Goal: Task Accomplishment & Management: Manage account settings

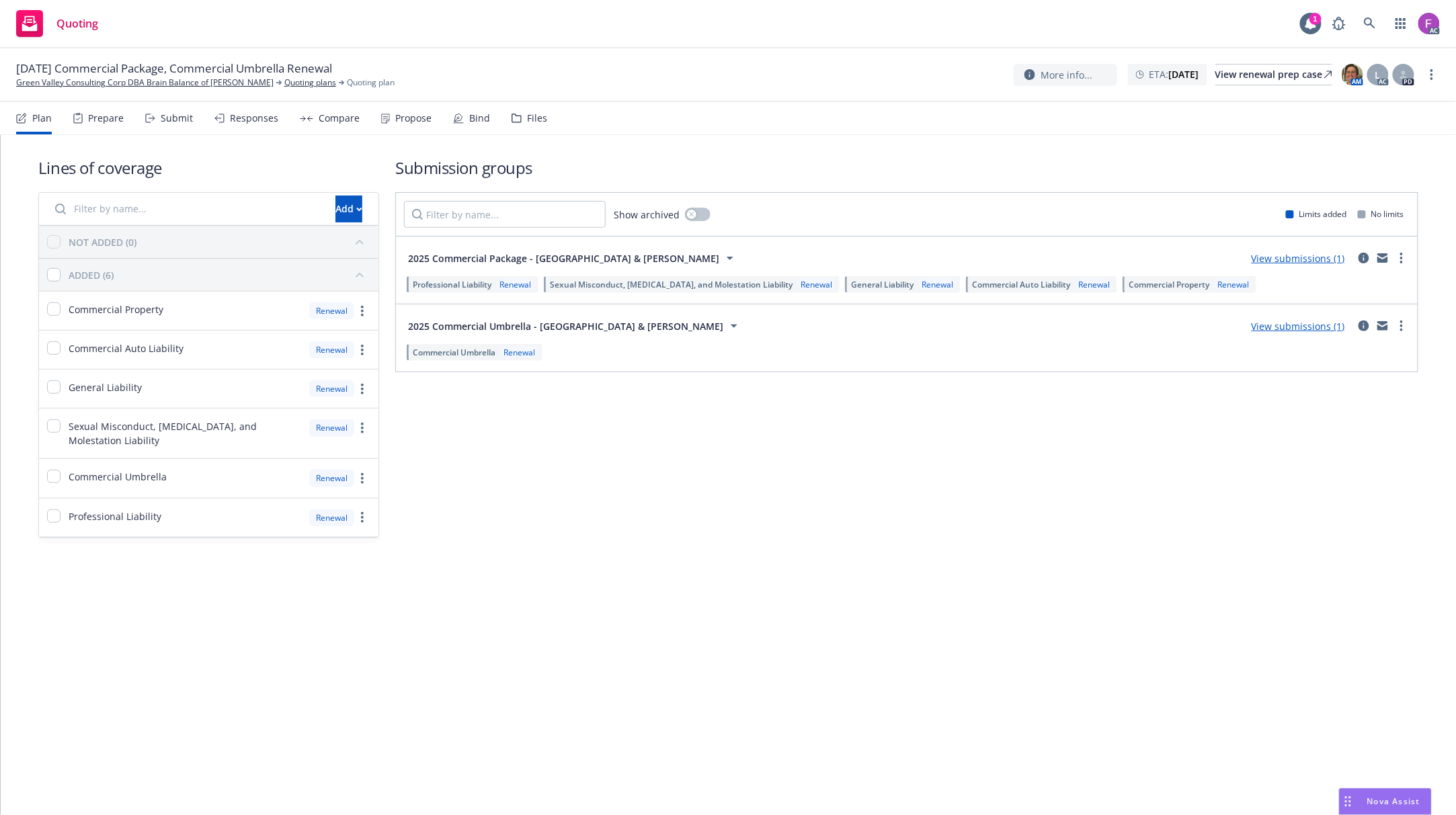
click at [528, 113] on div "Files" at bounding box center [537, 118] width 20 height 11
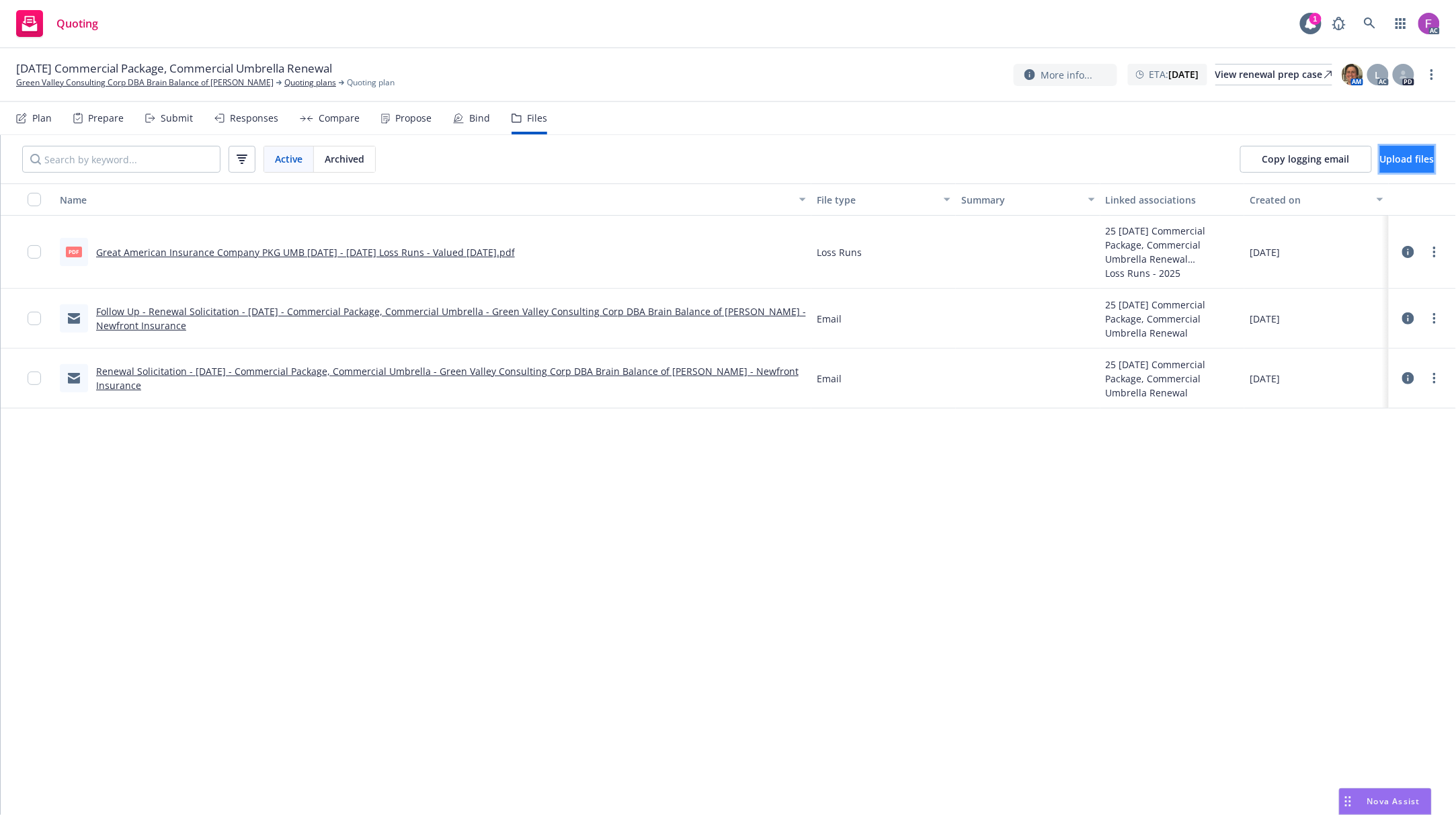
click at [1394, 161] on span "Upload files" at bounding box center [1407, 158] width 55 height 12
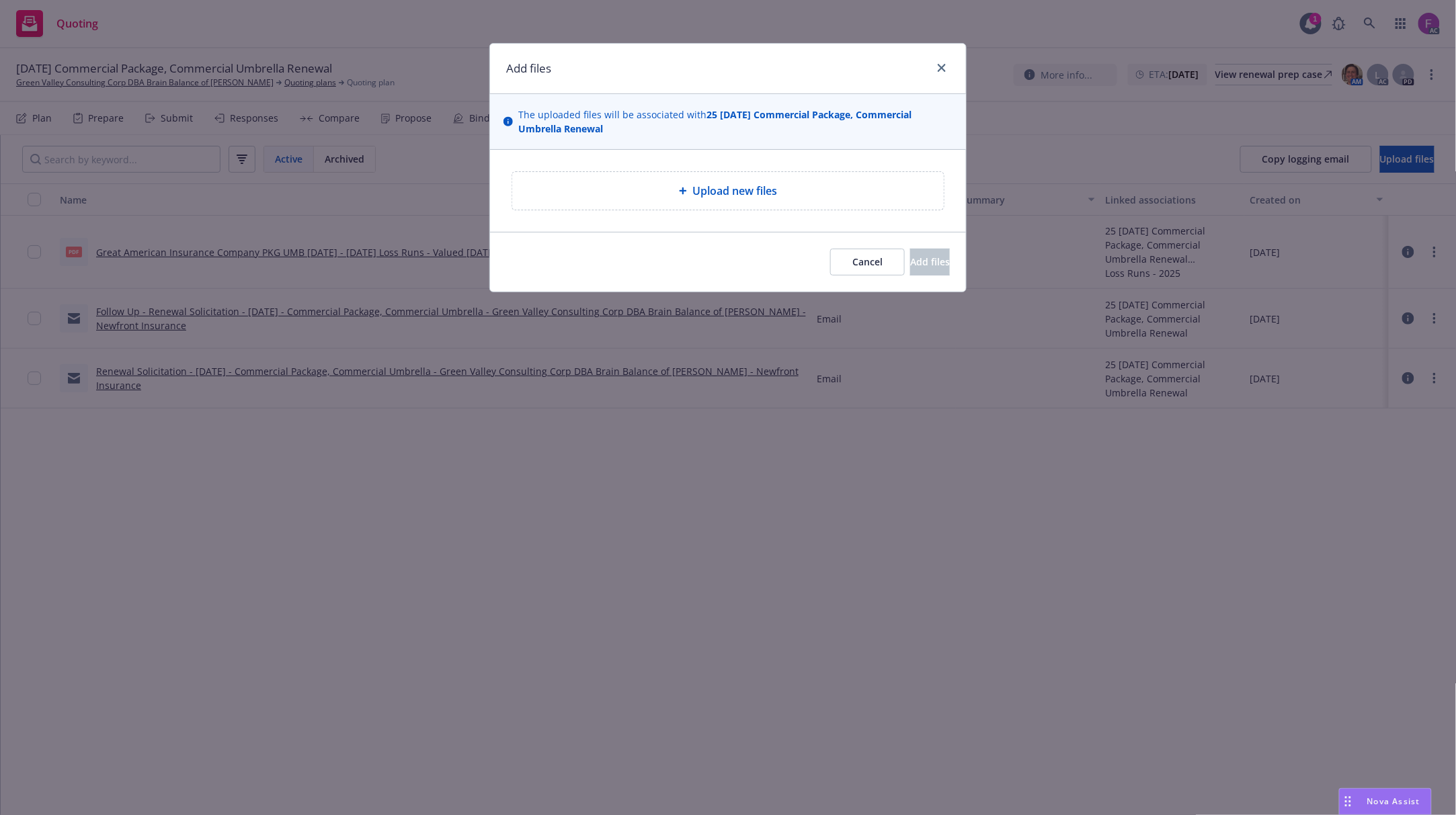
click at [796, 191] on div "Upload new files" at bounding box center [728, 191] width 410 height 16
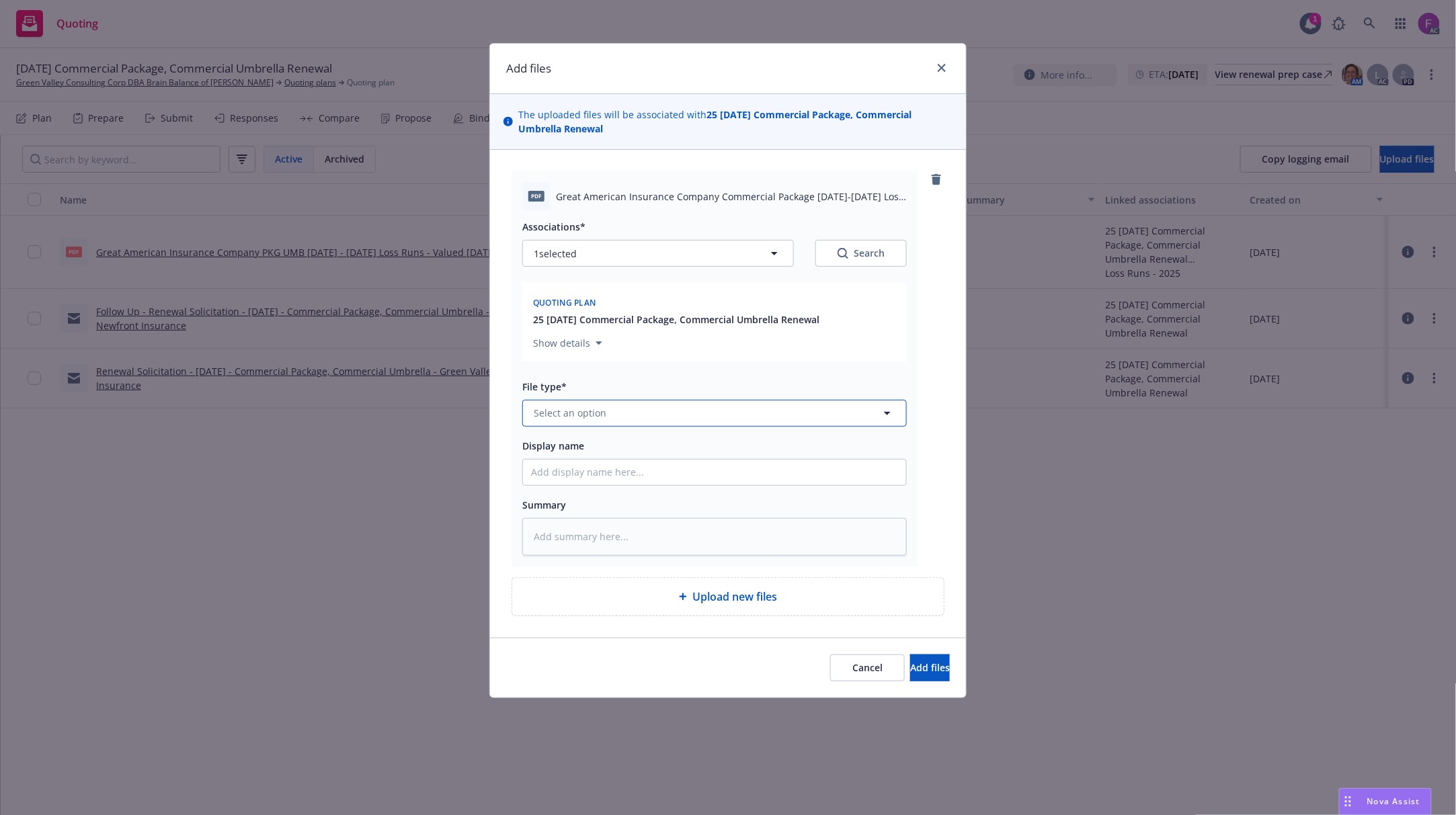
click at [579, 420] on span "Select an option" at bounding box center [570, 413] width 72 height 14
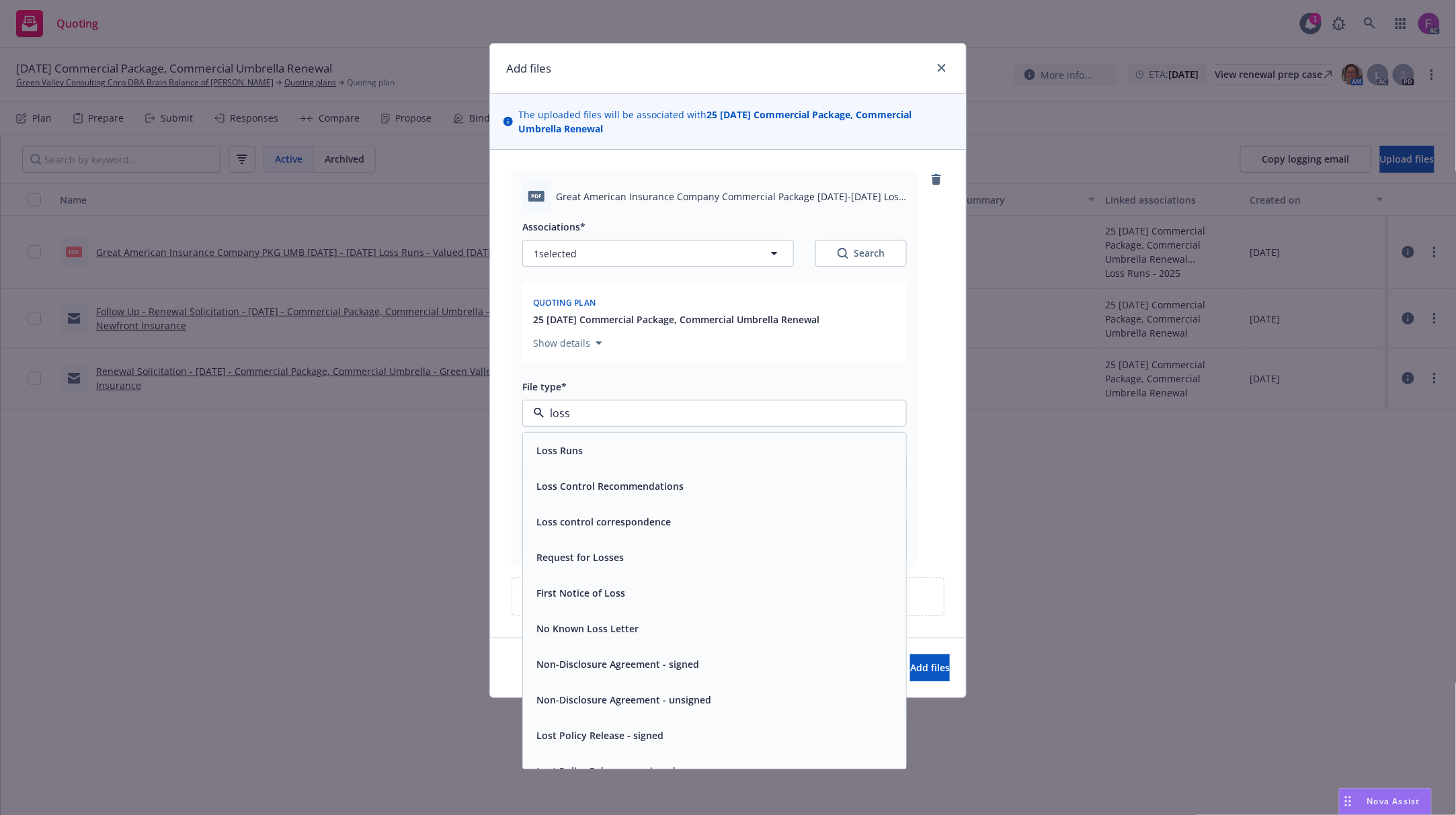
paste input "Loss Run"
type input "Loss Run"
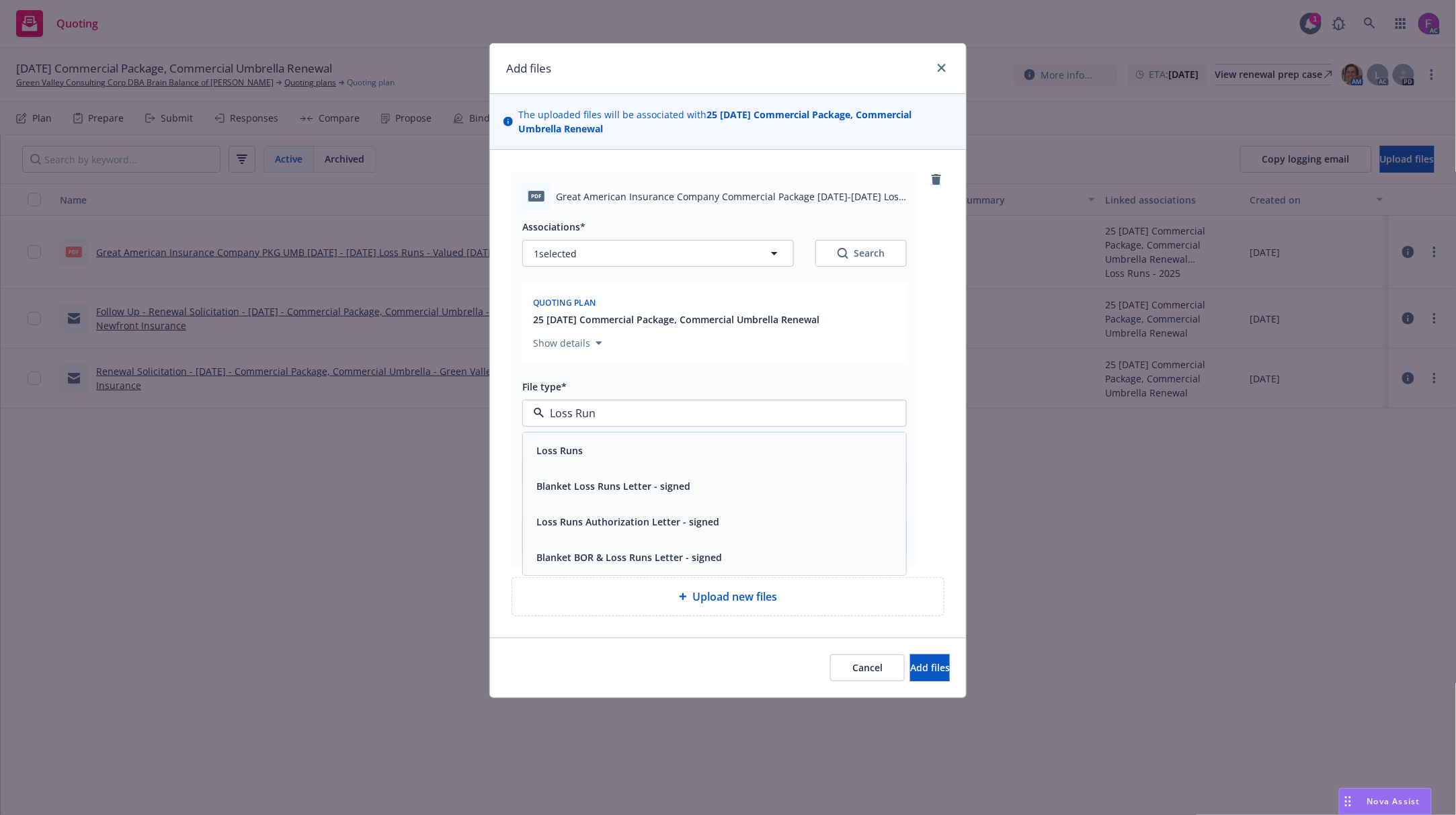
click at [568, 451] on span "Loss Runs" at bounding box center [559, 450] width 46 height 14
click at [576, 253] on span "1 selected" at bounding box center [555, 253] width 43 height 14
type textarea "x"
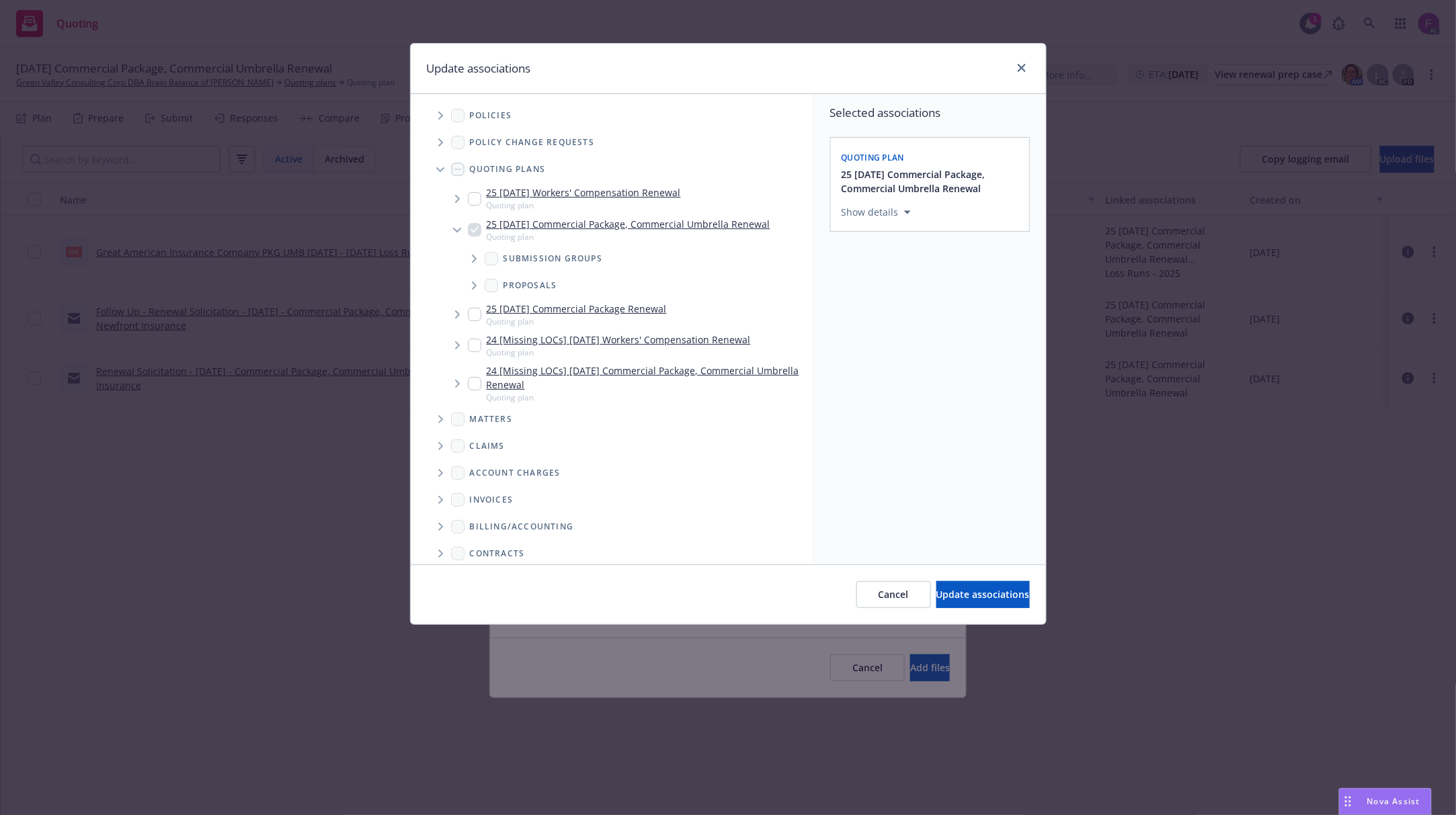
click at [439, 117] on icon "Tree Example" at bounding box center [441, 115] width 5 height 8
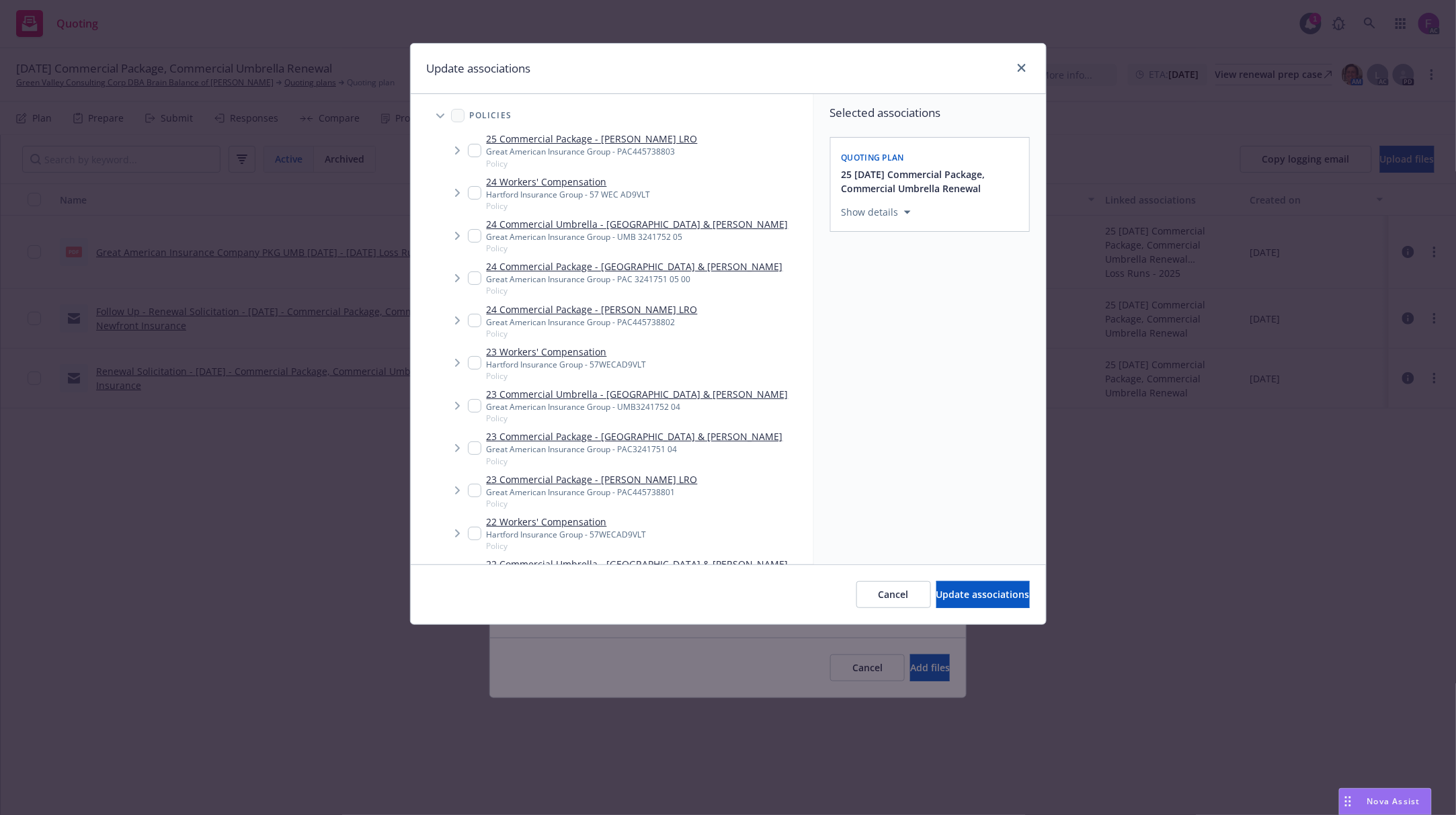
click at [719, 69] on div "Update associations" at bounding box center [728, 69] width 636 height 50
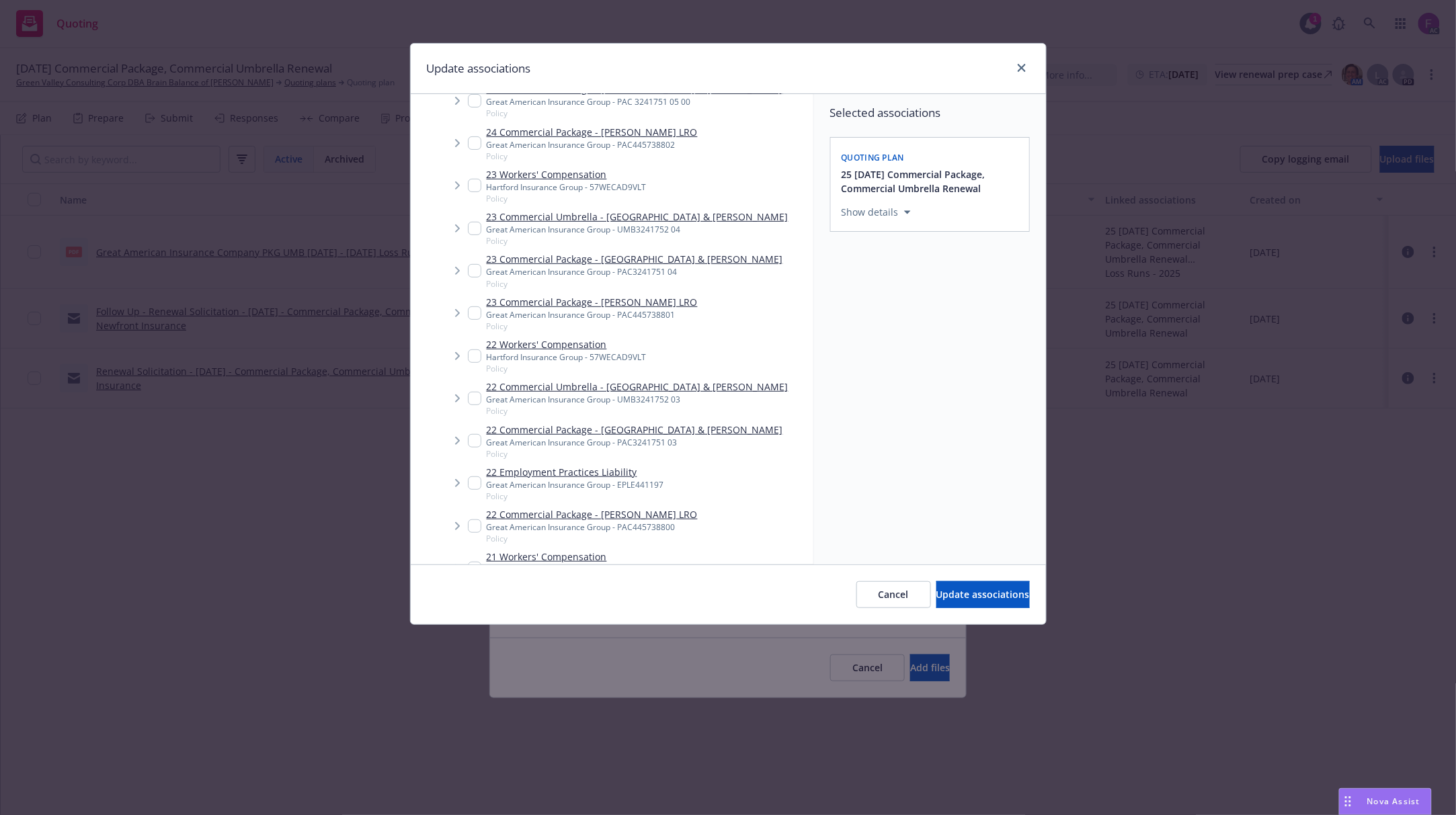
scroll to position [179, 0]
click at [473, 313] on input "Tree Example" at bounding box center [474, 312] width 13 height 13
checkbox input "true"
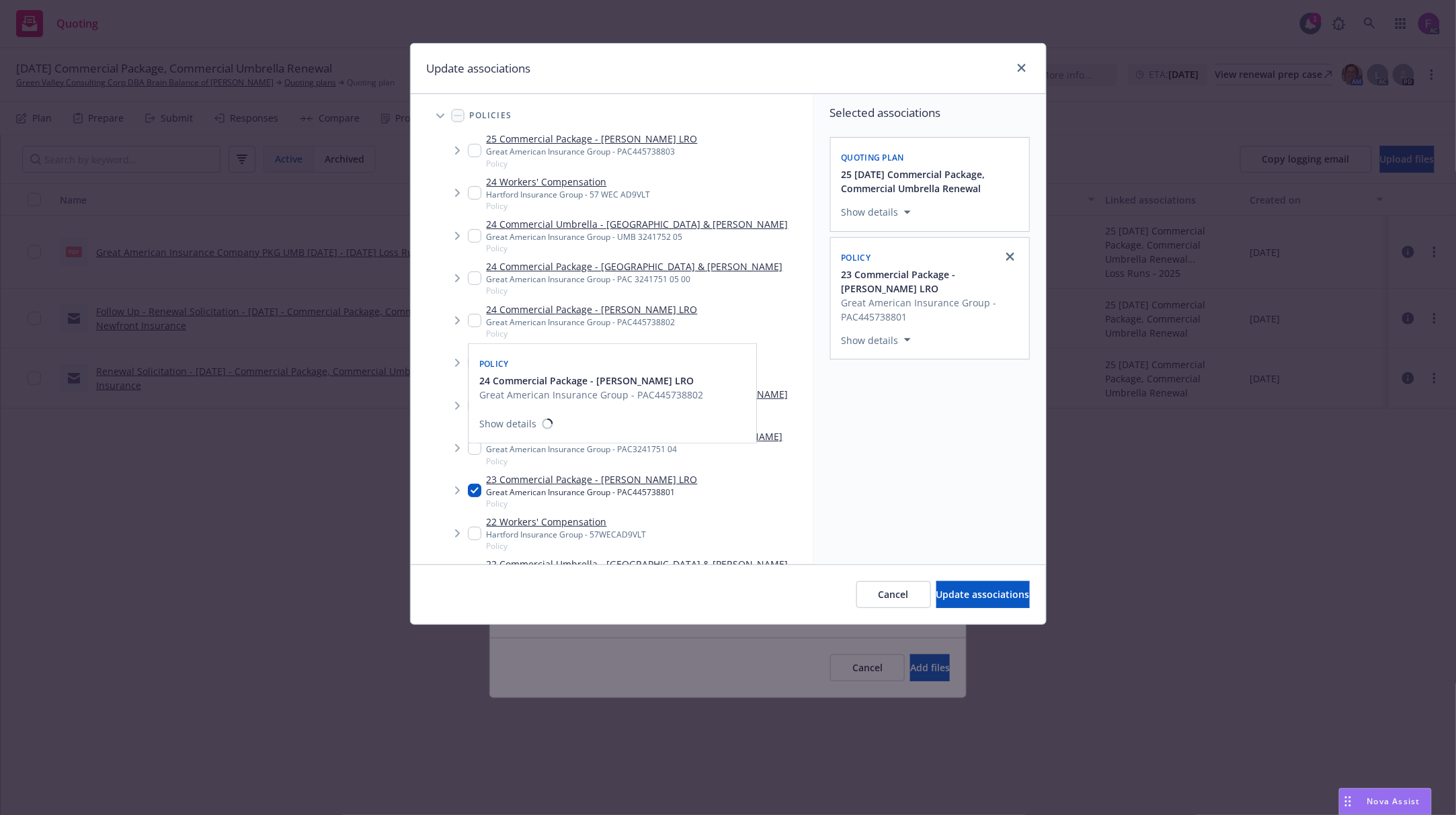
click at [475, 325] on input "Tree Example" at bounding box center [474, 321] width 13 height 13
checkbox input "true"
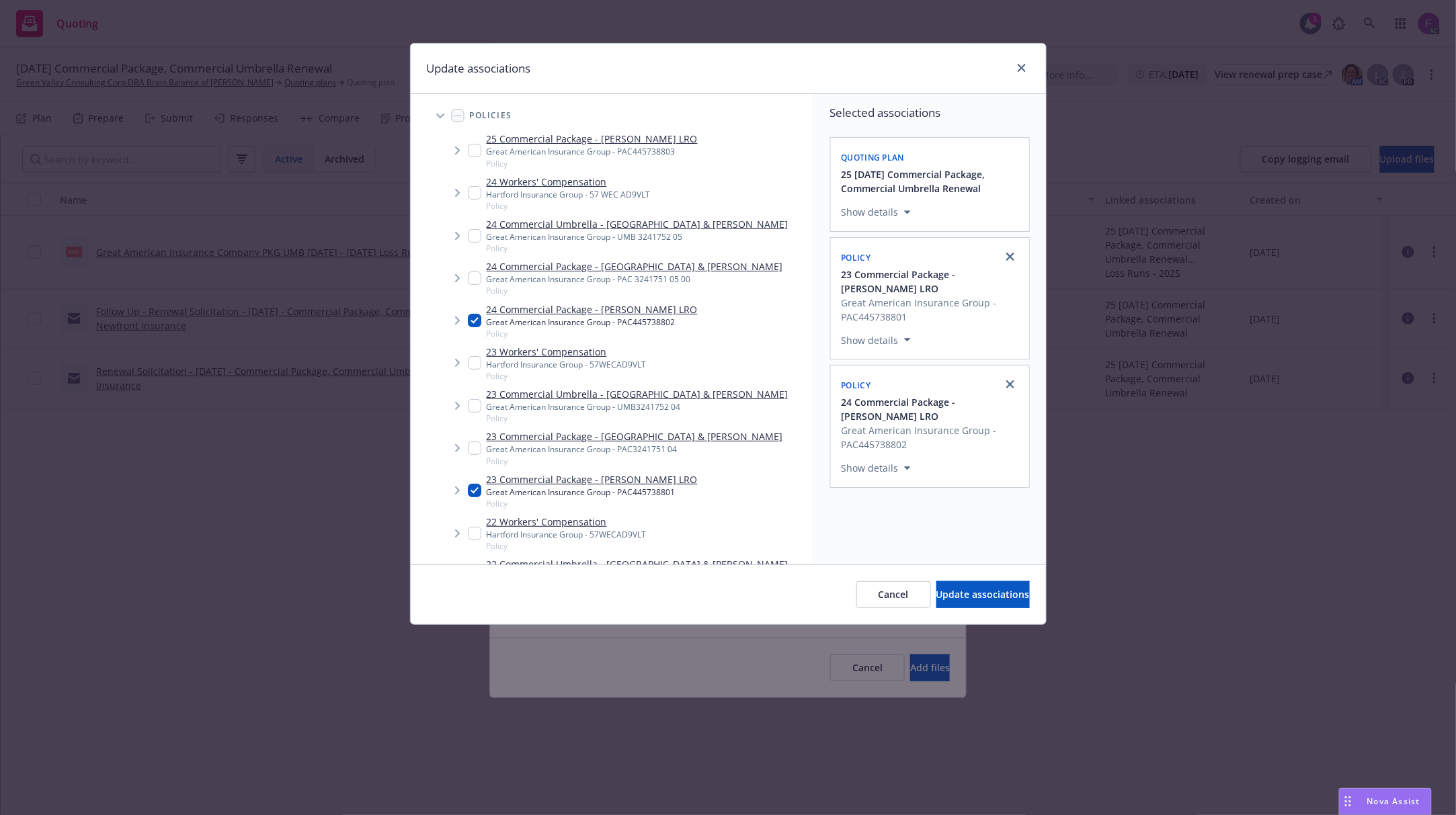
click at [475, 148] on input "Tree Example" at bounding box center [474, 150] width 13 height 13
checkbox input "true"
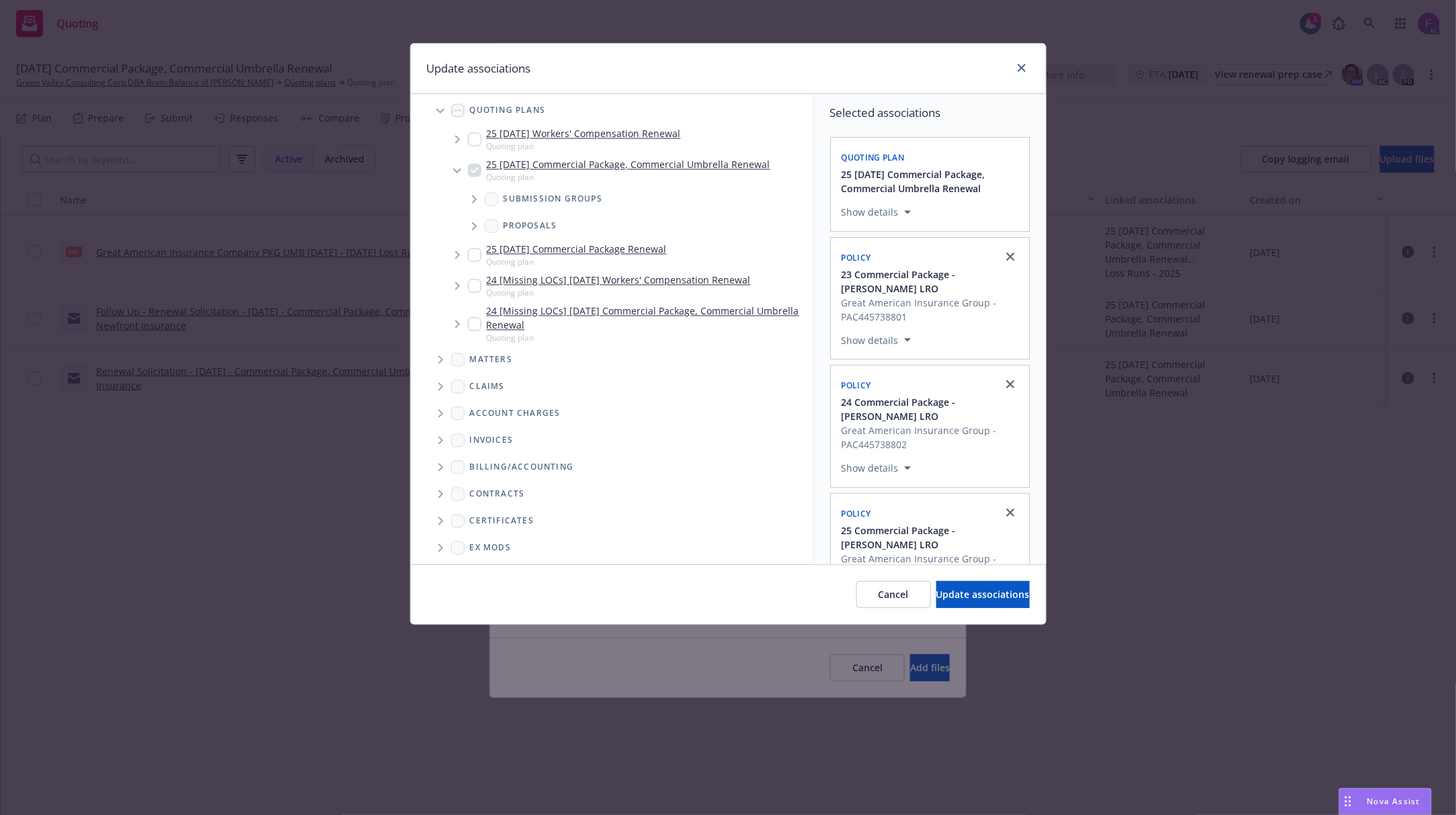
scroll to position [1250, 0]
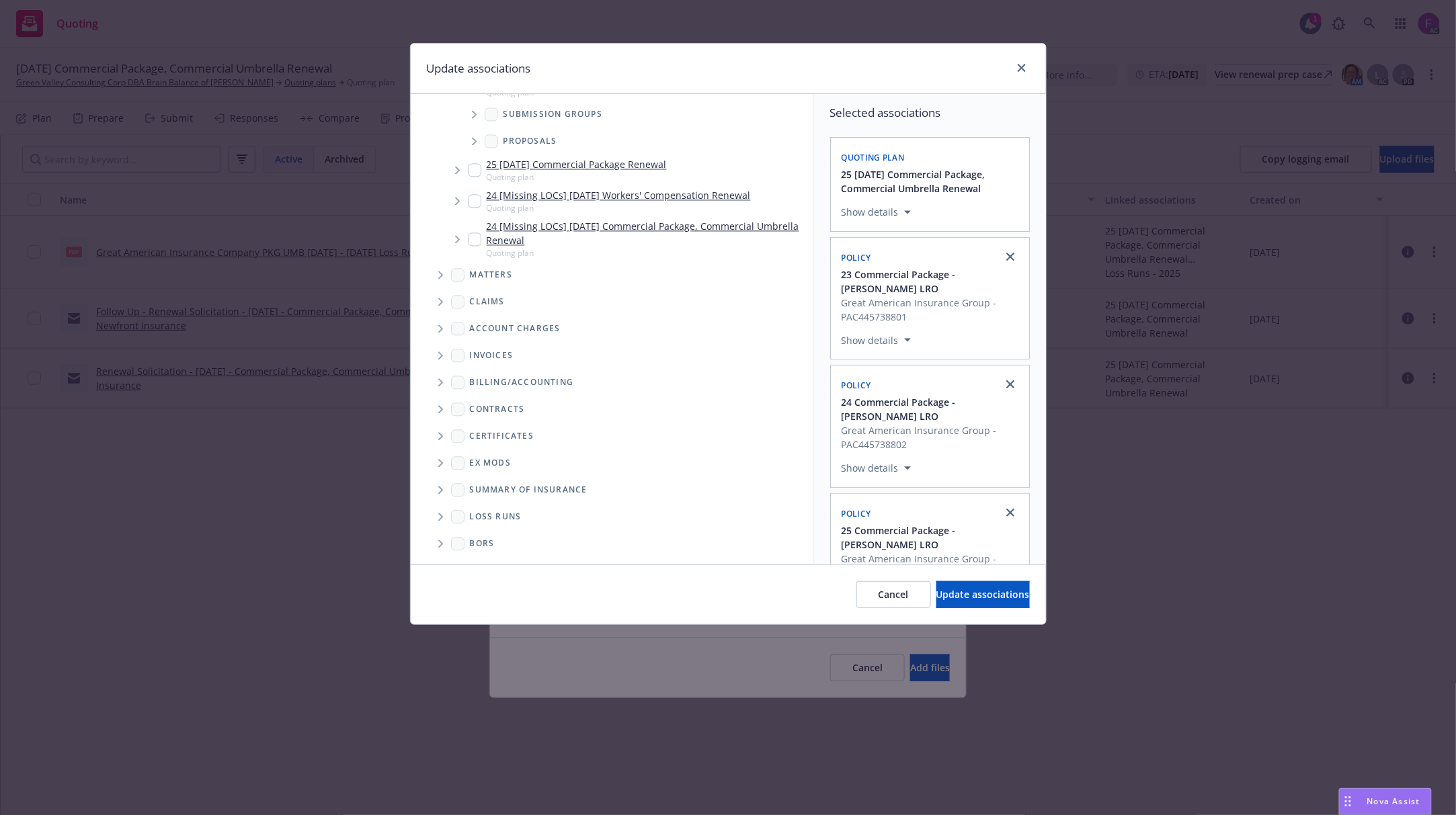
click at [435, 511] on span "Folder Tree Example" at bounding box center [440, 516] width 21 height 21
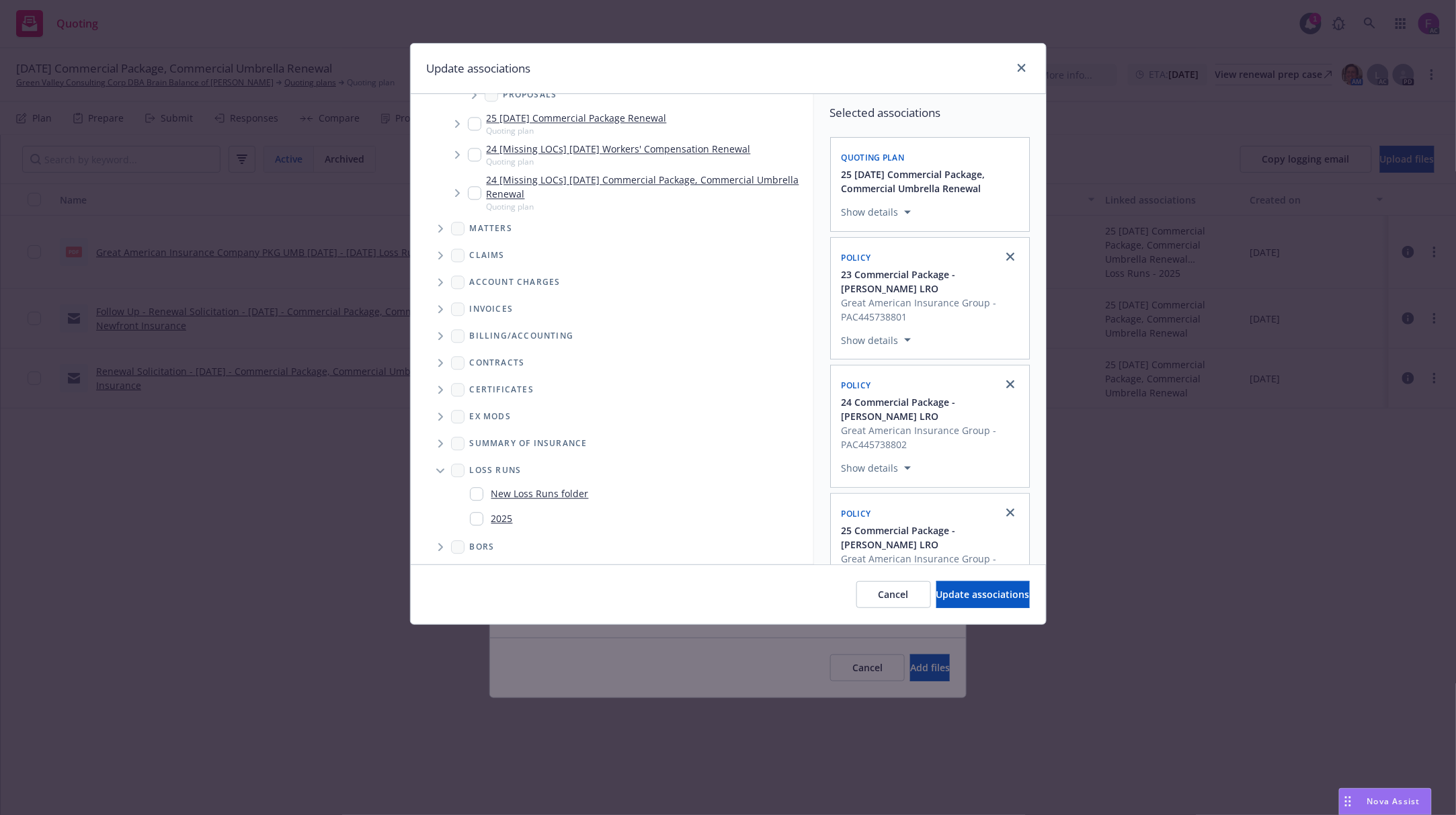
scroll to position [1299, 0]
click at [473, 514] on input "Folder Tree Example" at bounding box center [476, 516] width 13 height 13
checkbox input "true"
click at [969, 595] on span "Update associations" at bounding box center [983, 594] width 94 height 12
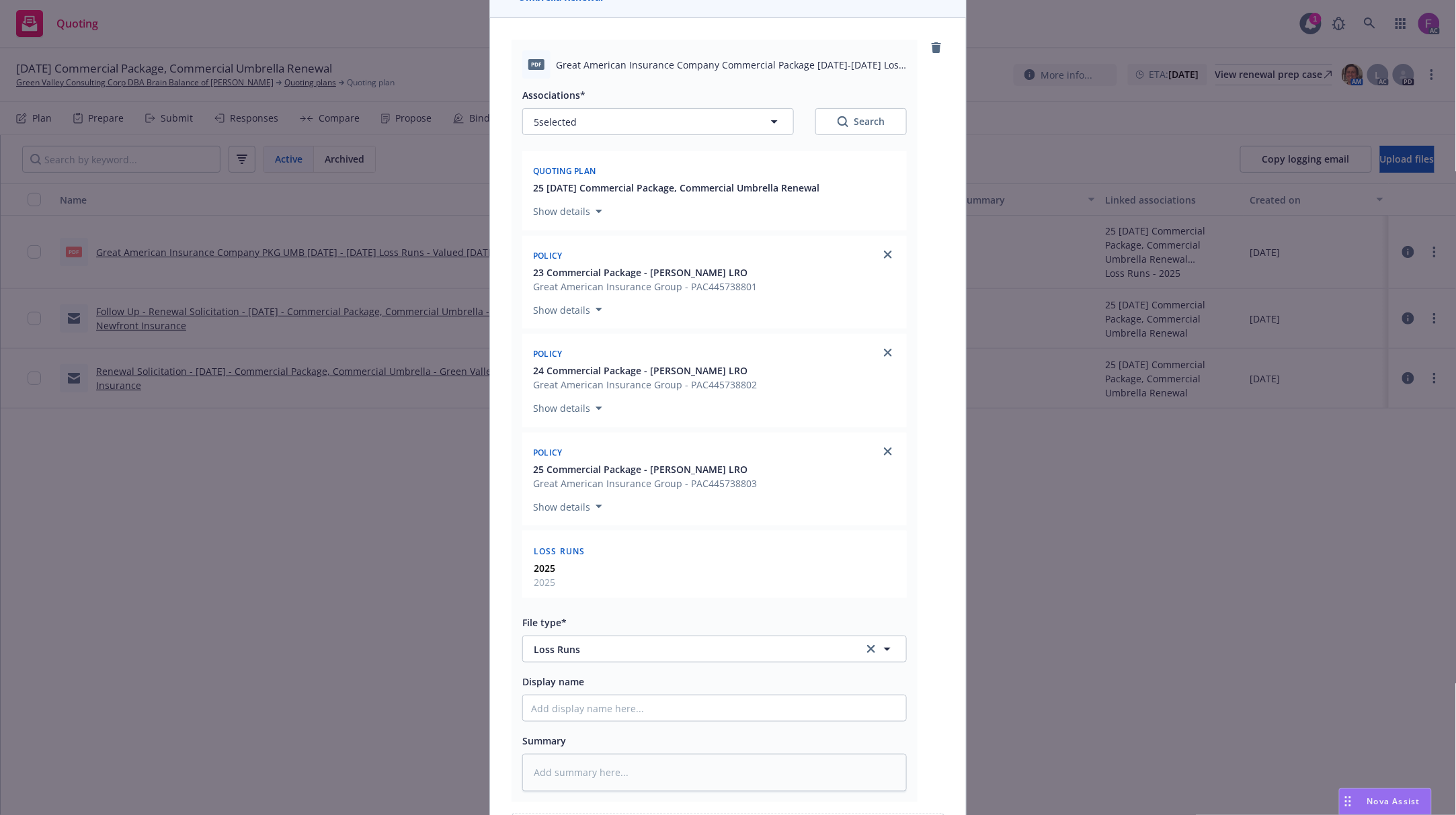
scroll to position [297, 0]
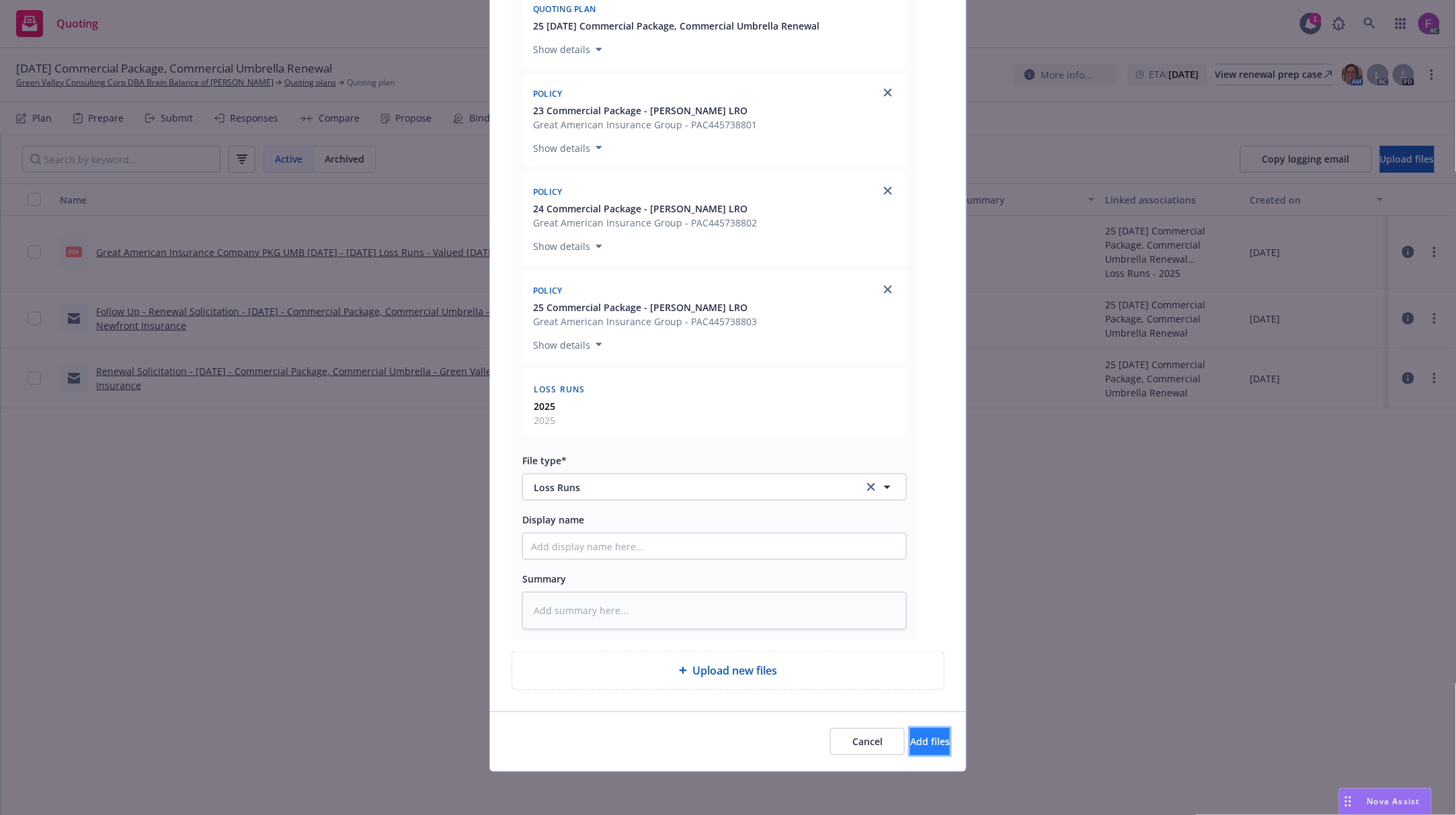
click at [910, 745] on span "Add files" at bounding box center [930, 741] width 39 height 12
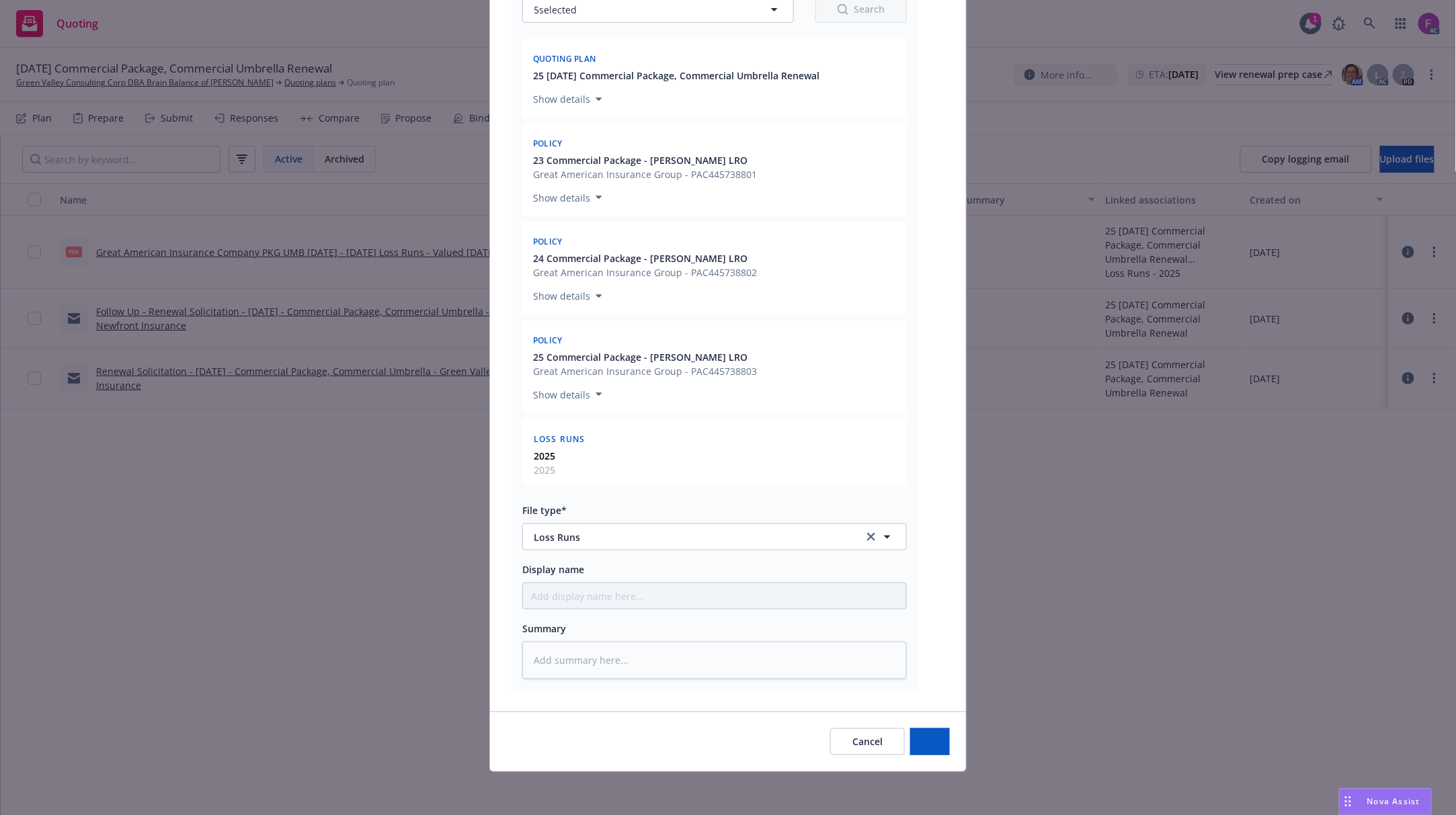
type textarea "x"
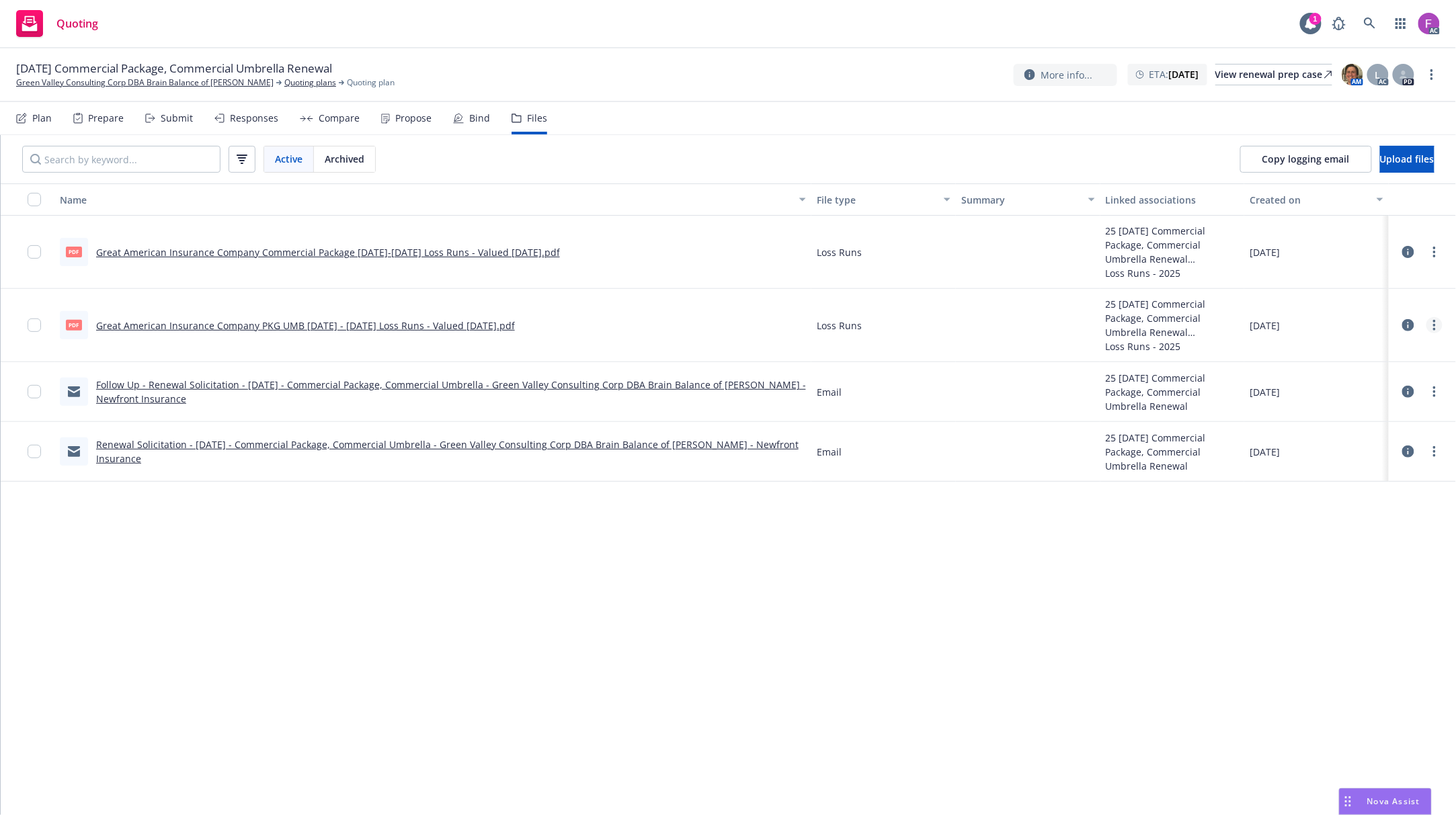
click at [1439, 324] on link "more" at bounding box center [1435, 325] width 16 height 16
click at [1357, 378] on link "Download" at bounding box center [1375, 380] width 134 height 27
click at [304, 325] on link "Great American Insurance Company PKG UMB 2019 - 2025 Loss Runs - Valued 2025-08…" at bounding box center [305, 325] width 419 height 12
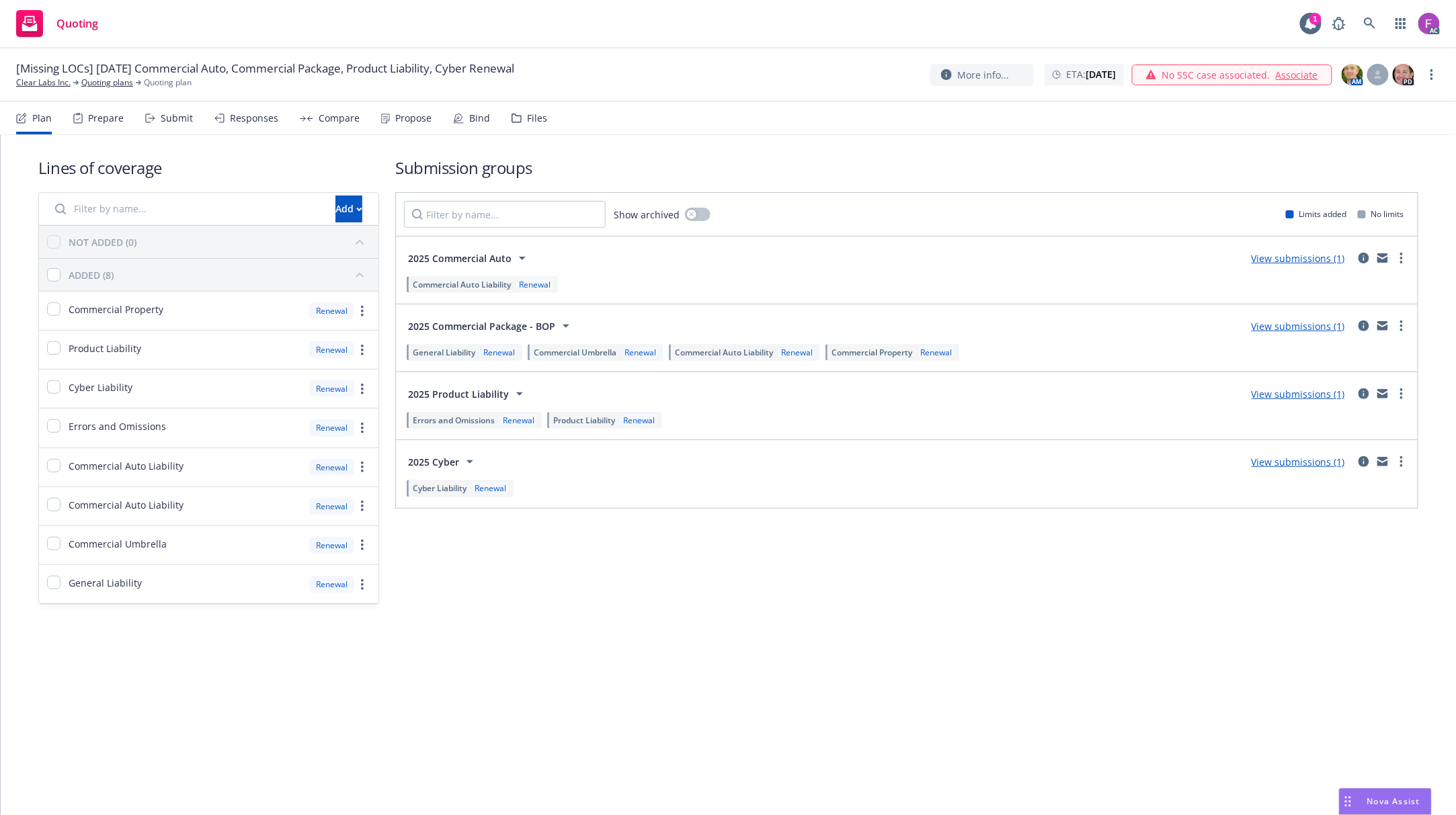
click at [527, 117] on div "Files" at bounding box center [537, 118] width 20 height 11
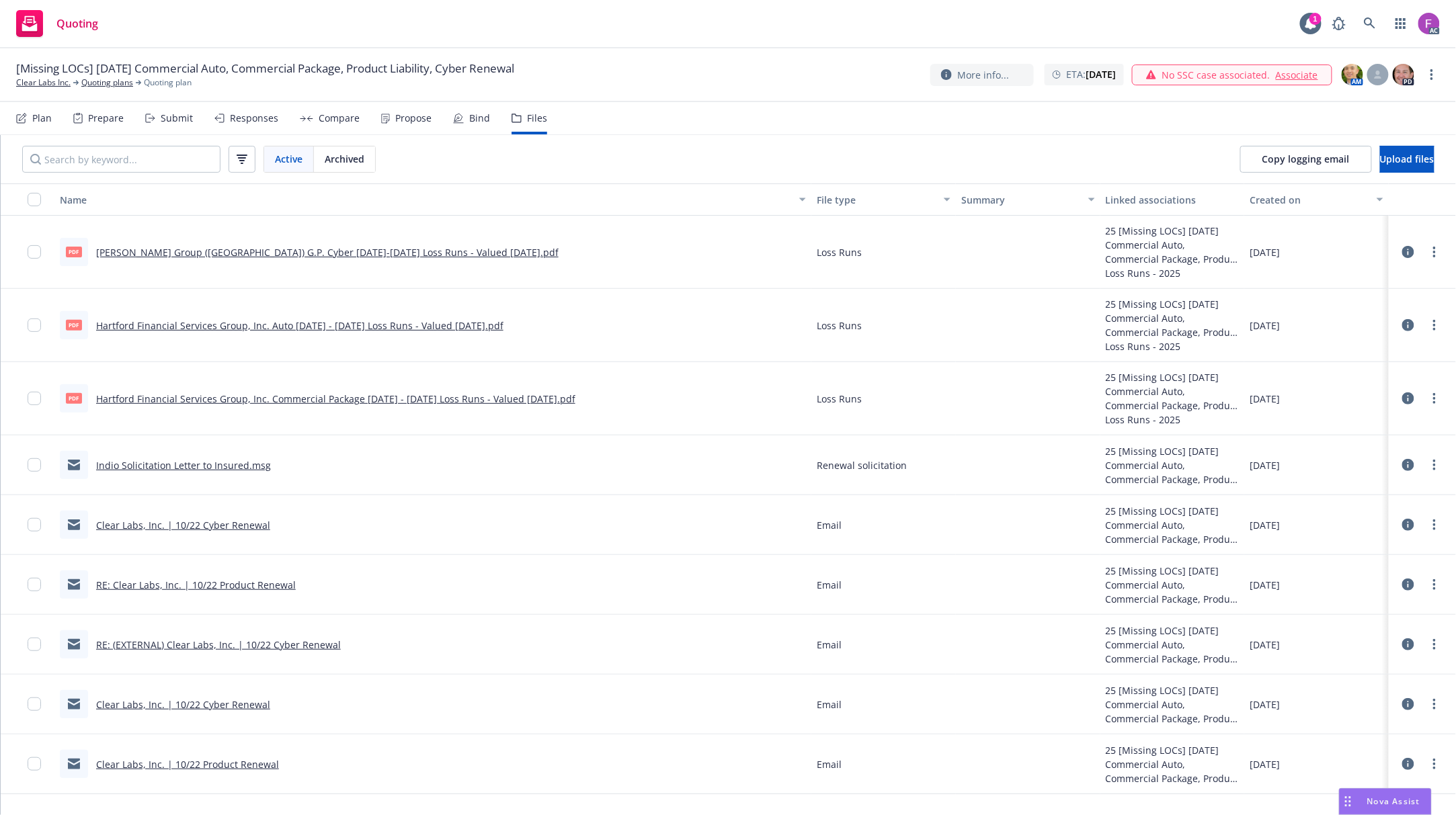
click at [1389, 172] on div "Copy logging email Upload files" at bounding box center [1337, 159] width 237 height 48
click at [1391, 152] on button "Upload files" at bounding box center [1407, 159] width 55 height 27
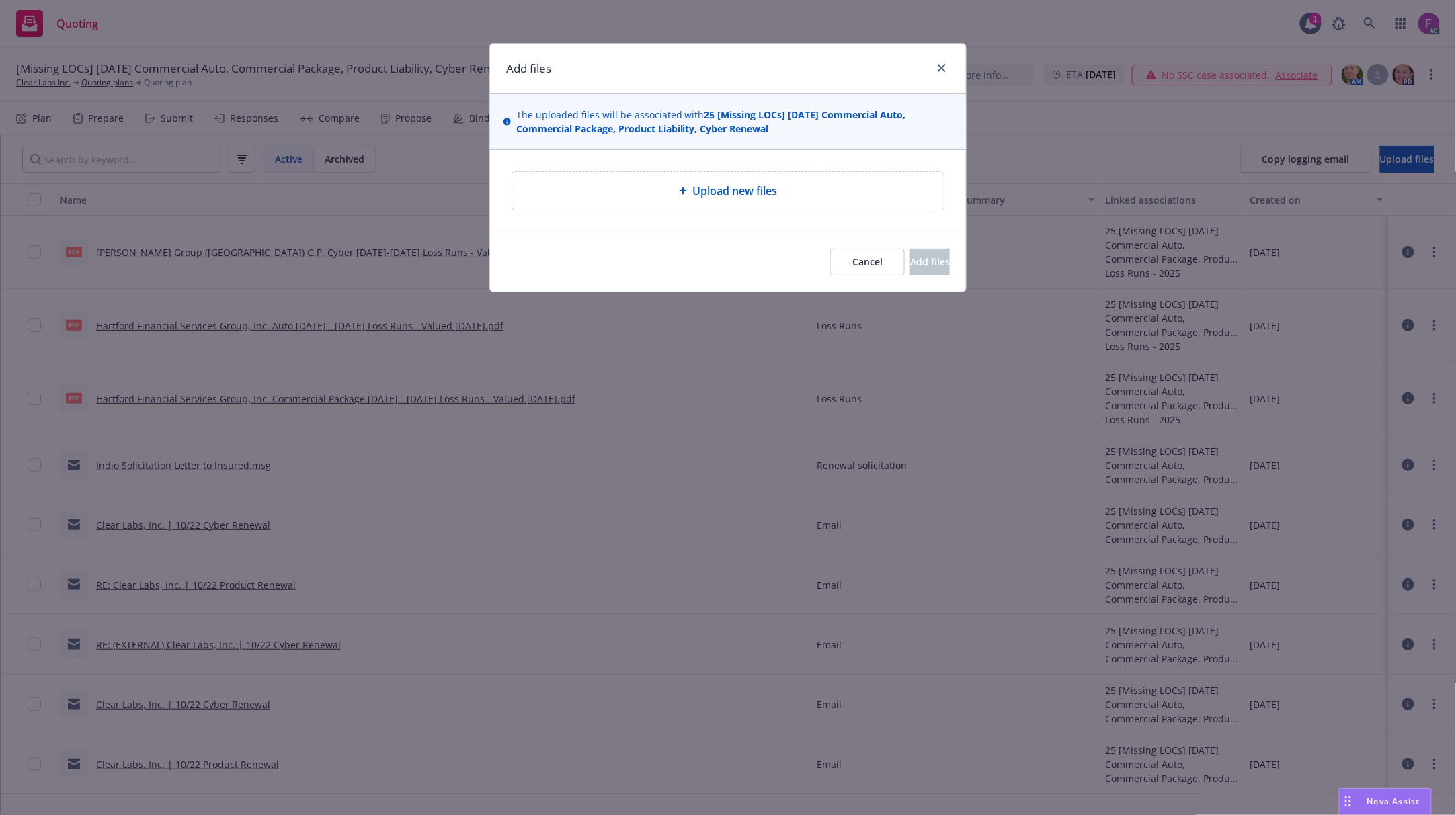
click at [787, 191] on div "Upload new files" at bounding box center [728, 191] width 410 height 16
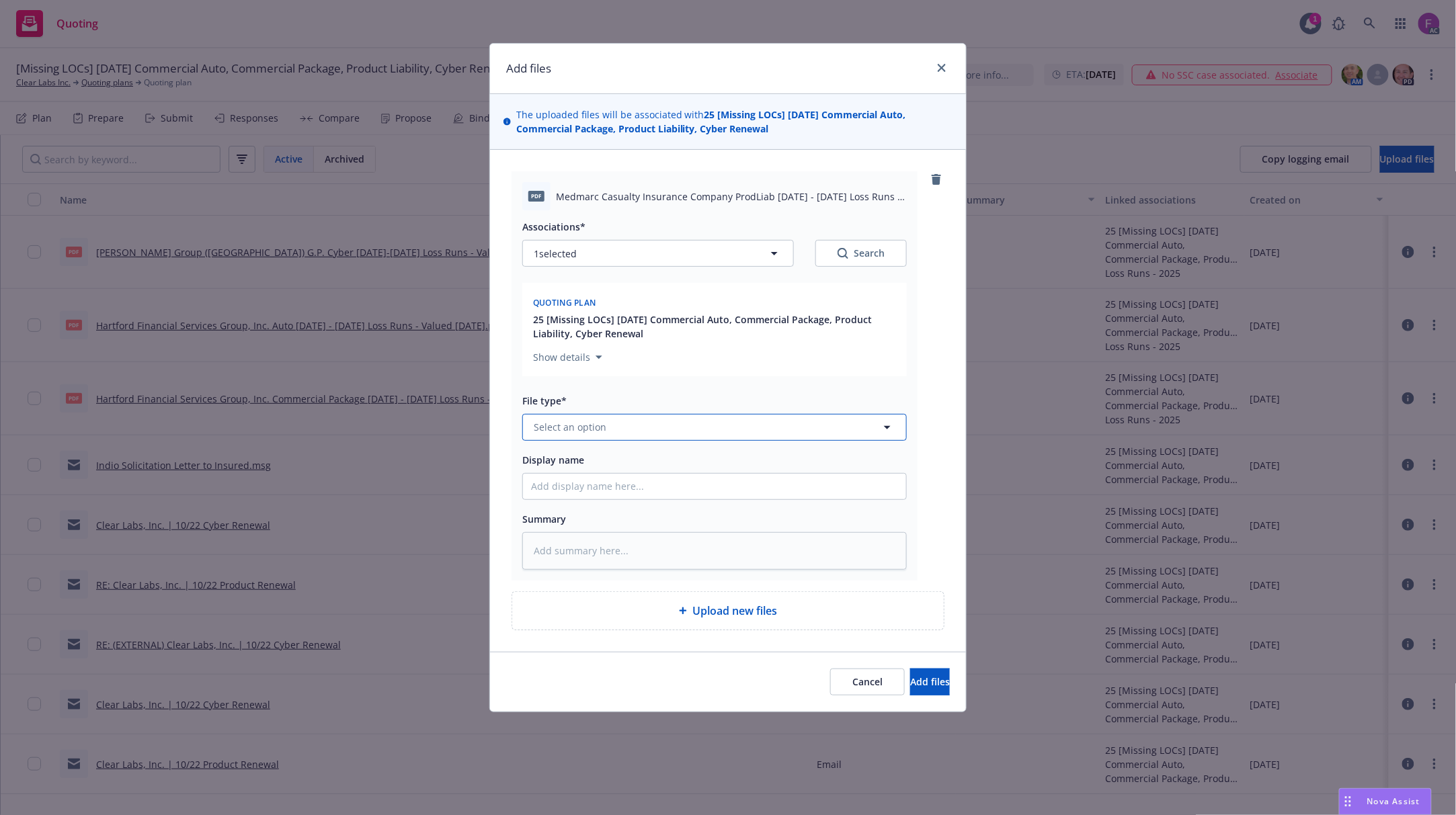
click at [622, 432] on button "Select an option" at bounding box center [714, 427] width 384 height 27
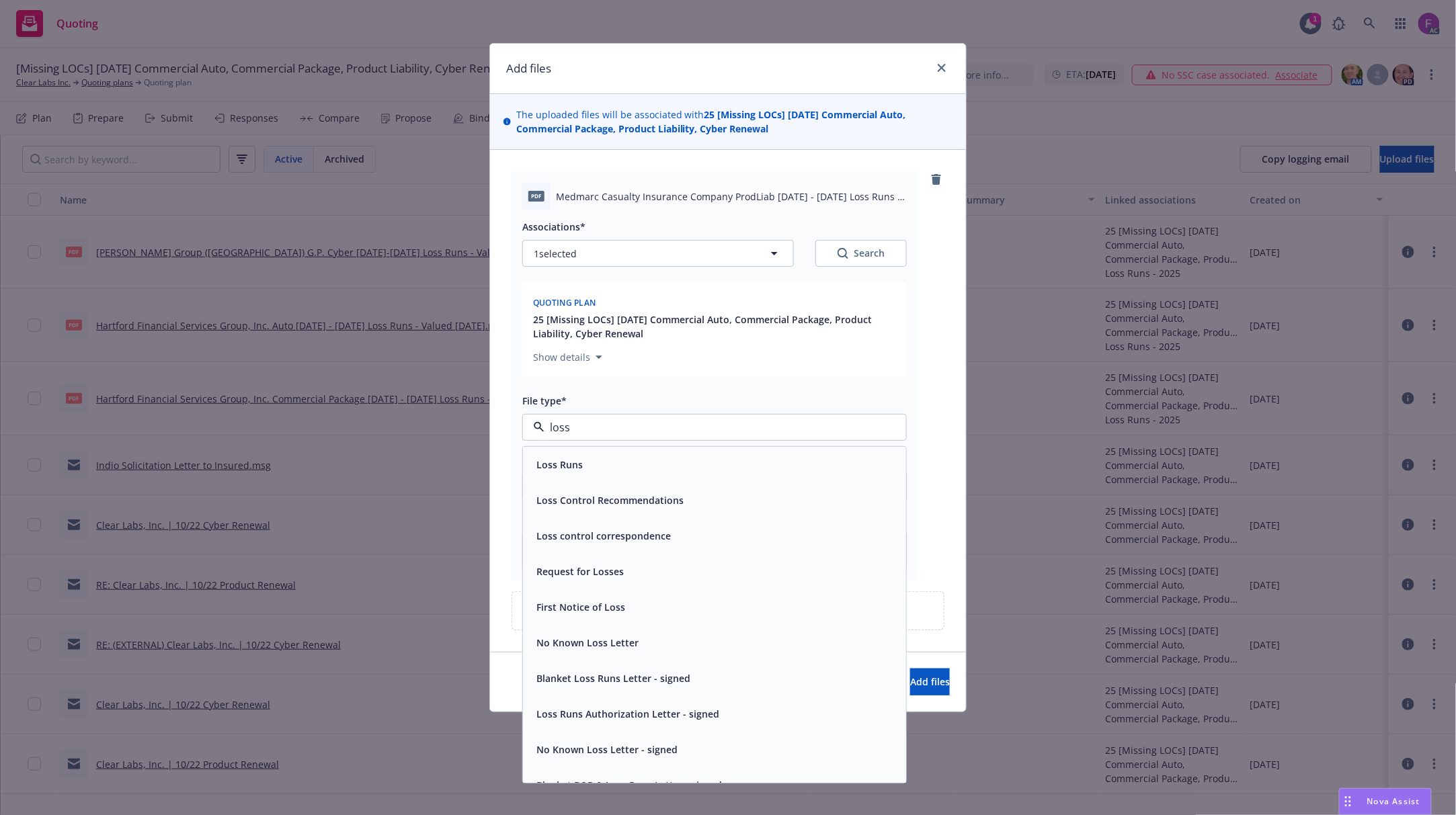
paste input "Loss Run"
type input "Loss Run"
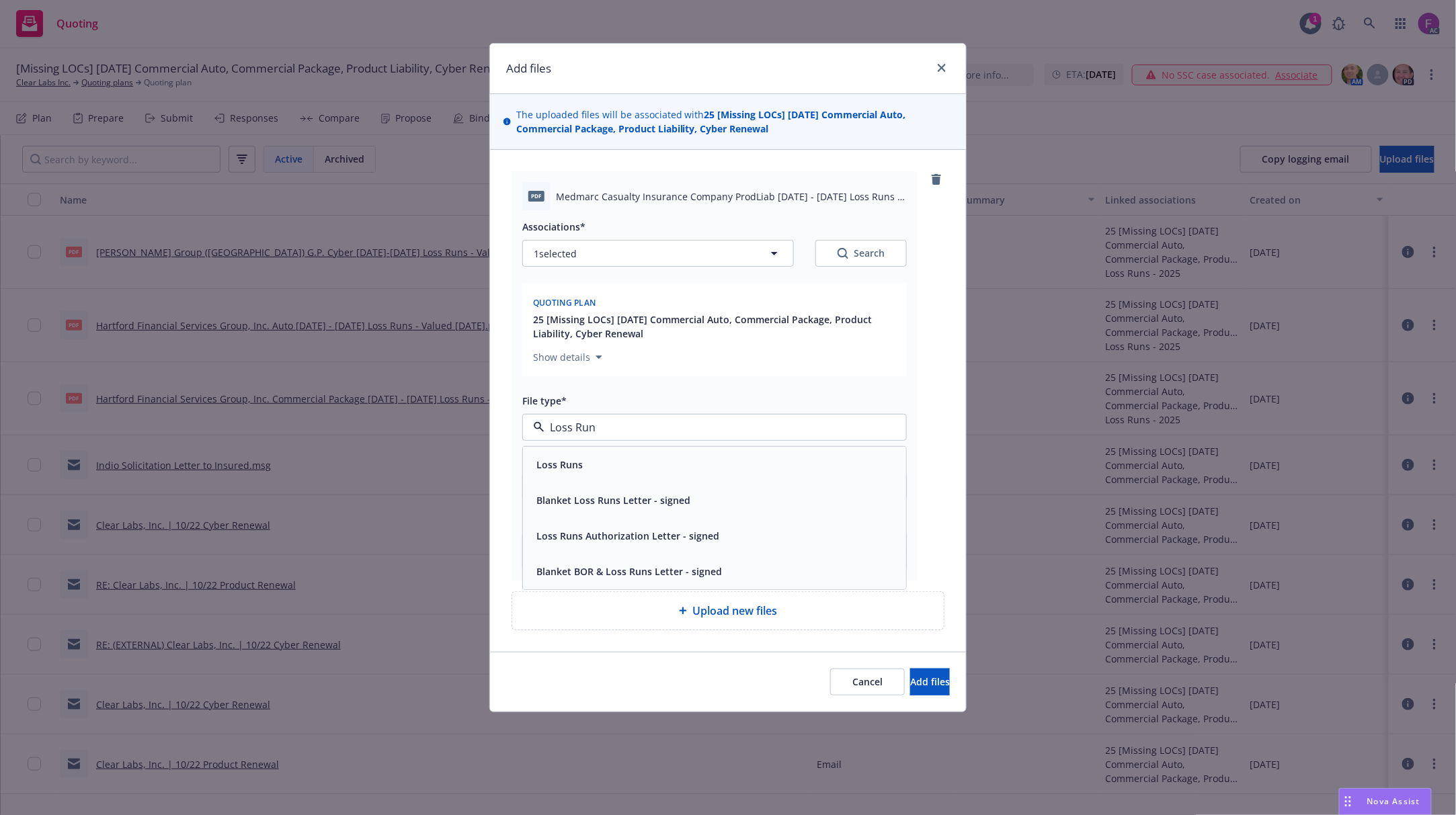
drag, startPoint x: 609, startPoint y: 456, endPoint x: 616, endPoint y: 445, distance: 13.0
click at [609, 456] on div "Loss Runs" at bounding box center [714, 464] width 367 height 20
click at [648, 259] on button "1 selected" at bounding box center [658, 253] width 272 height 27
type textarea "x"
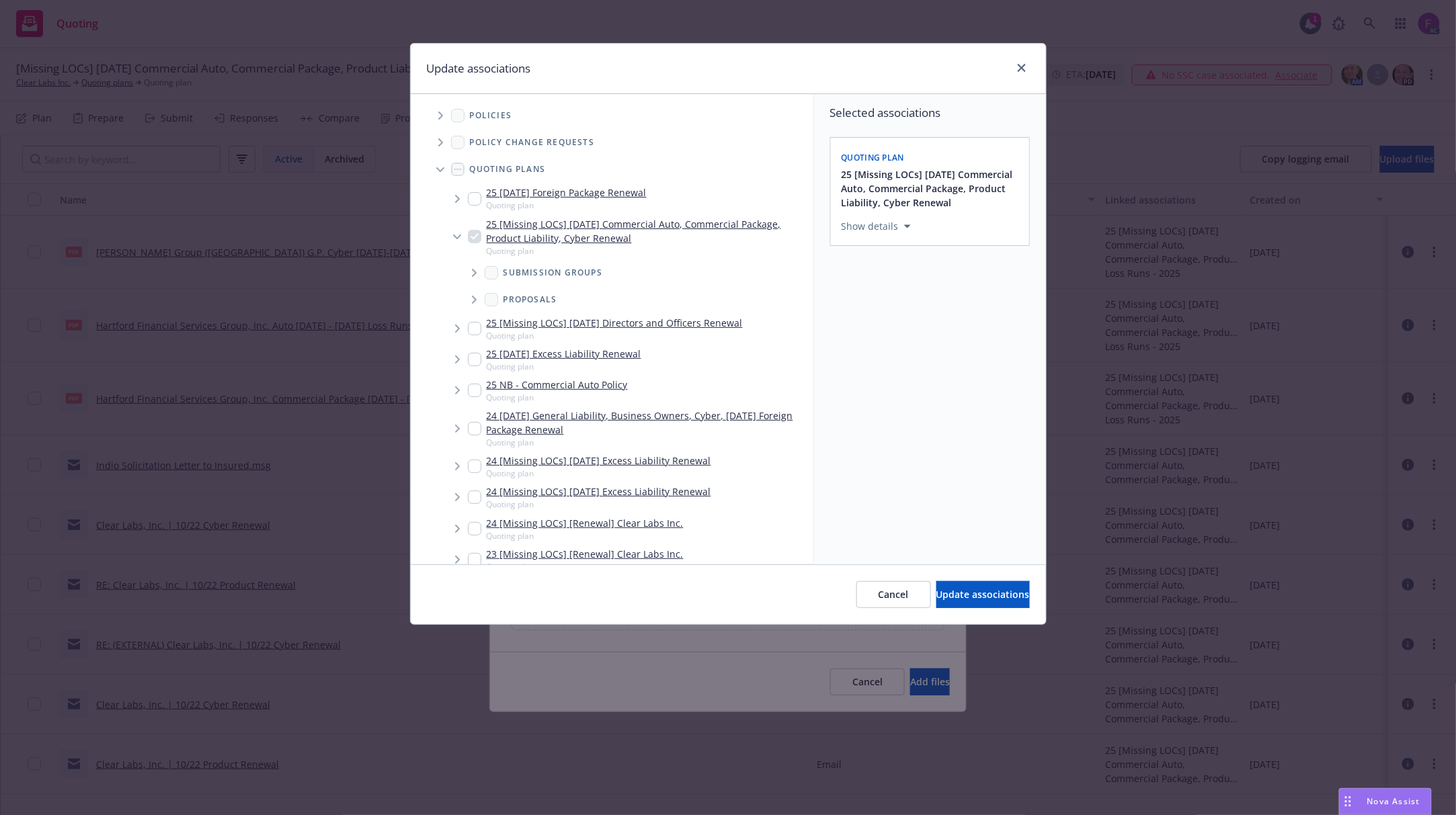
click at [441, 114] on icon "Tree Example" at bounding box center [441, 115] width 5 height 8
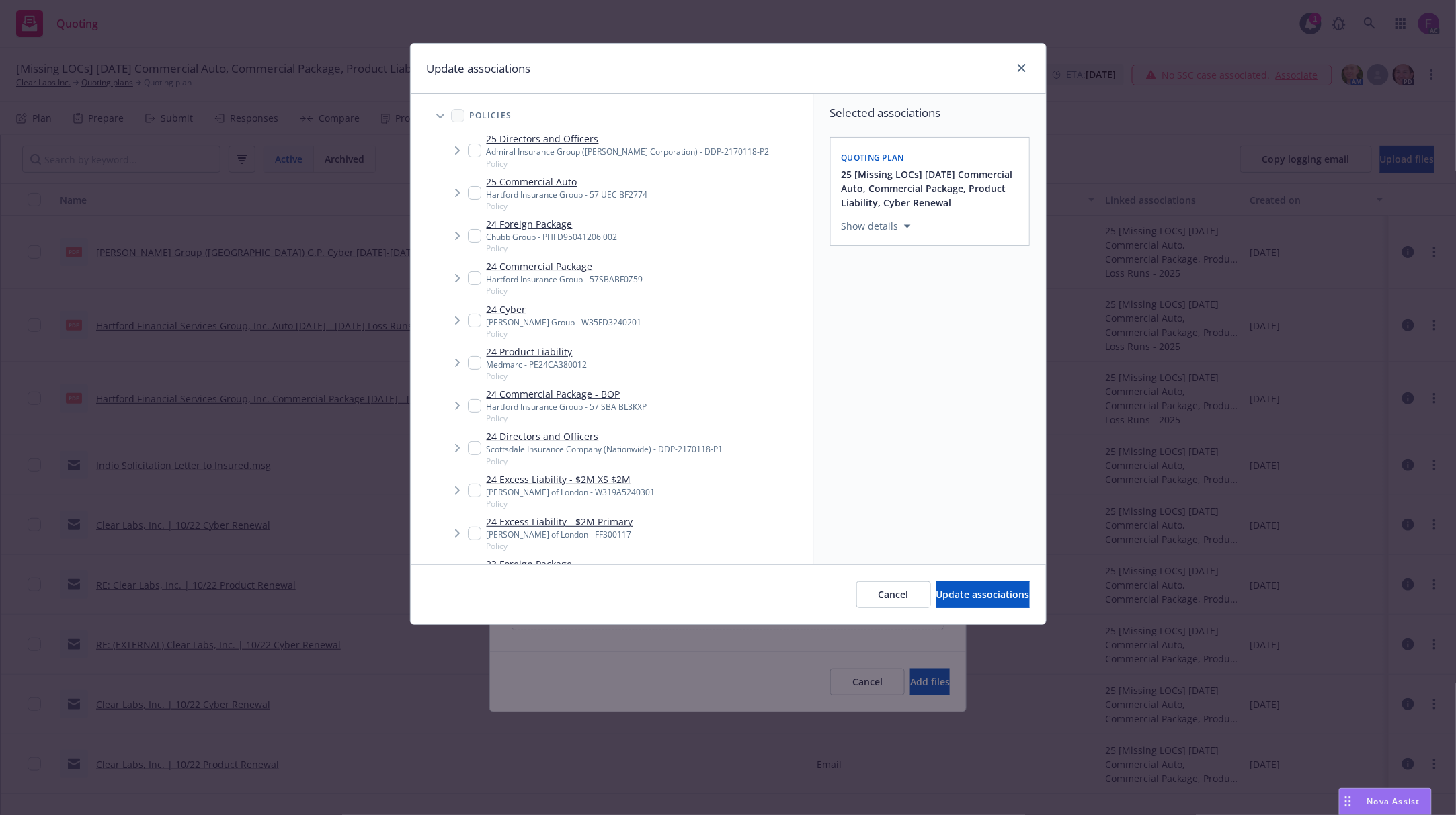
click at [475, 364] on input "Tree Example" at bounding box center [474, 363] width 13 height 13
checkbox input "true"
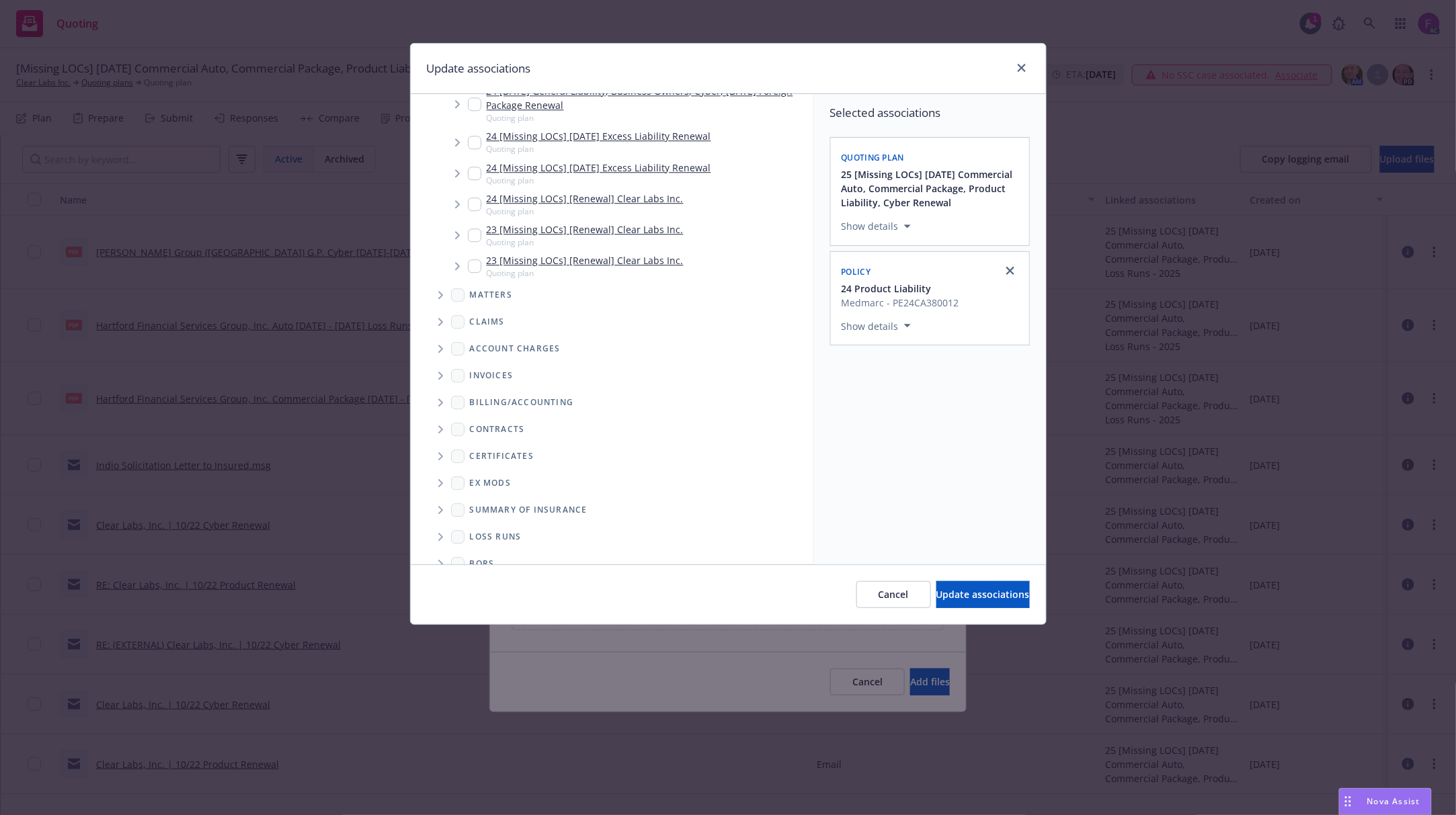
scroll to position [1577, 0]
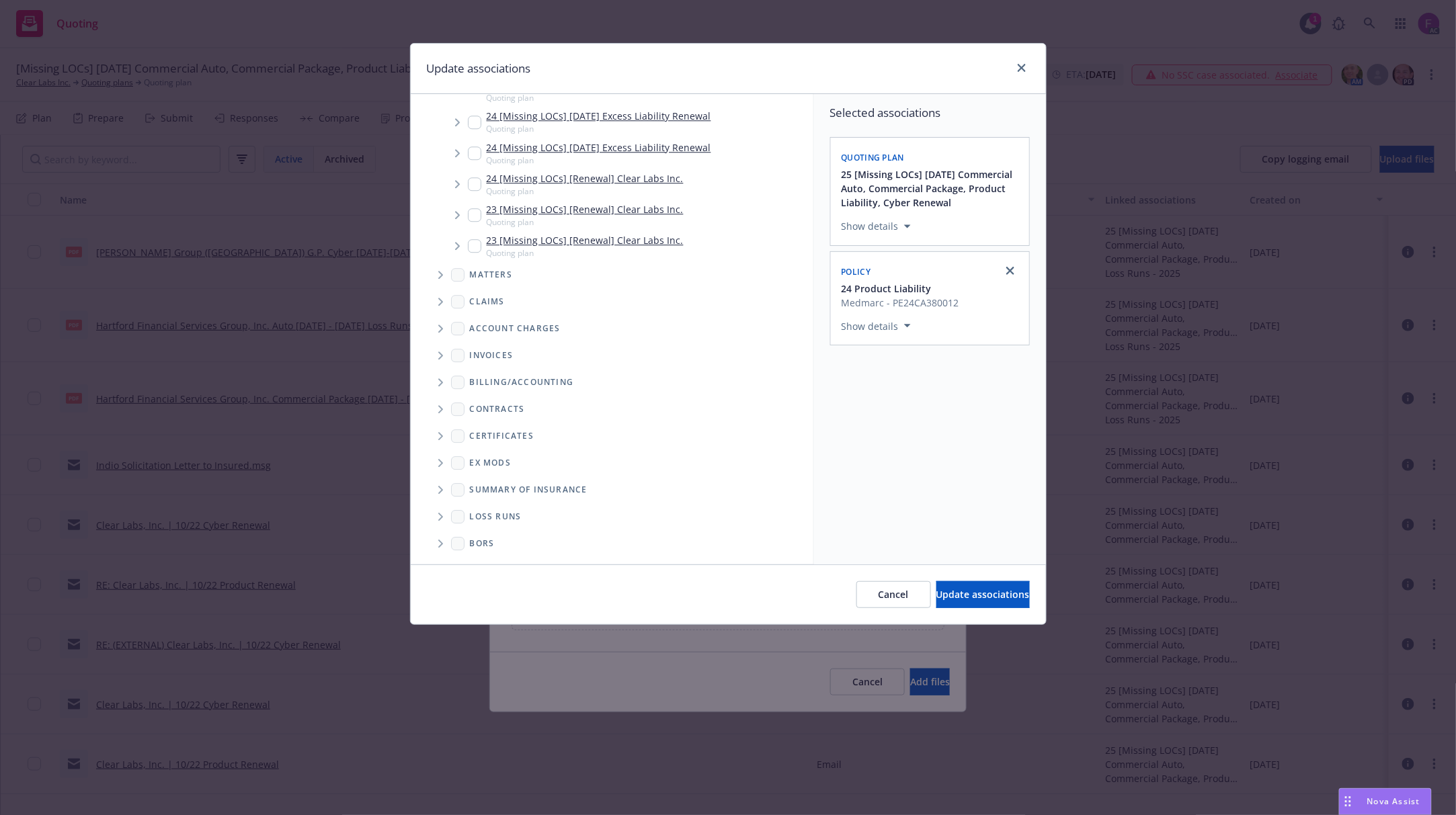
click at [440, 517] on icon "Folder Tree Example" at bounding box center [441, 516] width 5 height 8
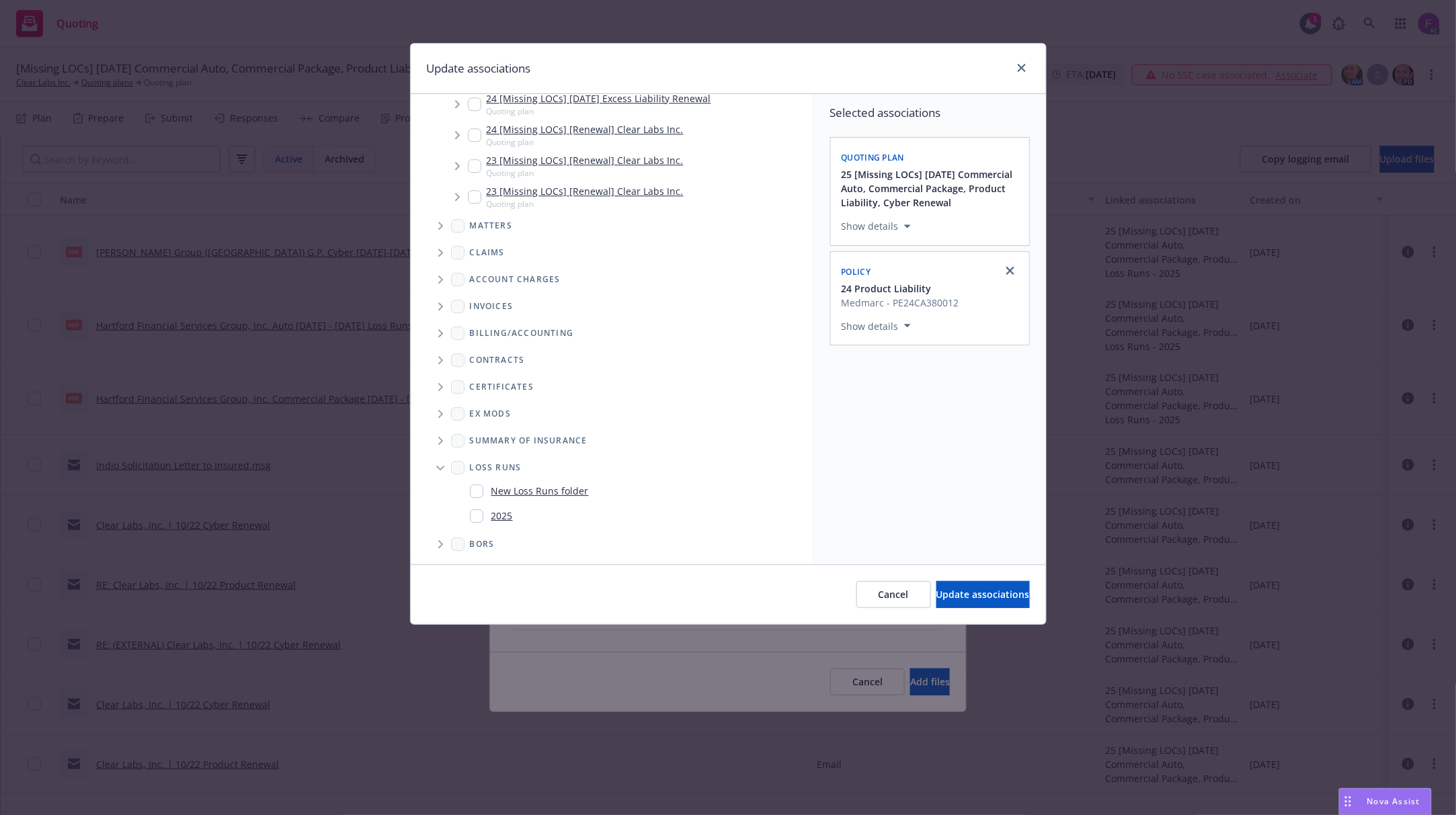
click at [471, 515] on input "Folder Tree Example" at bounding box center [476, 516] width 13 height 13
checkbox input "true"
click at [904, 496] on div "Selected associations Quoting plan 25 [Missing LOCs] 10/22/25 Commercial Auto, …" at bounding box center [929, 329] width 232 height 470
click at [937, 593] on span "Update associations" at bounding box center [983, 594] width 94 height 12
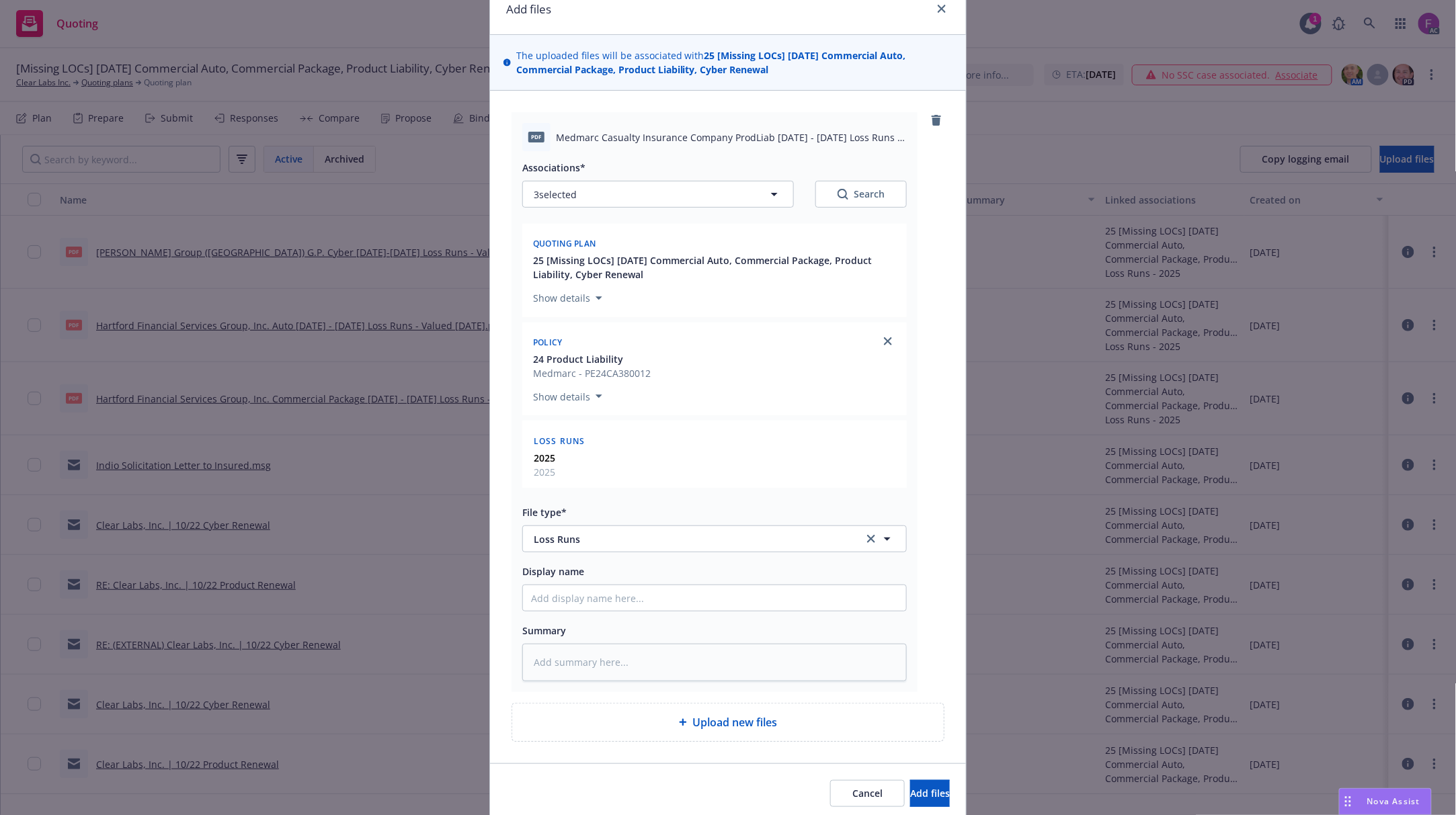
scroll to position [114, 0]
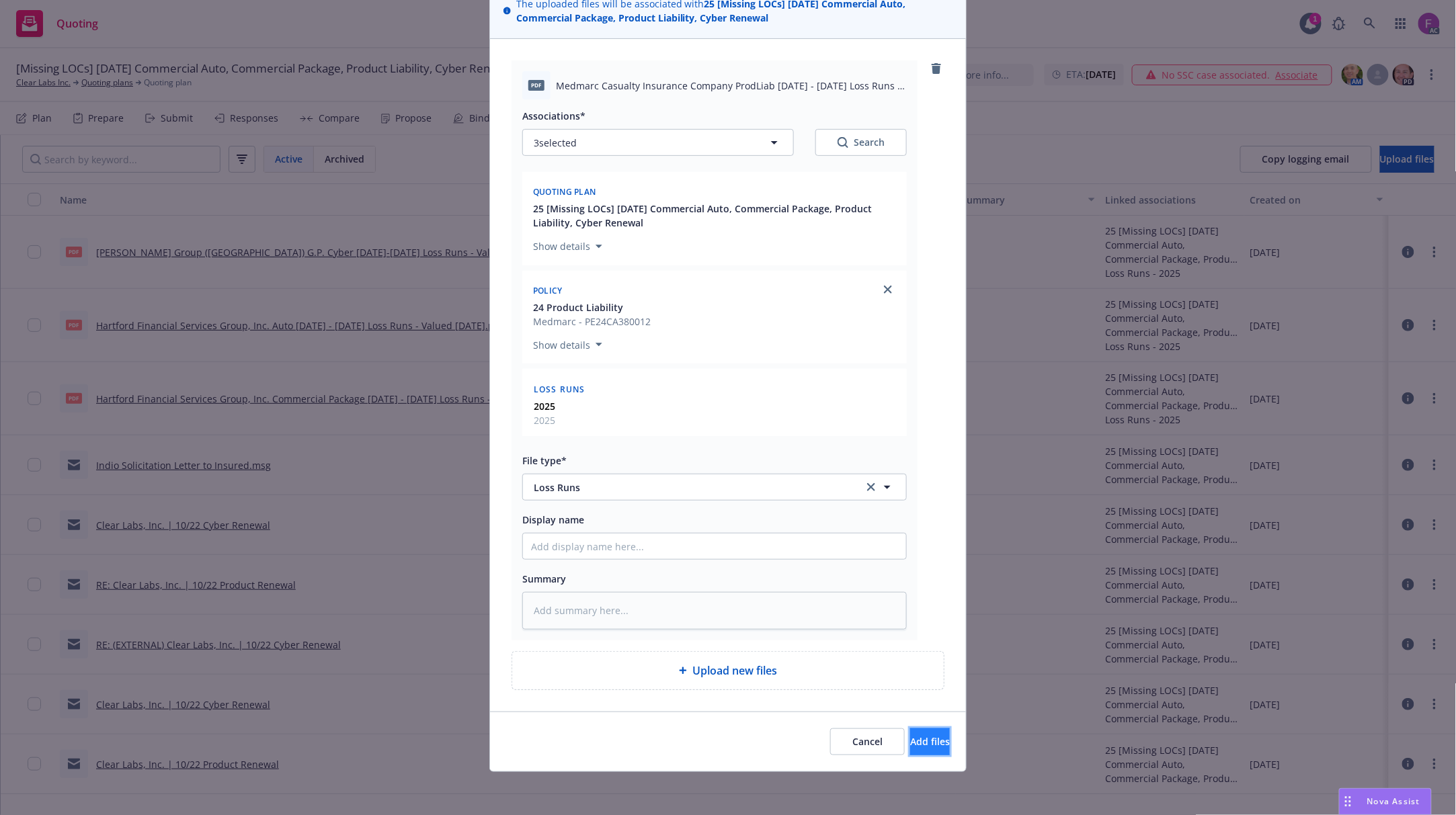
click at [917, 742] on span "Add files" at bounding box center [930, 741] width 39 height 12
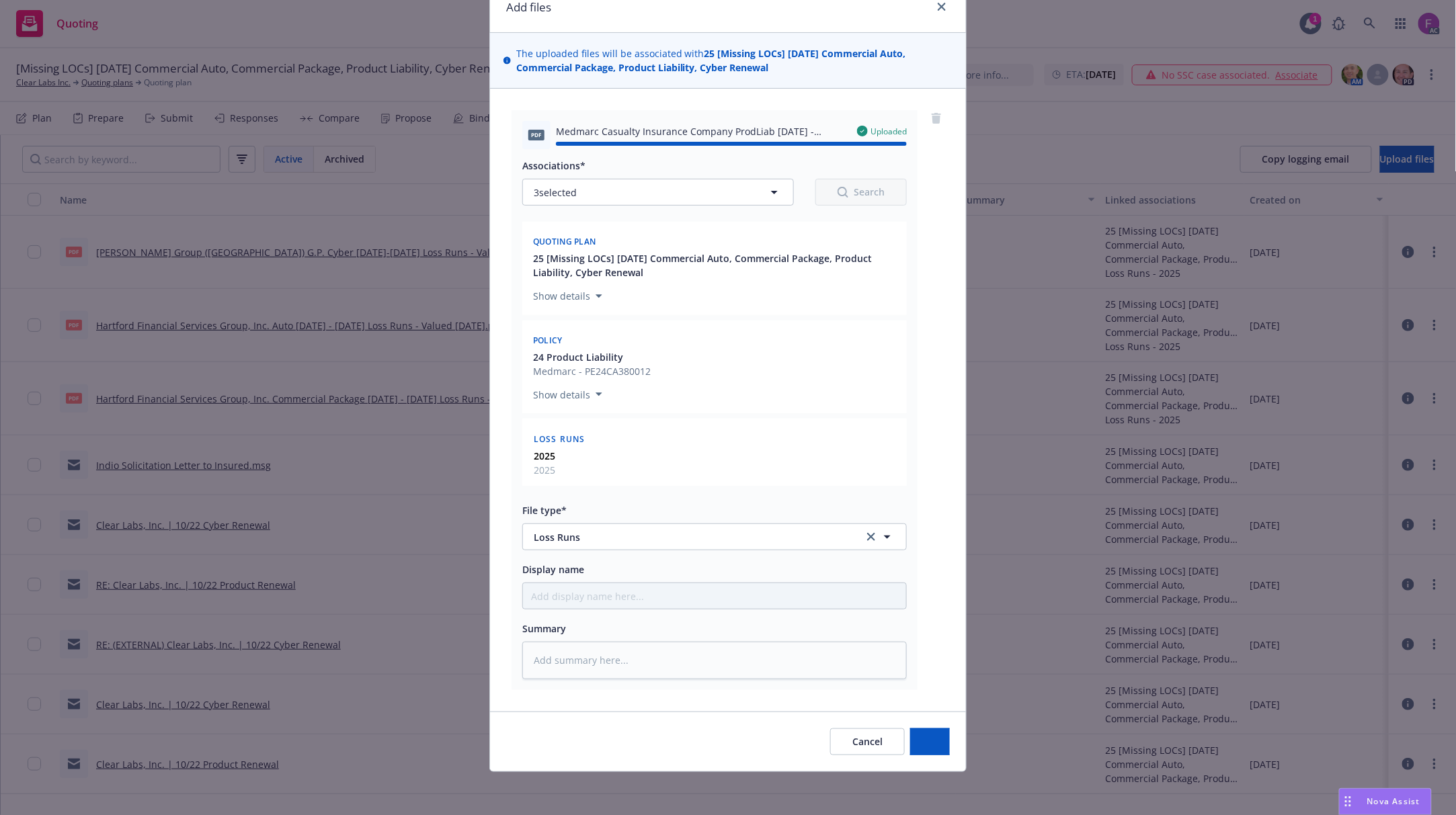
type textarea "x"
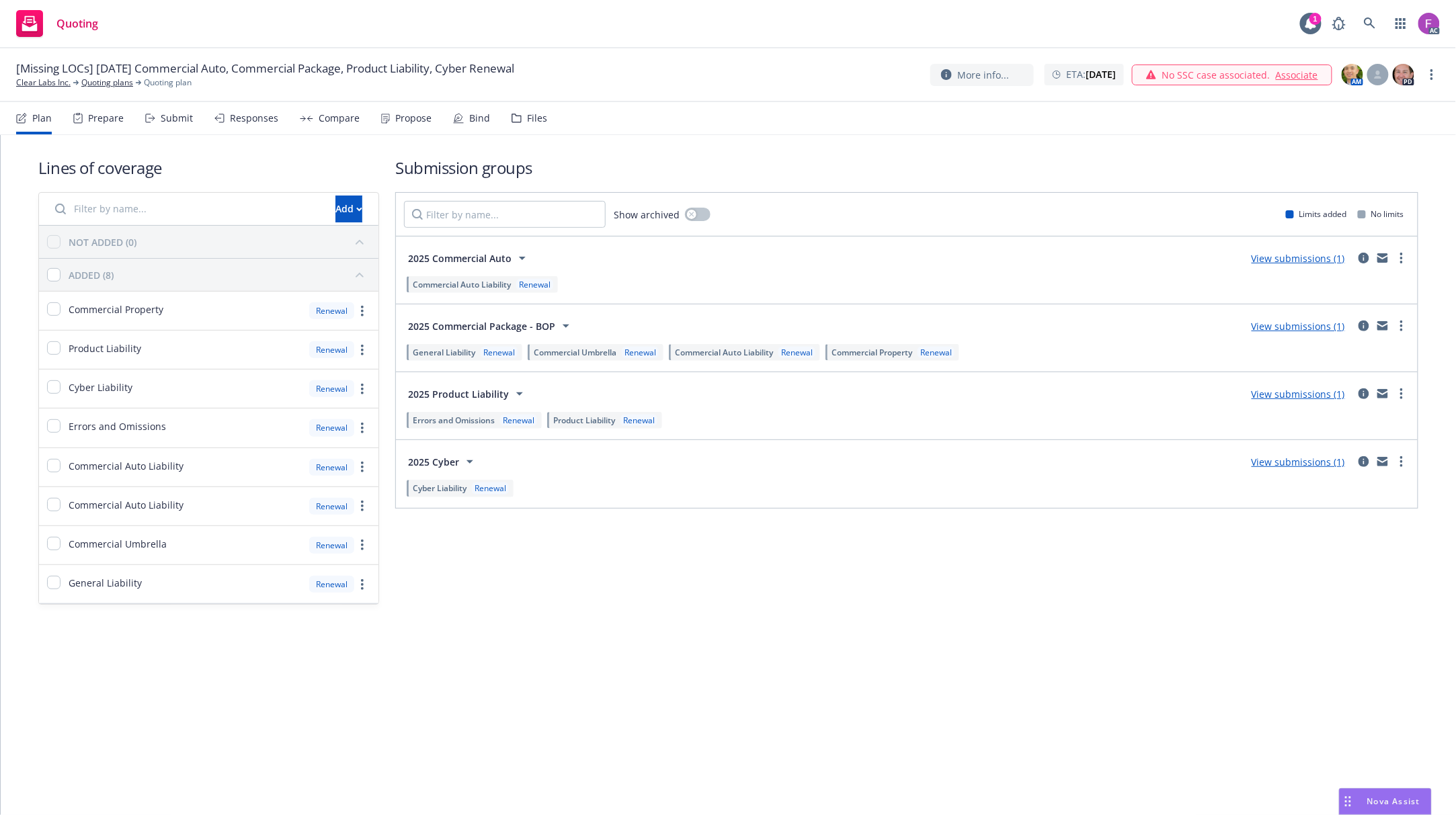
click at [533, 122] on div "Files" at bounding box center [537, 118] width 20 height 11
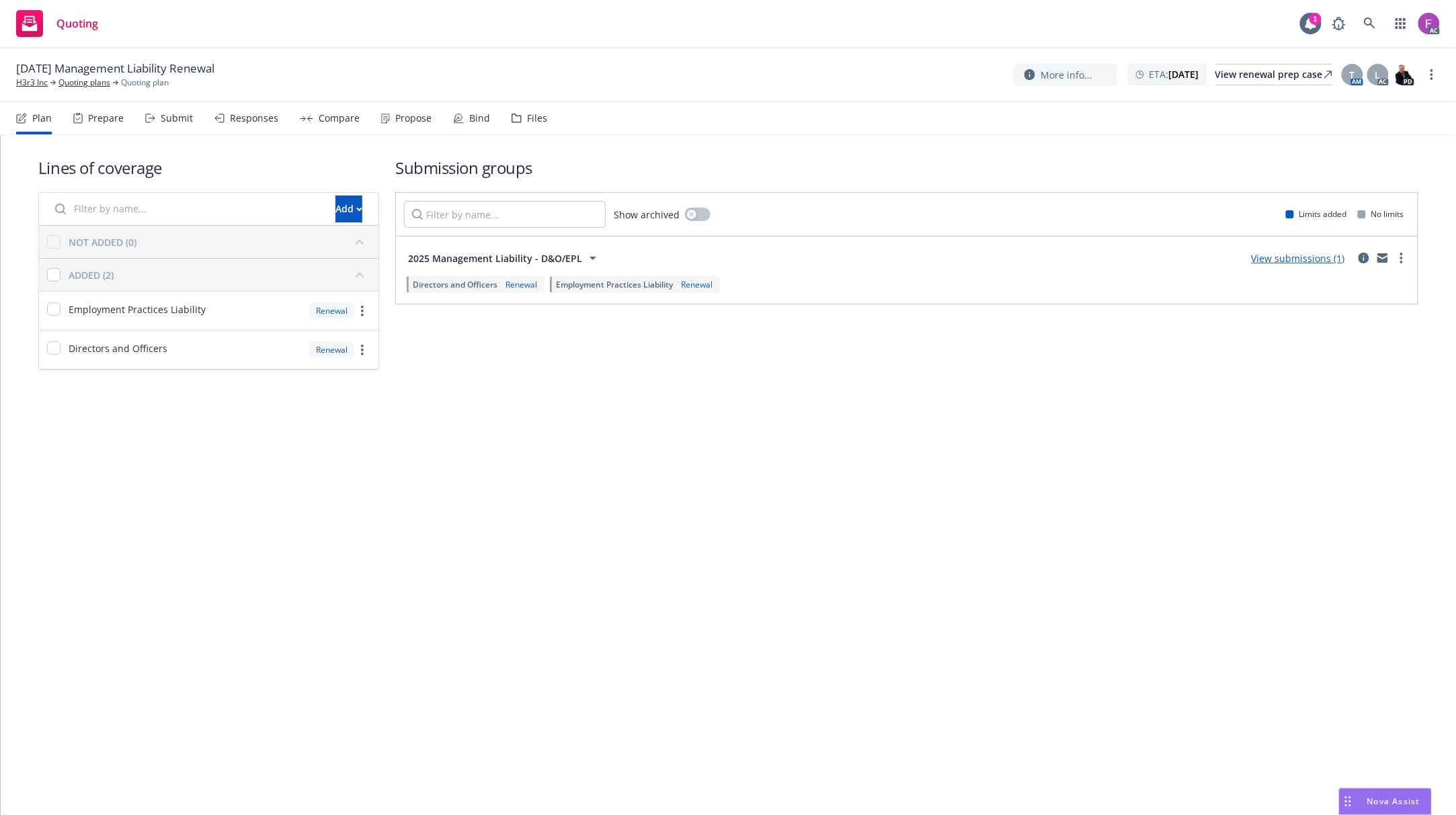
click at [533, 110] on div "Files" at bounding box center [529, 118] width 36 height 32
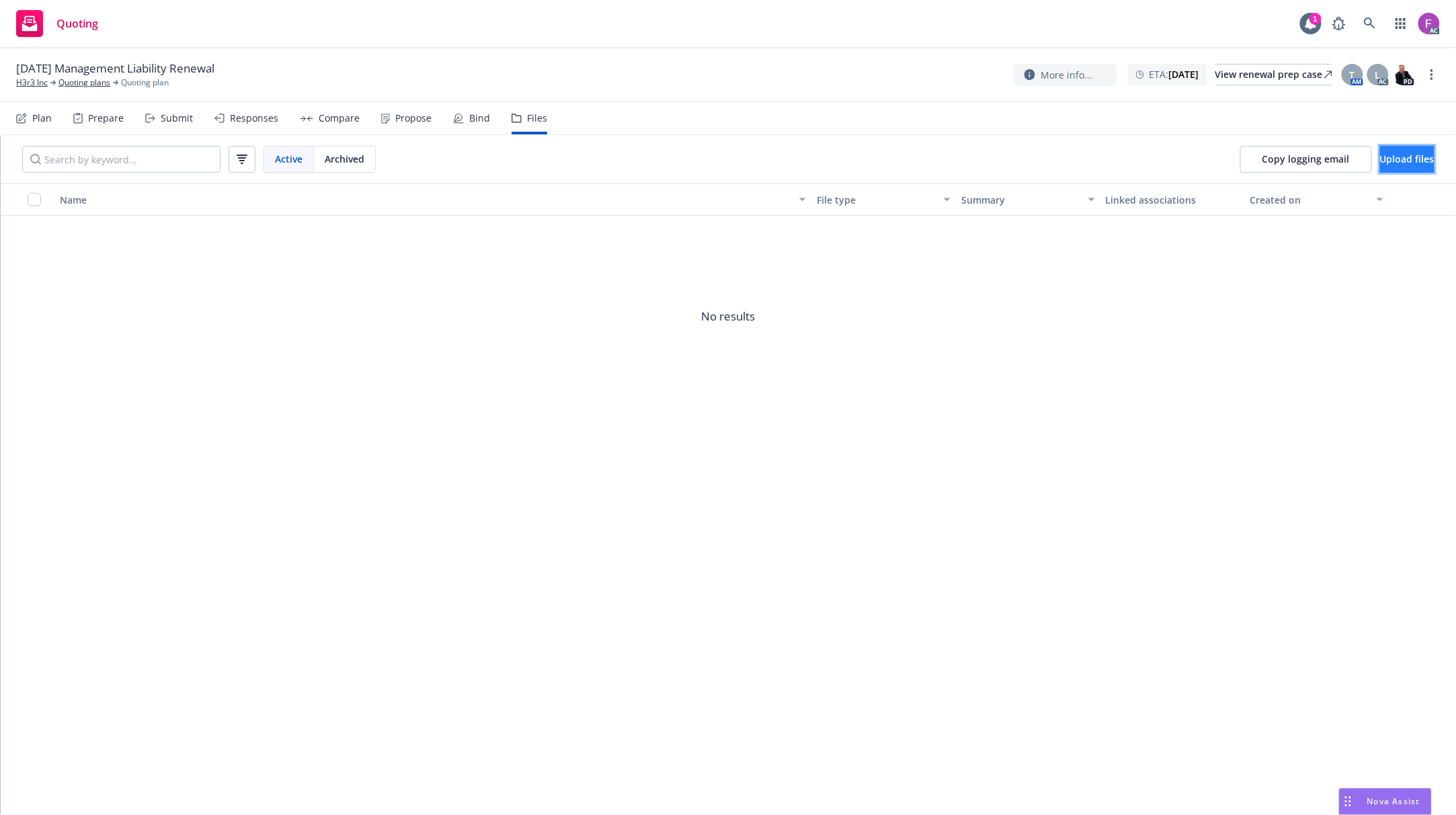
click at [1408, 163] on span "Upload files" at bounding box center [1407, 158] width 55 height 12
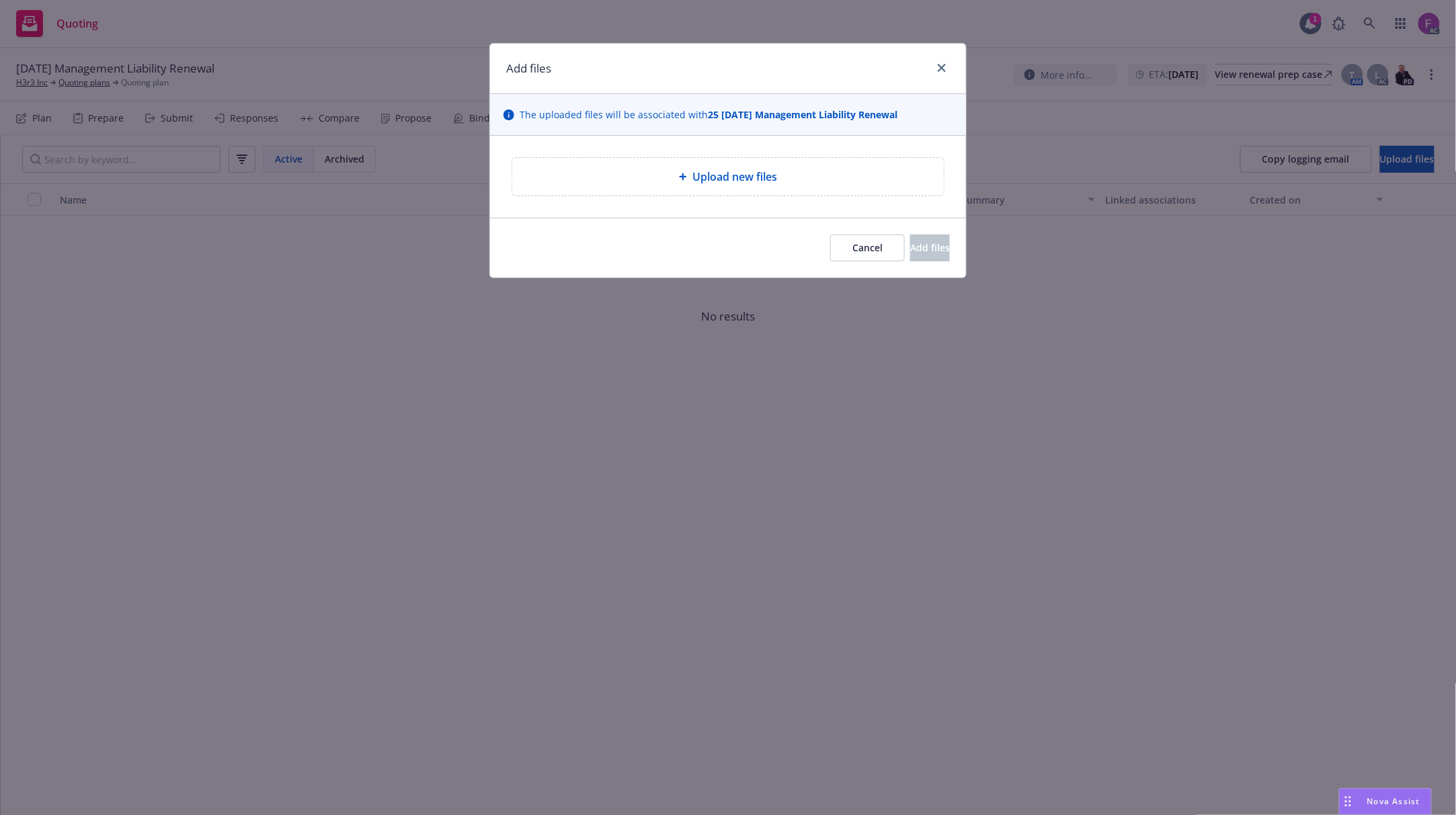
click at [748, 178] on span "Upload new files" at bounding box center [735, 177] width 85 height 16
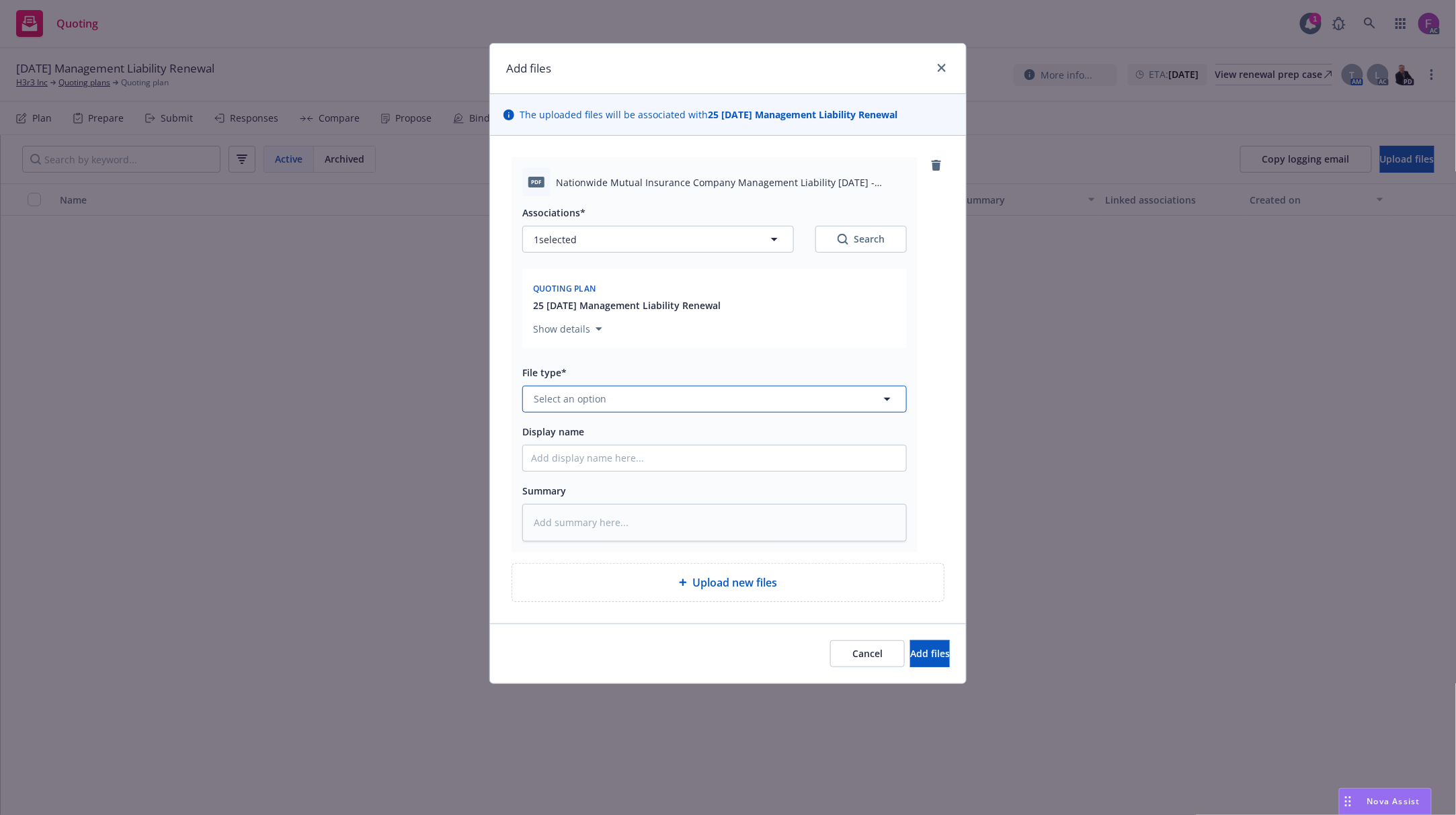
click at [610, 406] on button "Select an option" at bounding box center [714, 399] width 384 height 27
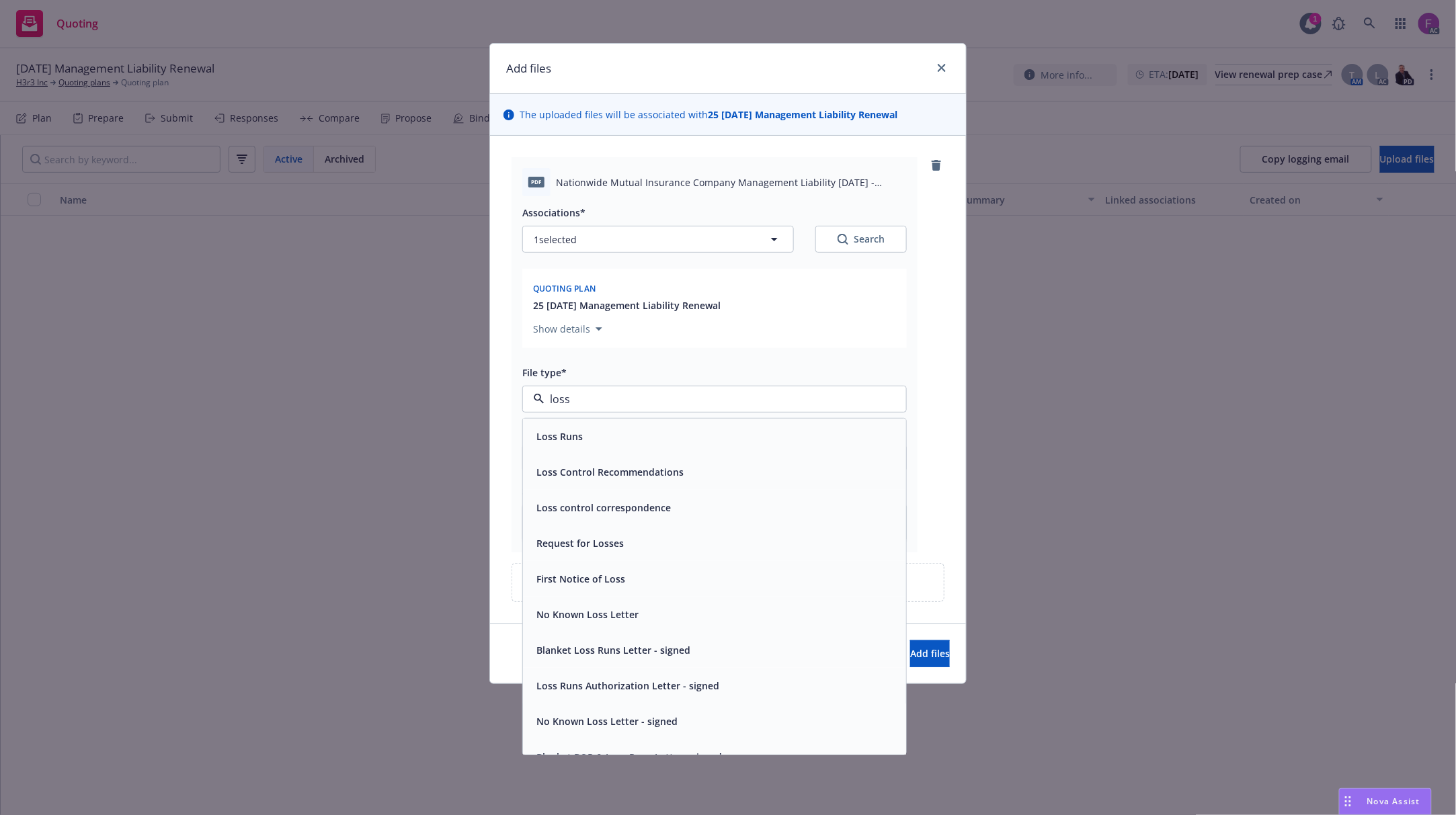
paste input "Loss Run"
type input "Loss Run"
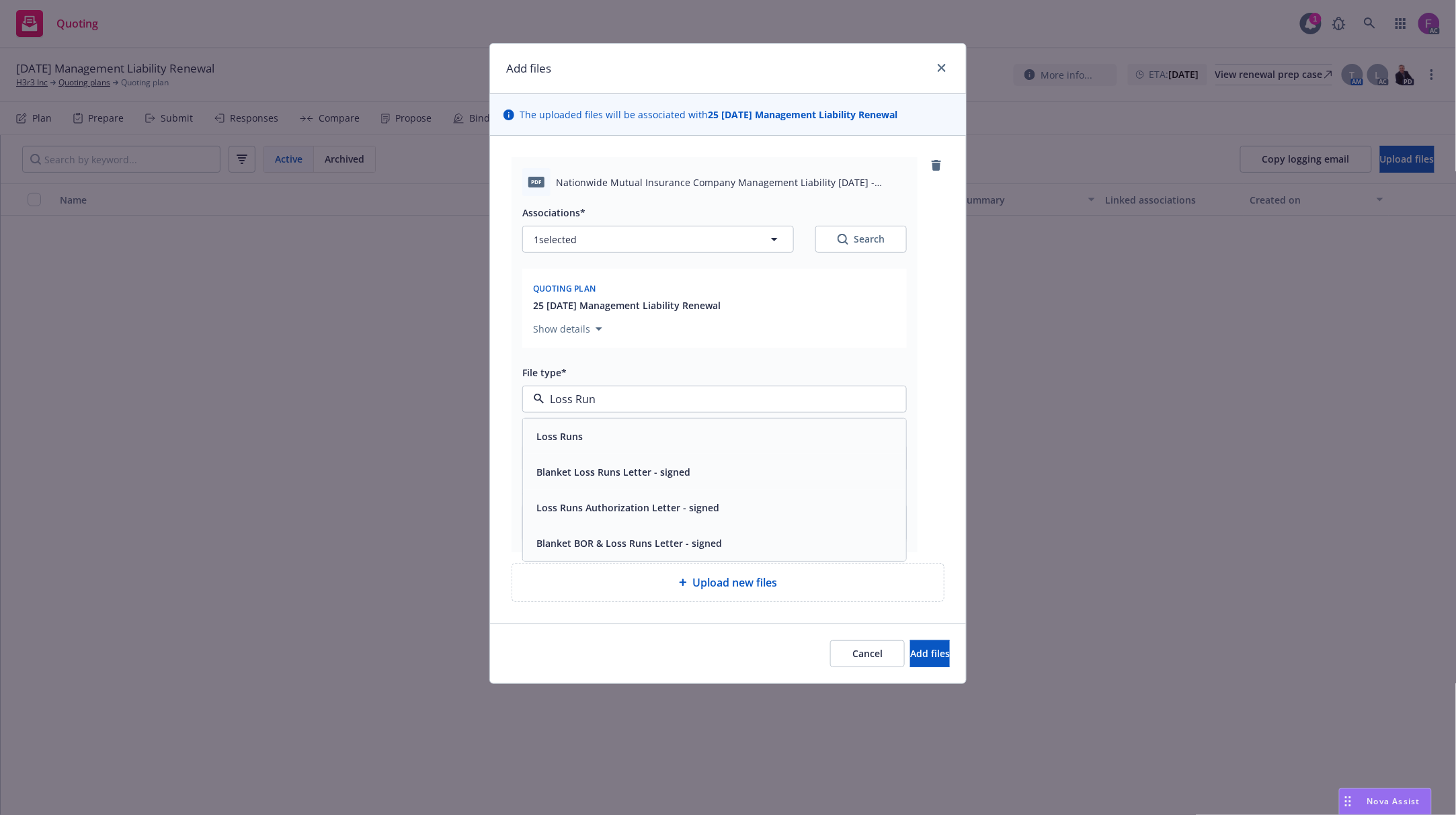
click at [562, 449] on div "Loss Runs" at bounding box center [714, 436] width 383 height 36
click at [552, 243] on span "1 selected" at bounding box center [555, 239] width 43 height 14
type textarea "x"
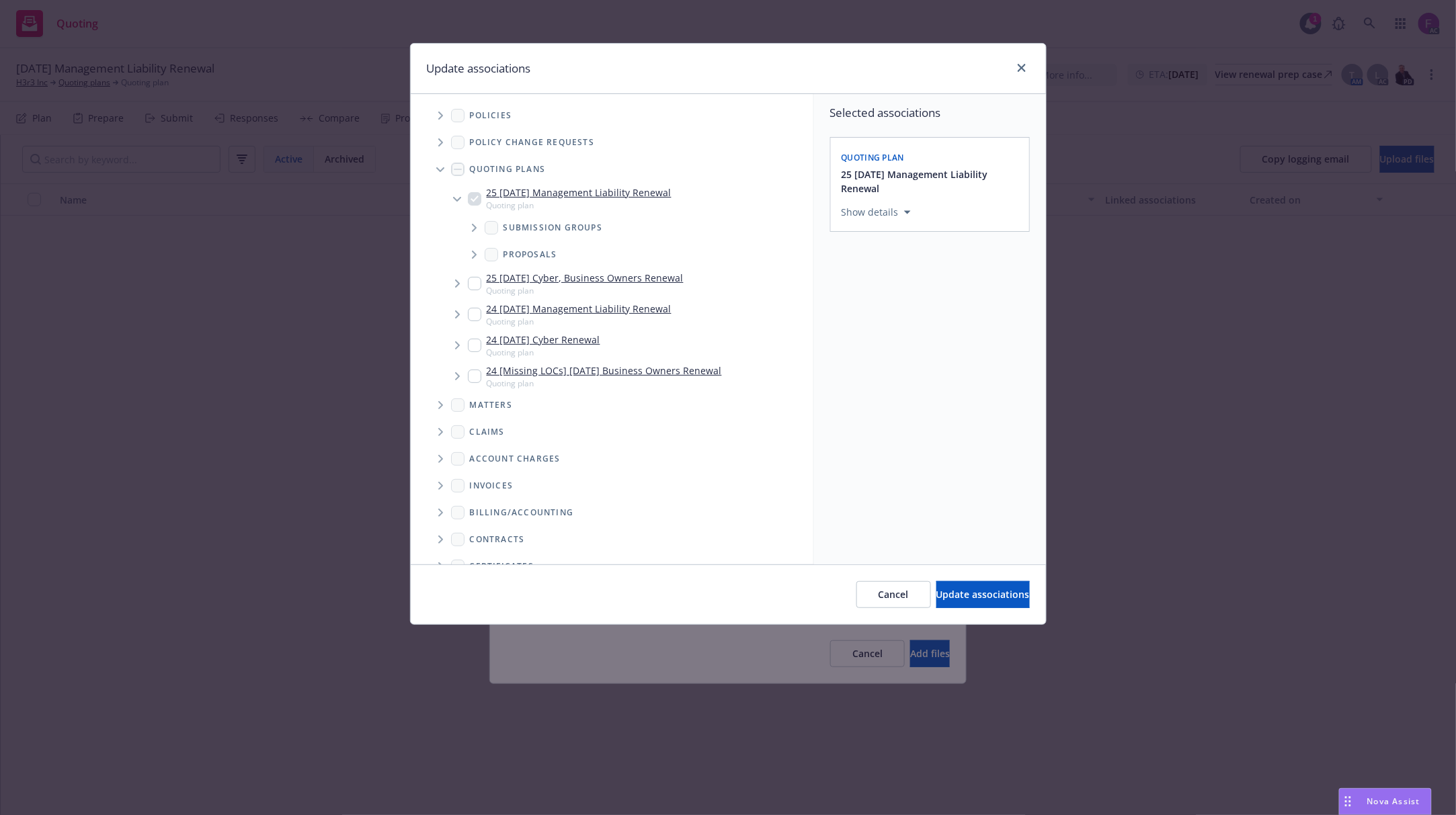
click at [441, 118] on icon "Tree Example" at bounding box center [441, 115] width 4 height 8
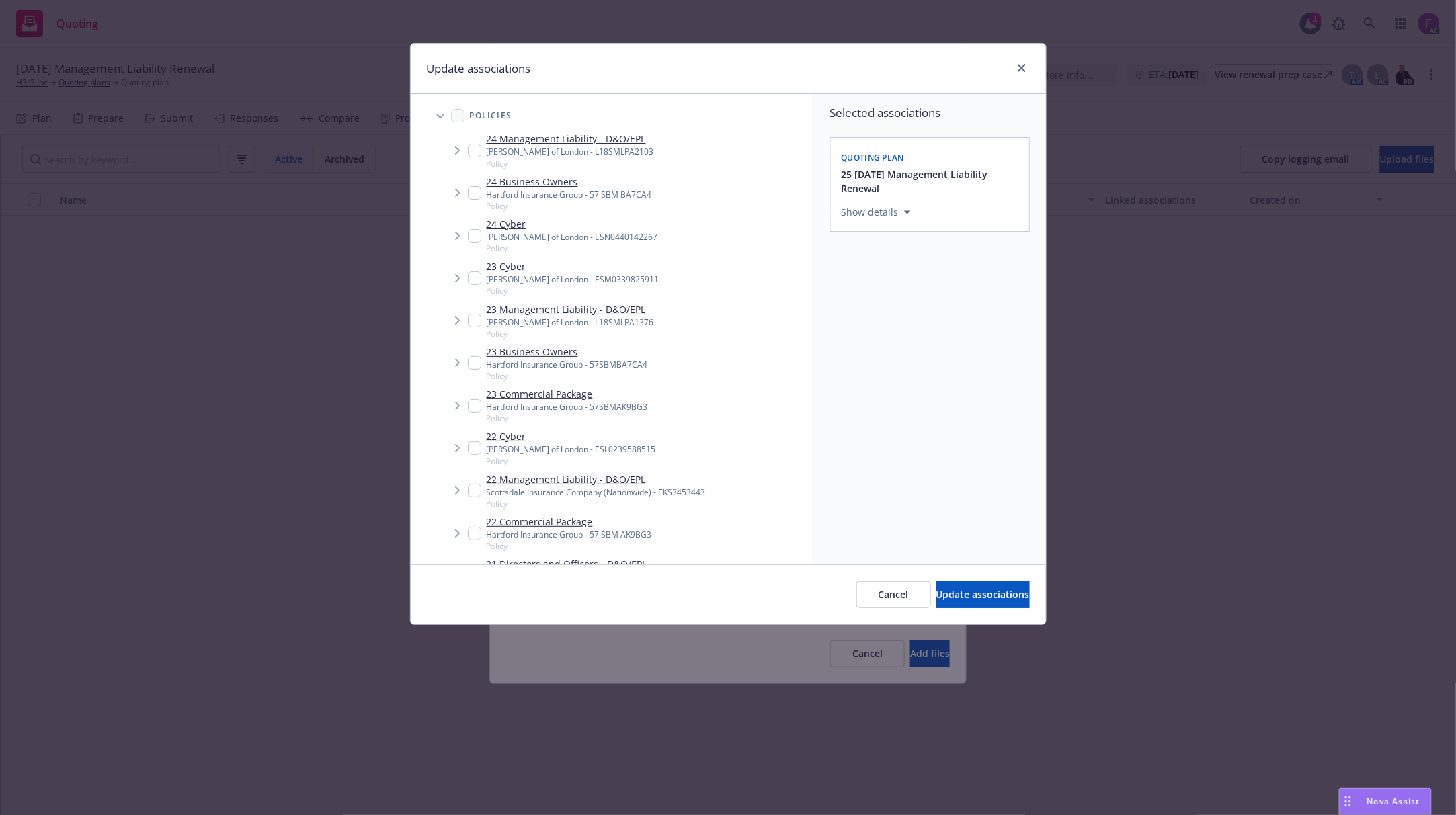
click at [476, 491] on input "Tree Example" at bounding box center [474, 490] width 13 height 13
checkbox input "true"
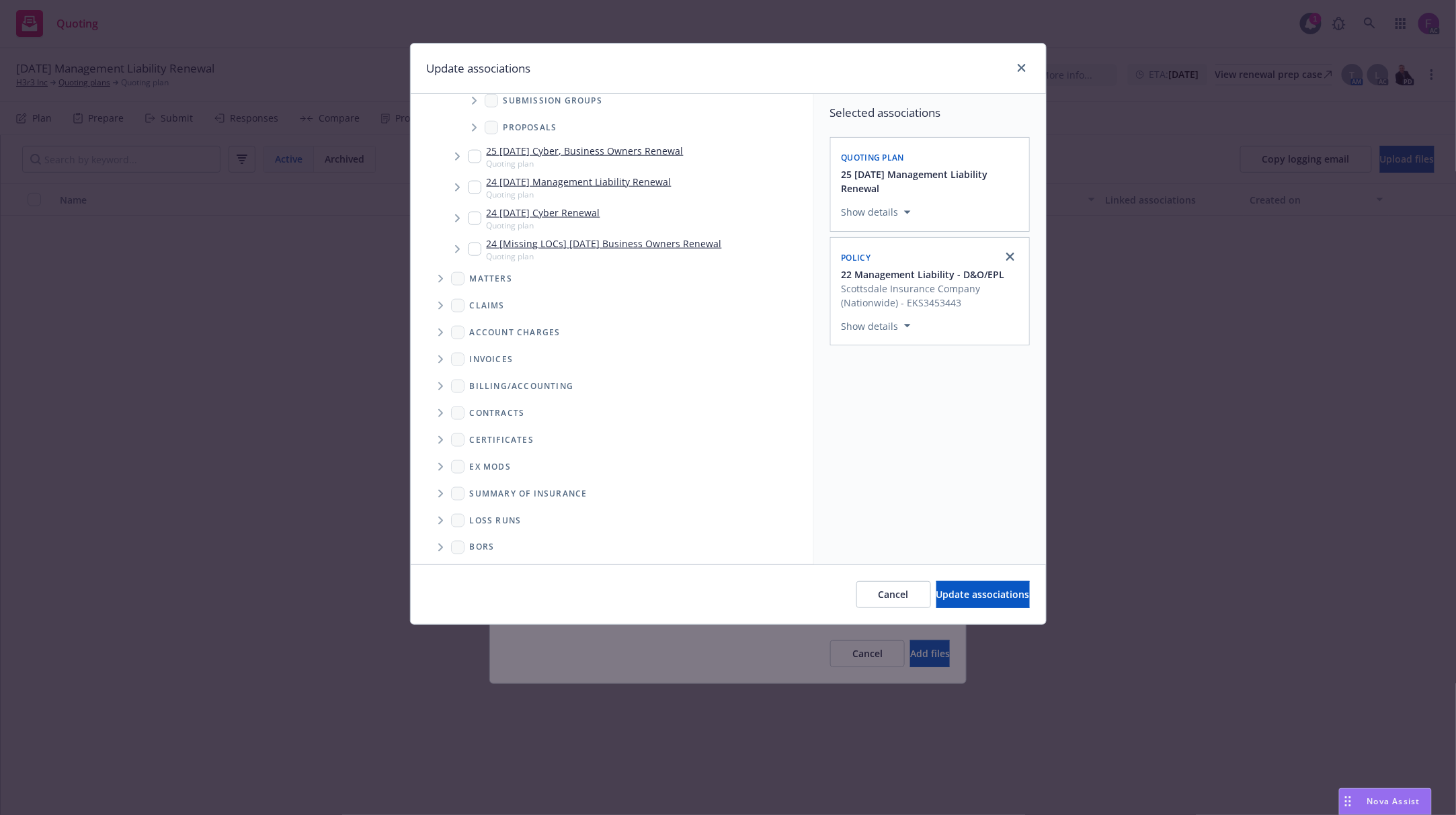
scroll to position [640, 0]
click at [442, 519] on icon "Folder Tree Example" at bounding box center [441, 517] width 5 height 8
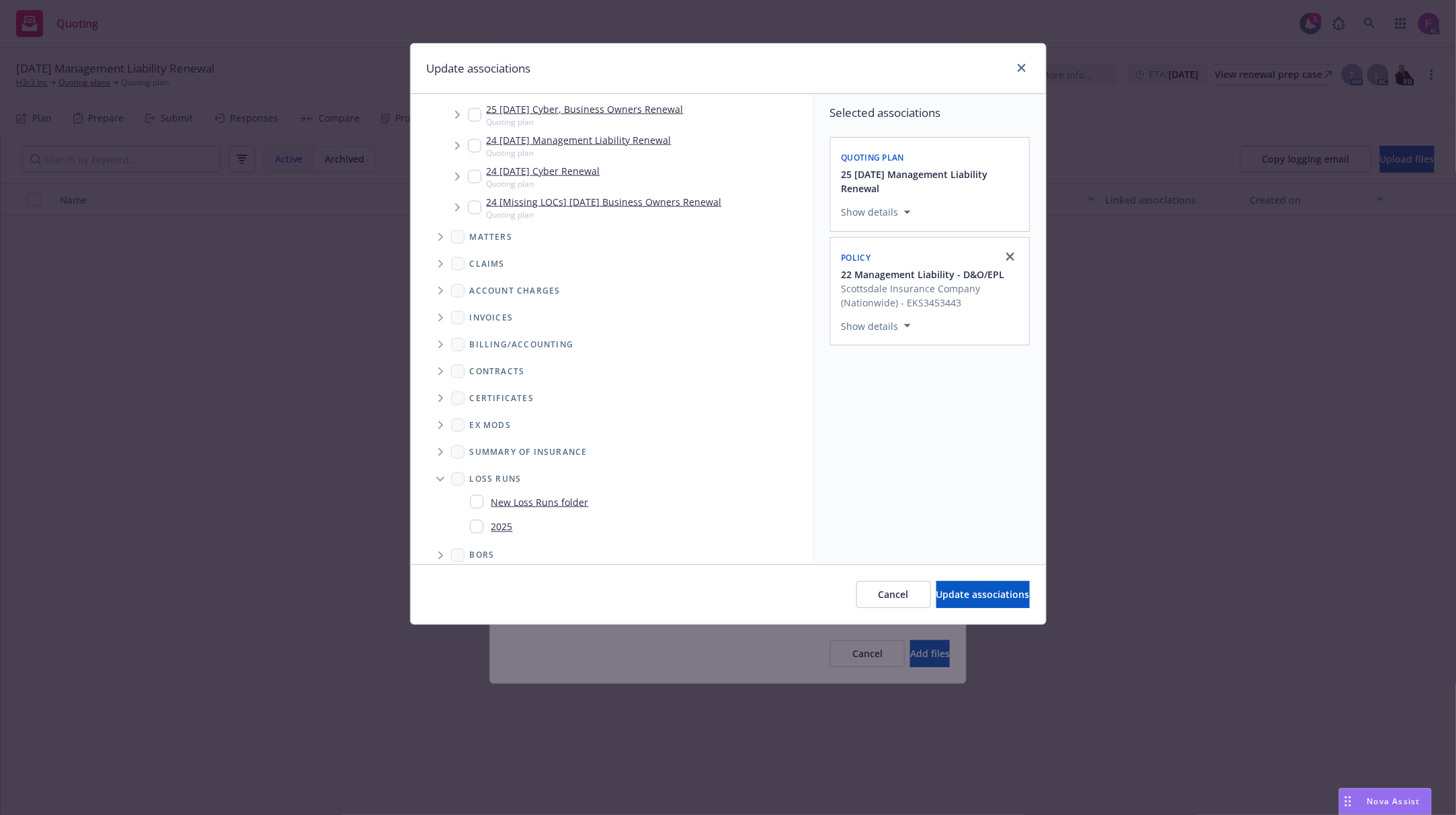
scroll to position [691, 0]
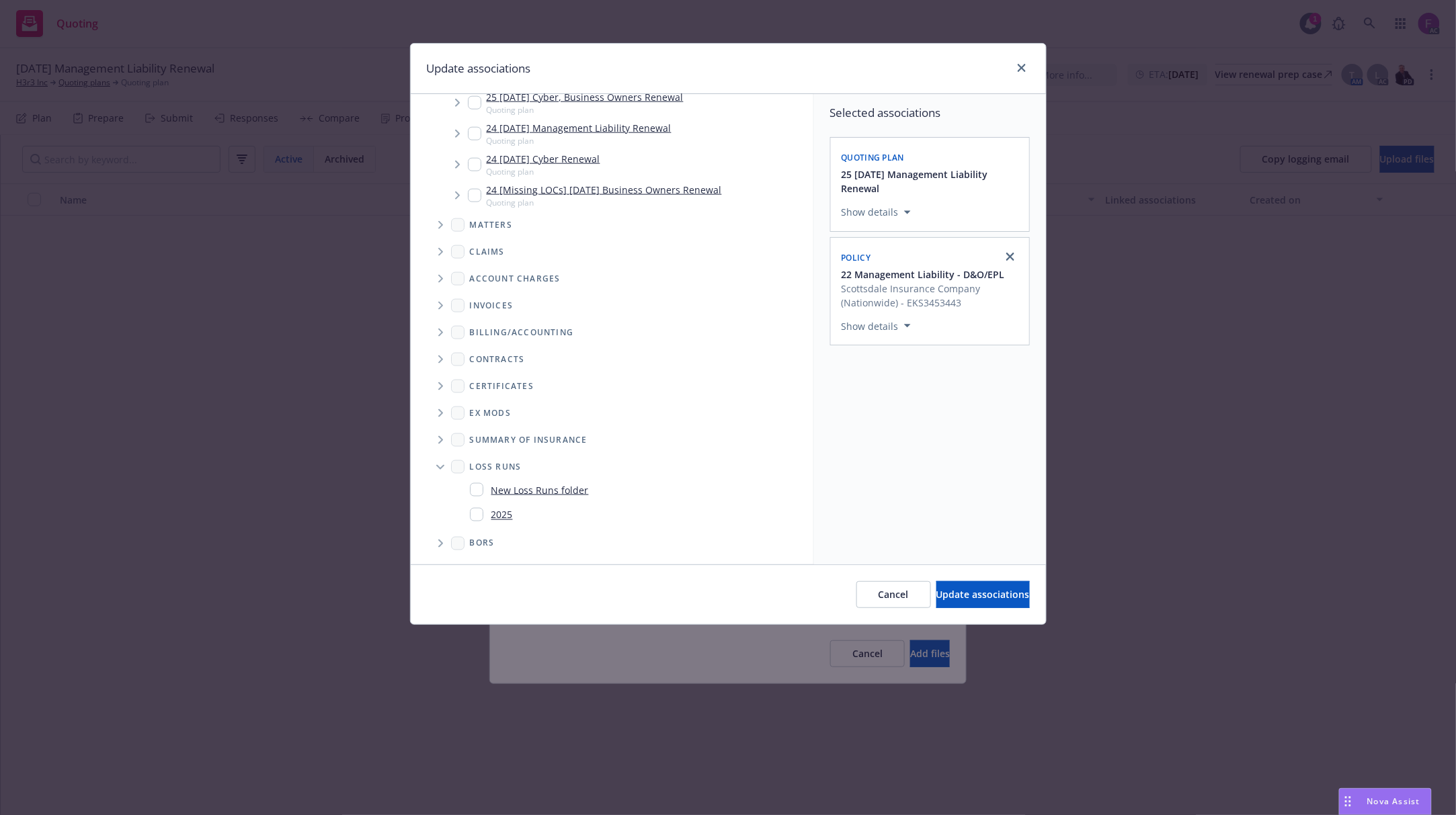
click at [477, 513] on input "Folder Tree Example" at bounding box center [476, 515] width 13 height 13
checkbox input "true"
drag, startPoint x: 931, startPoint y: 503, endPoint x: 944, endPoint y: 558, distance: 56.5
click at [931, 509] on div "Selected associations Quoting plan 25 11/04/25 Management Liability Renewal Sho…" at bounding box center [929, 329] width 232 height 470
click at [950, 597] on span "Update associations" at bounding box center [983, 594] width 94 height 12
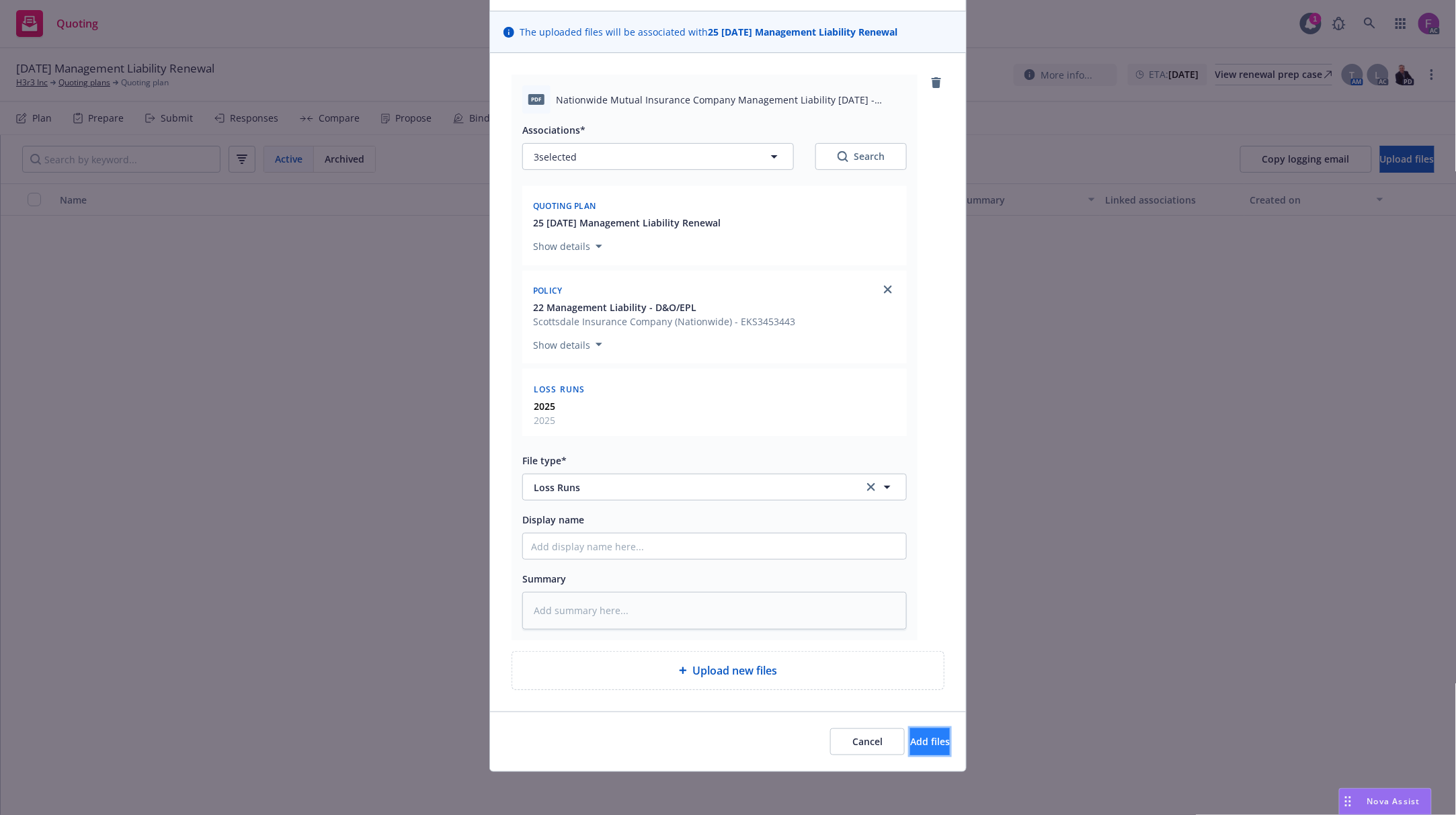
click at [914, 739] on span "Add files" at bounding box center [930, 741] width 39 height 12
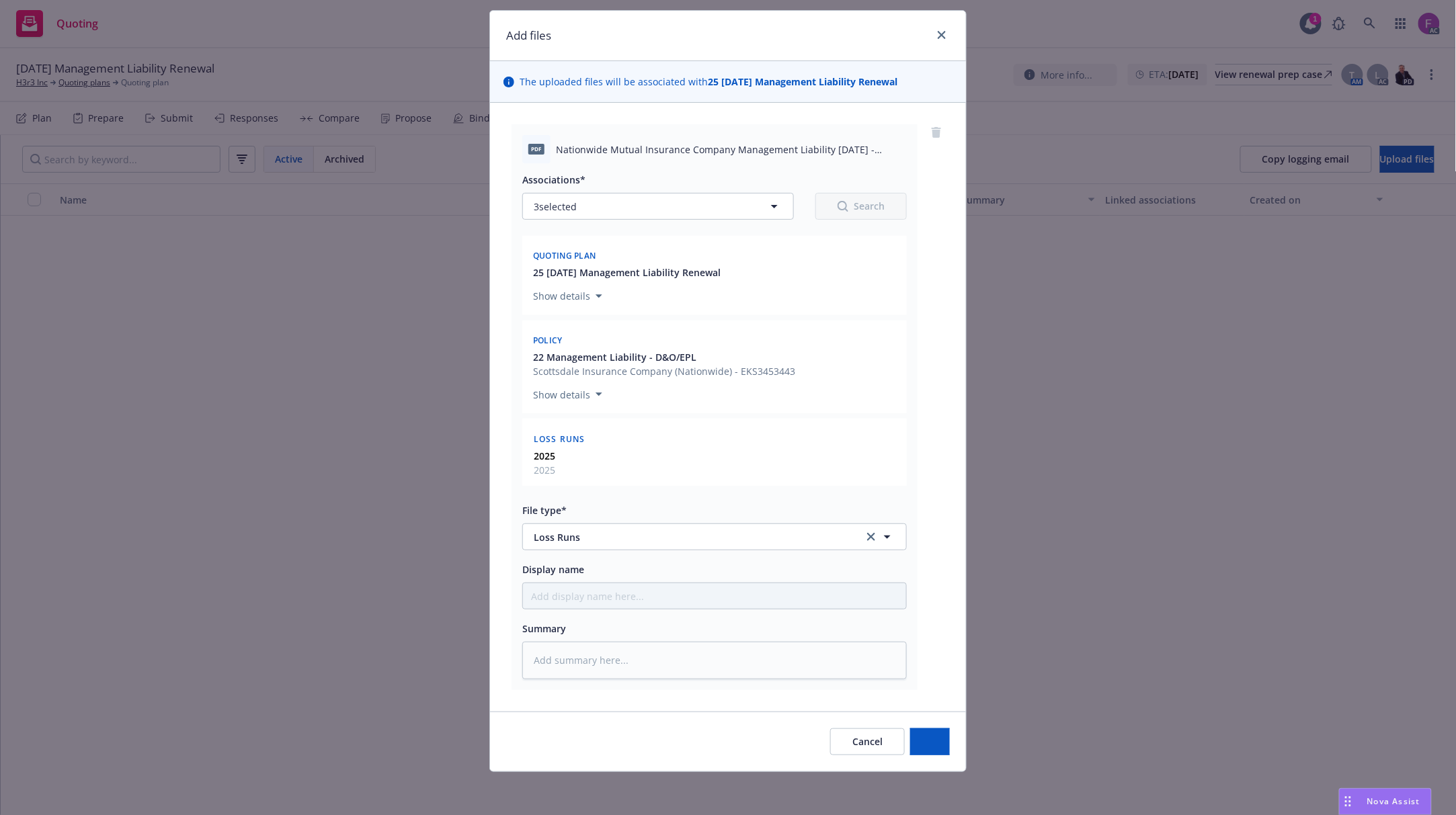
scroll to position [35, 0]
type textarea "x"
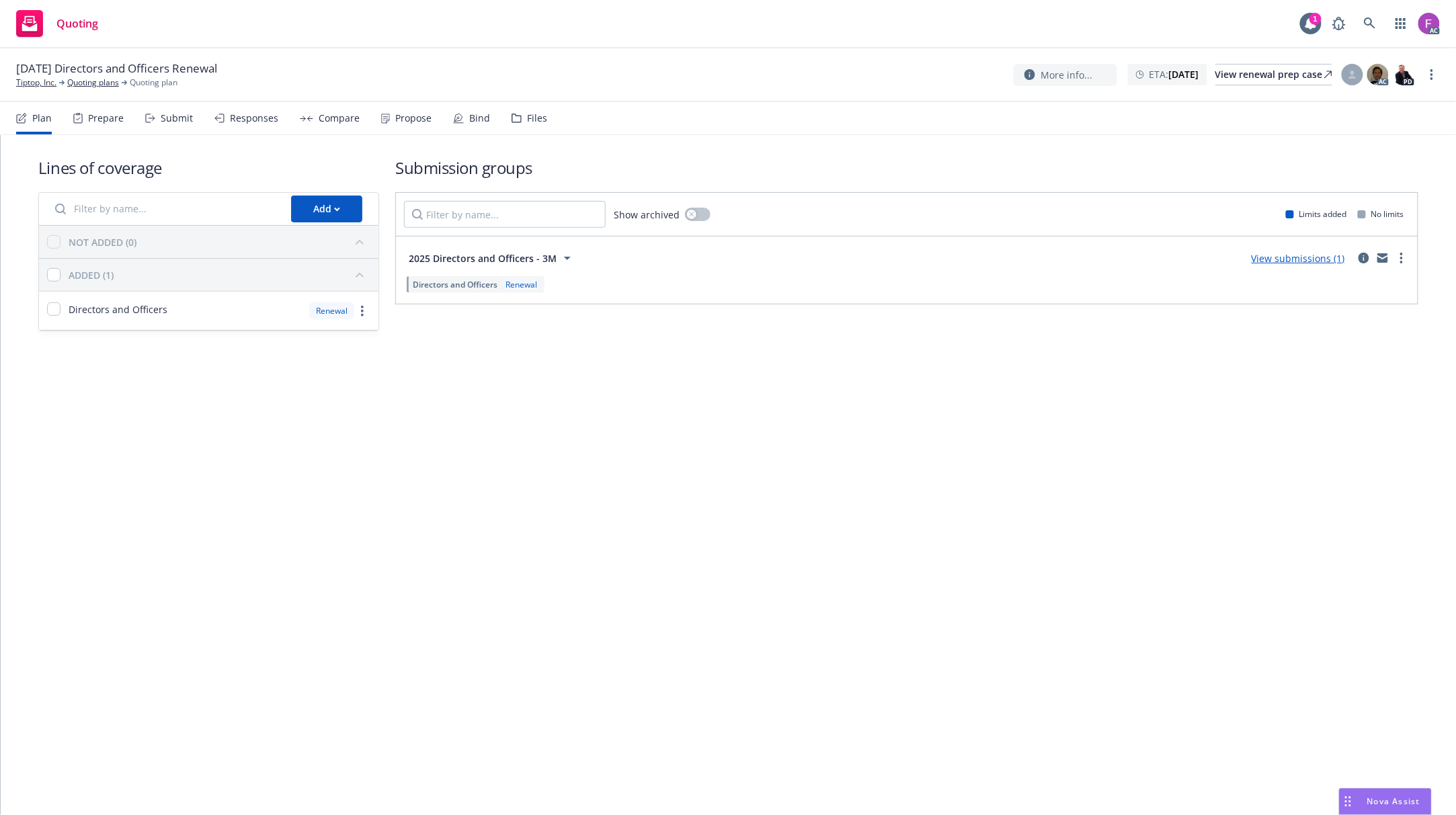
click at [528, 117] on div "Files" at bounding box center [537, 118] width 20 height 11
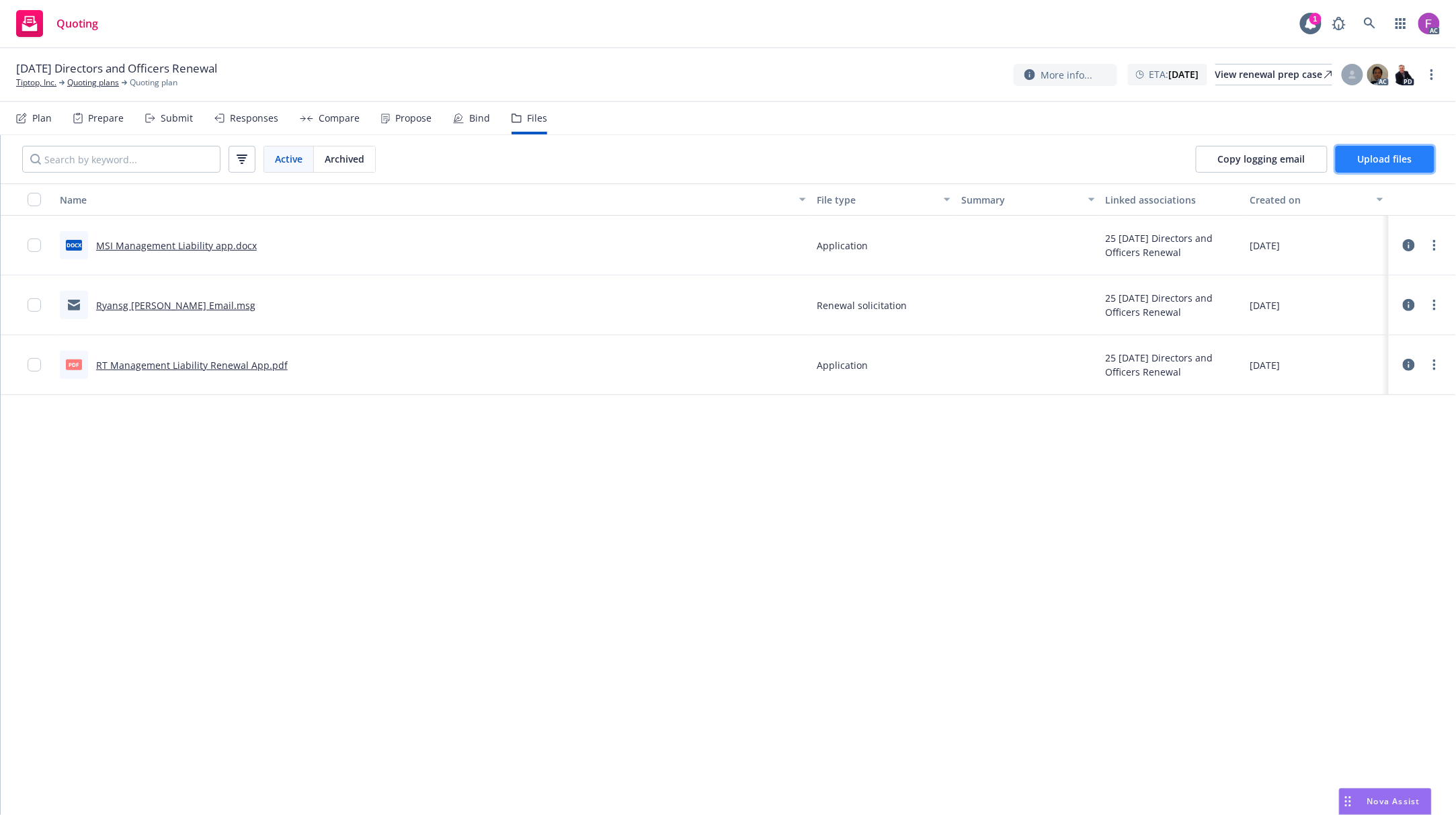
click at [1387, 152] on button "Upload files" at bounding box center [1384, 159] width 99 height 27
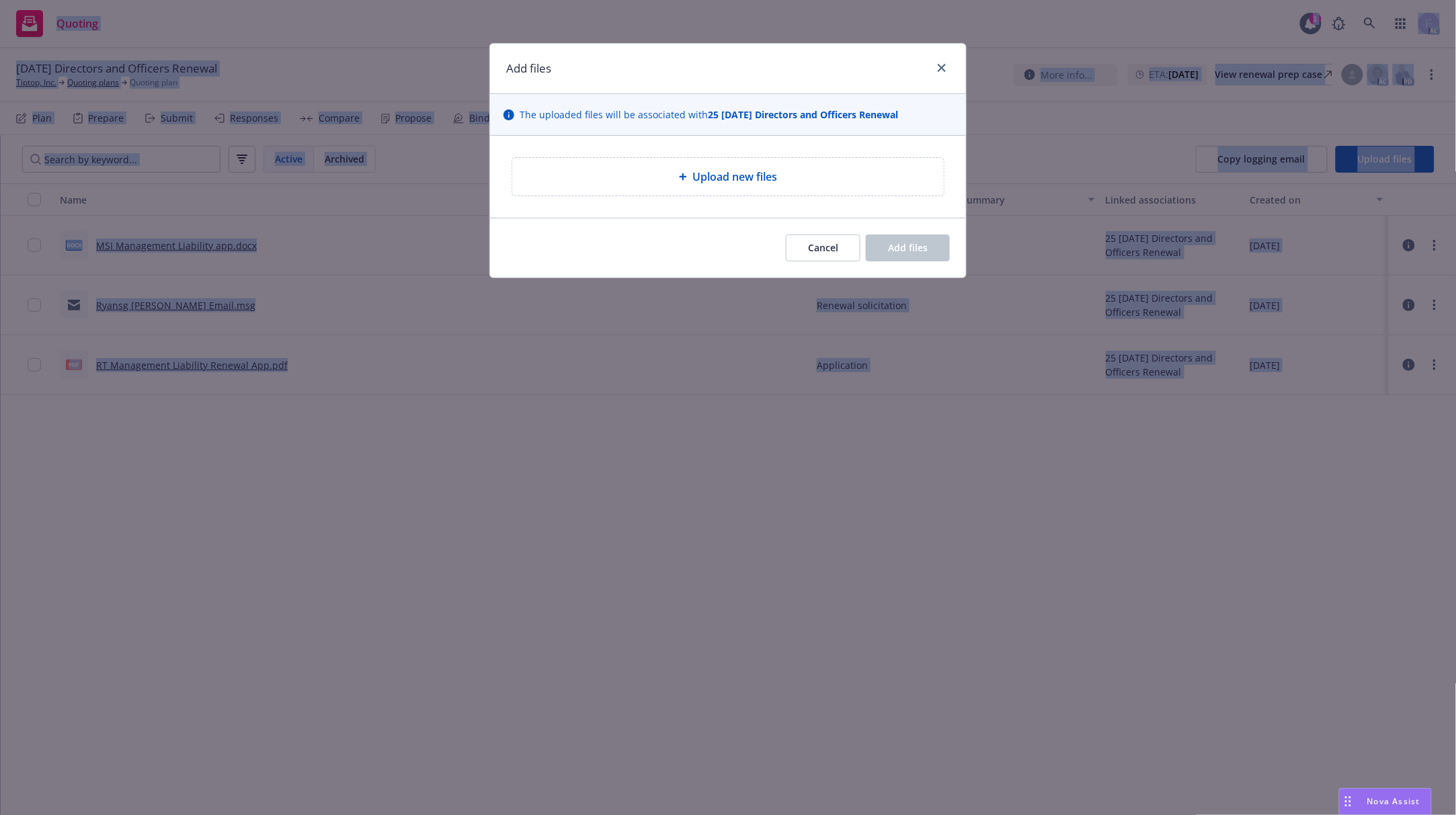
click at [837, 189] on div "Upload new files" at bounding box center [728, 177] width 432 height 38
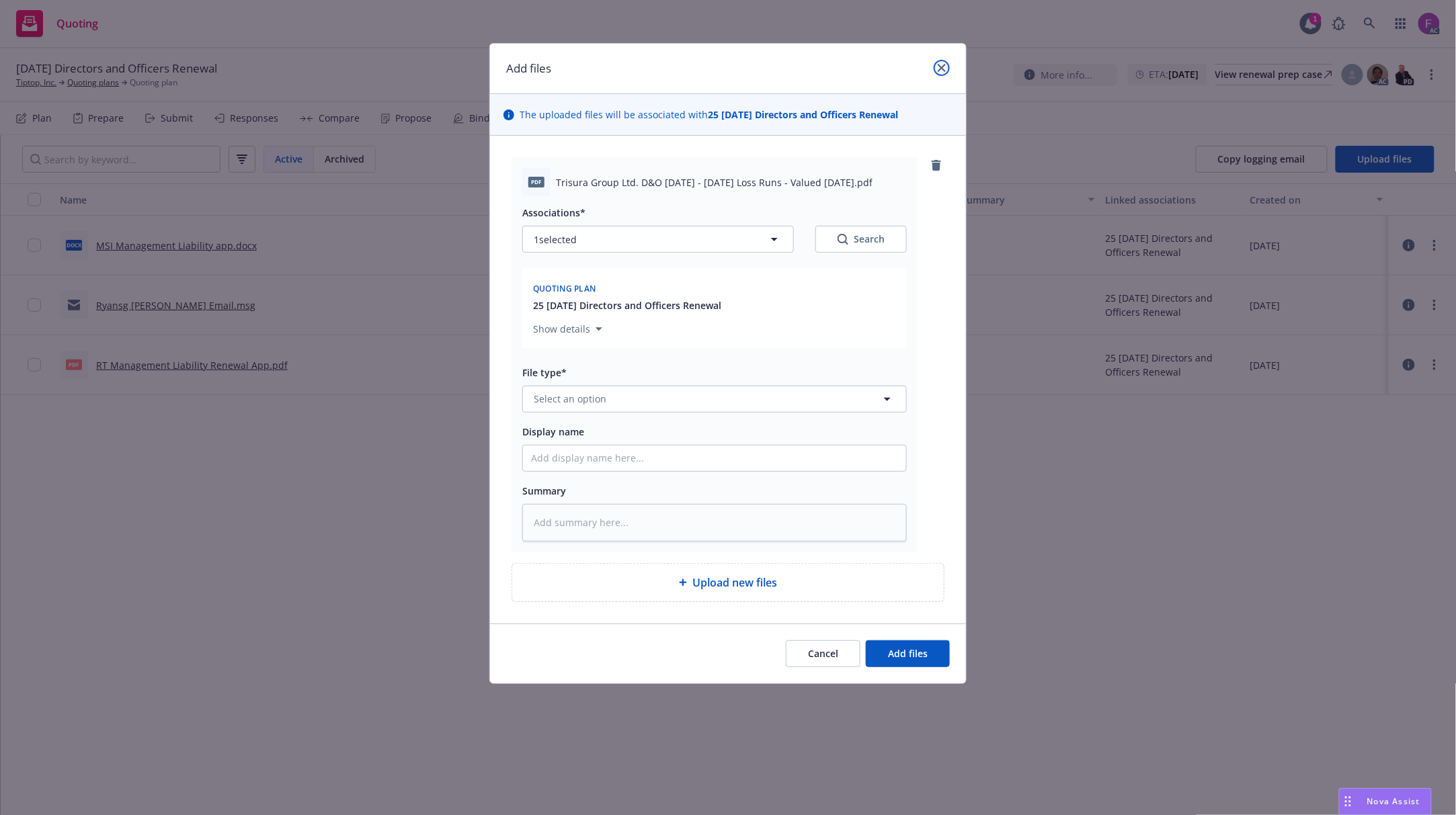
click at [938, 64] on icon "close" at bounding box center [942, 67] width 8 height 8
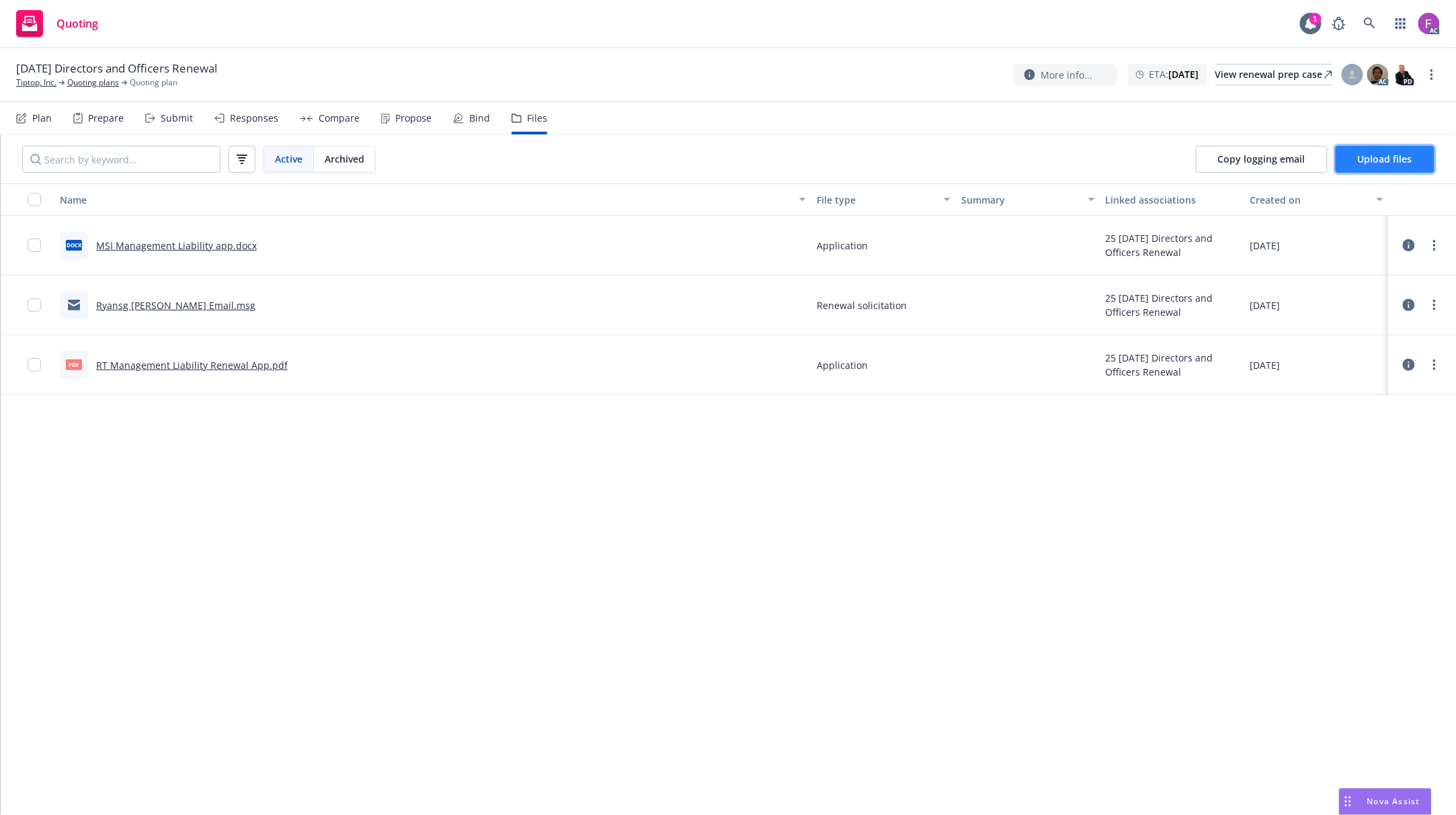
click at [1360, 159] on span "Upload files" at bounding box center [1385, 158] width 55 height 12
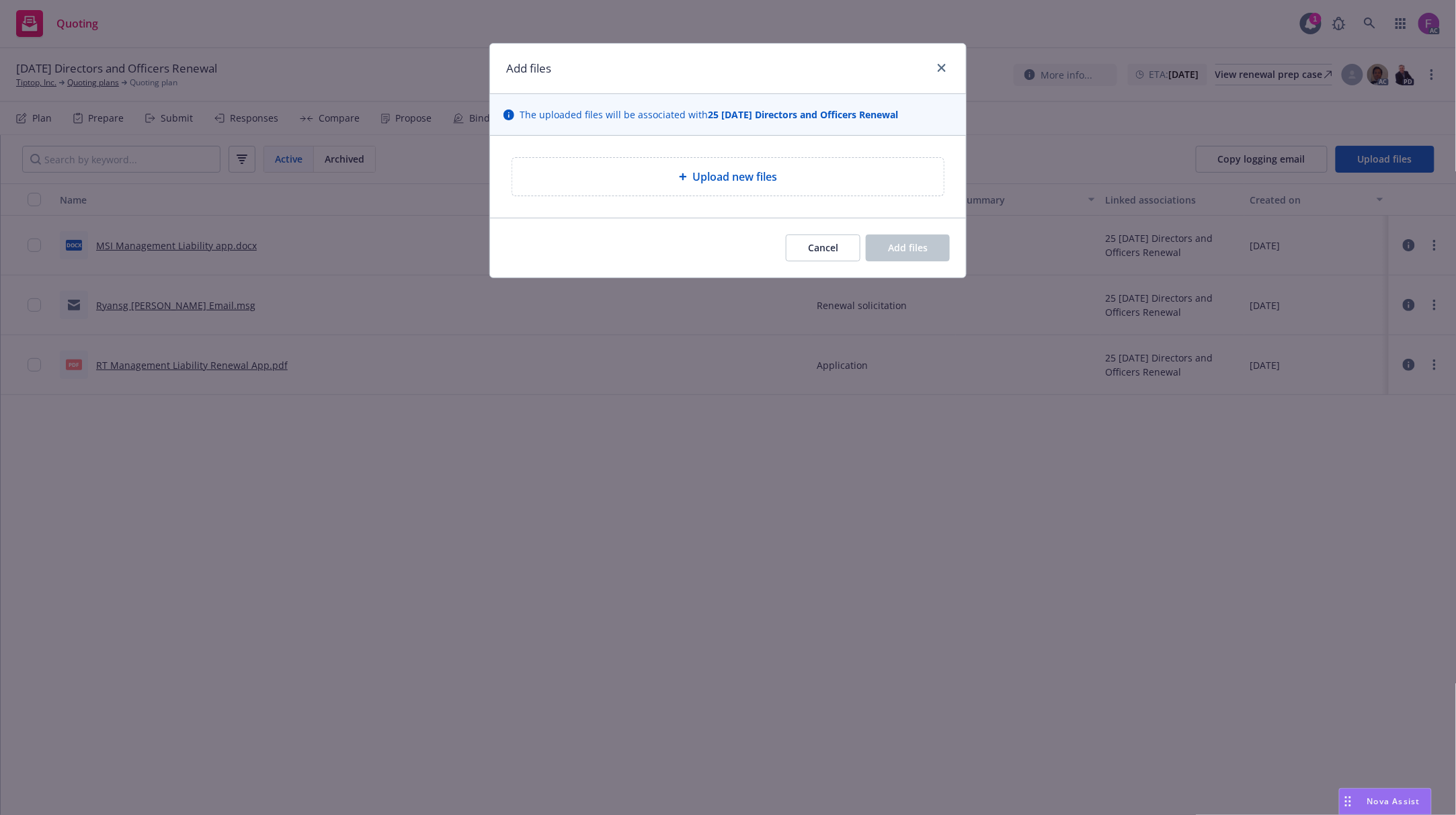
click at [744, 173] on span "Upload new files" at bounding box center [735, 177] width 85 height 16
type textarea "x"
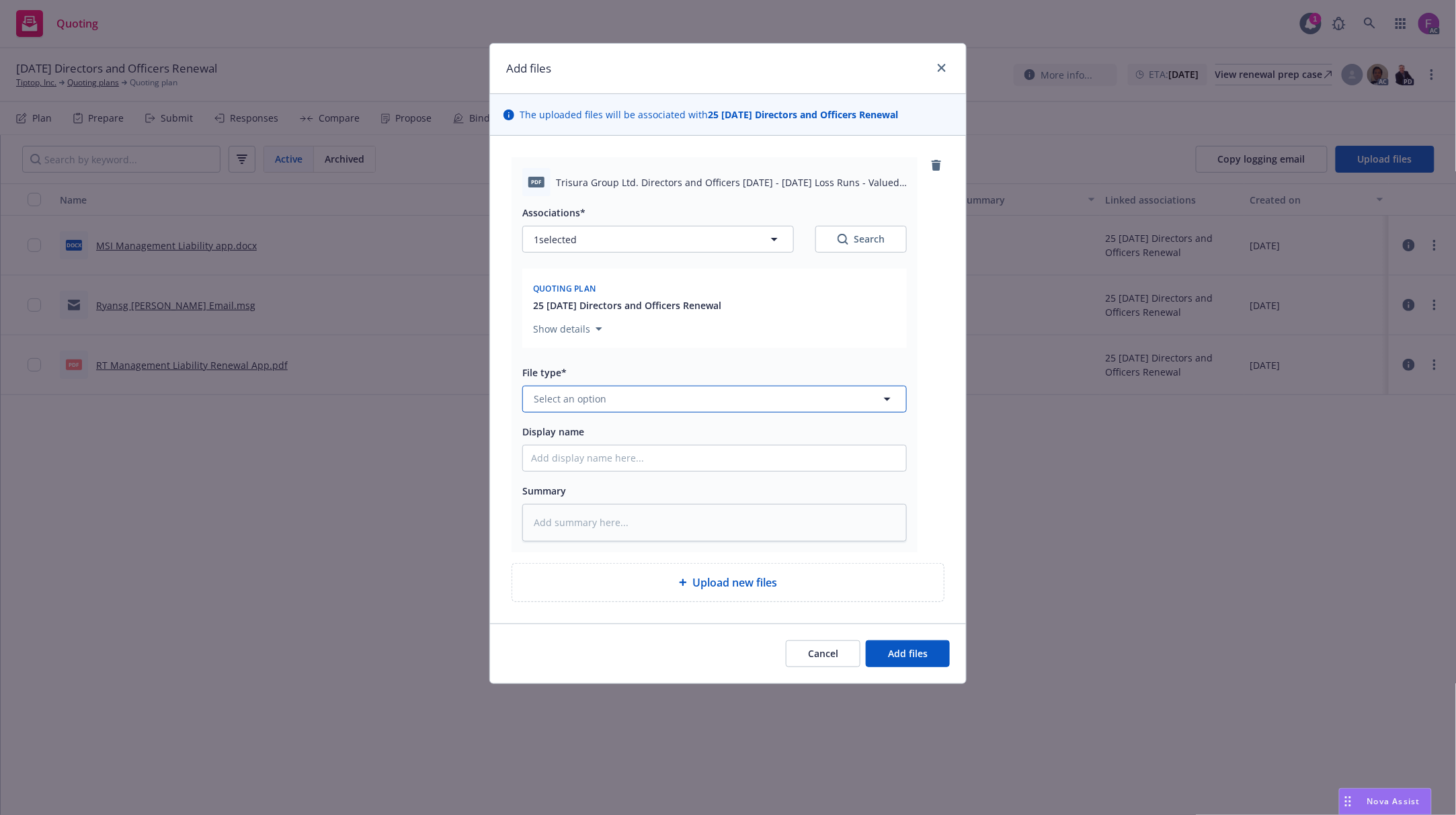
click at [758, 398] on button "Select an option" at bounding box center [714, 399] width 384 height 27
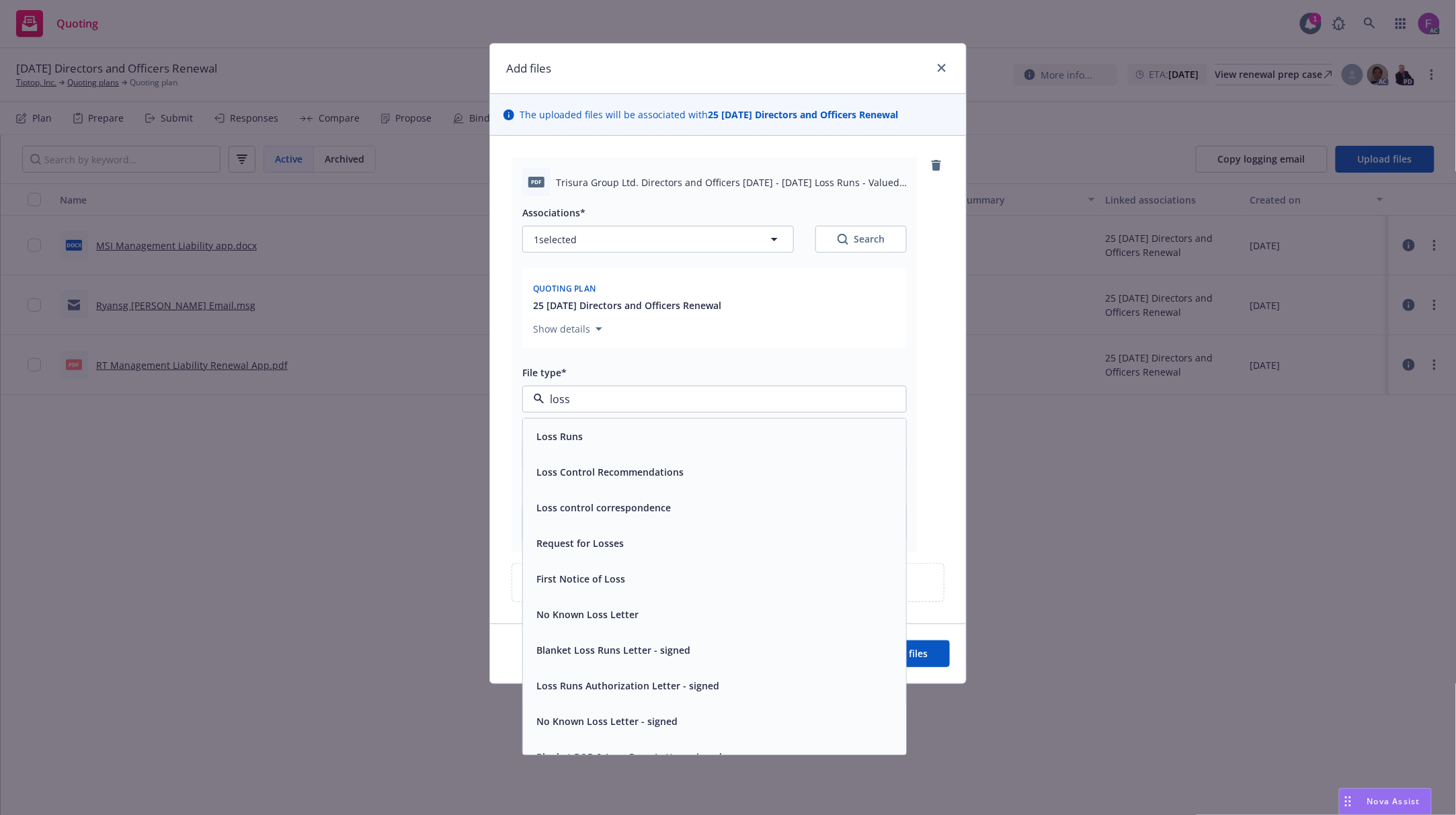
paste input "Loss Run"
type input "Loss Run"
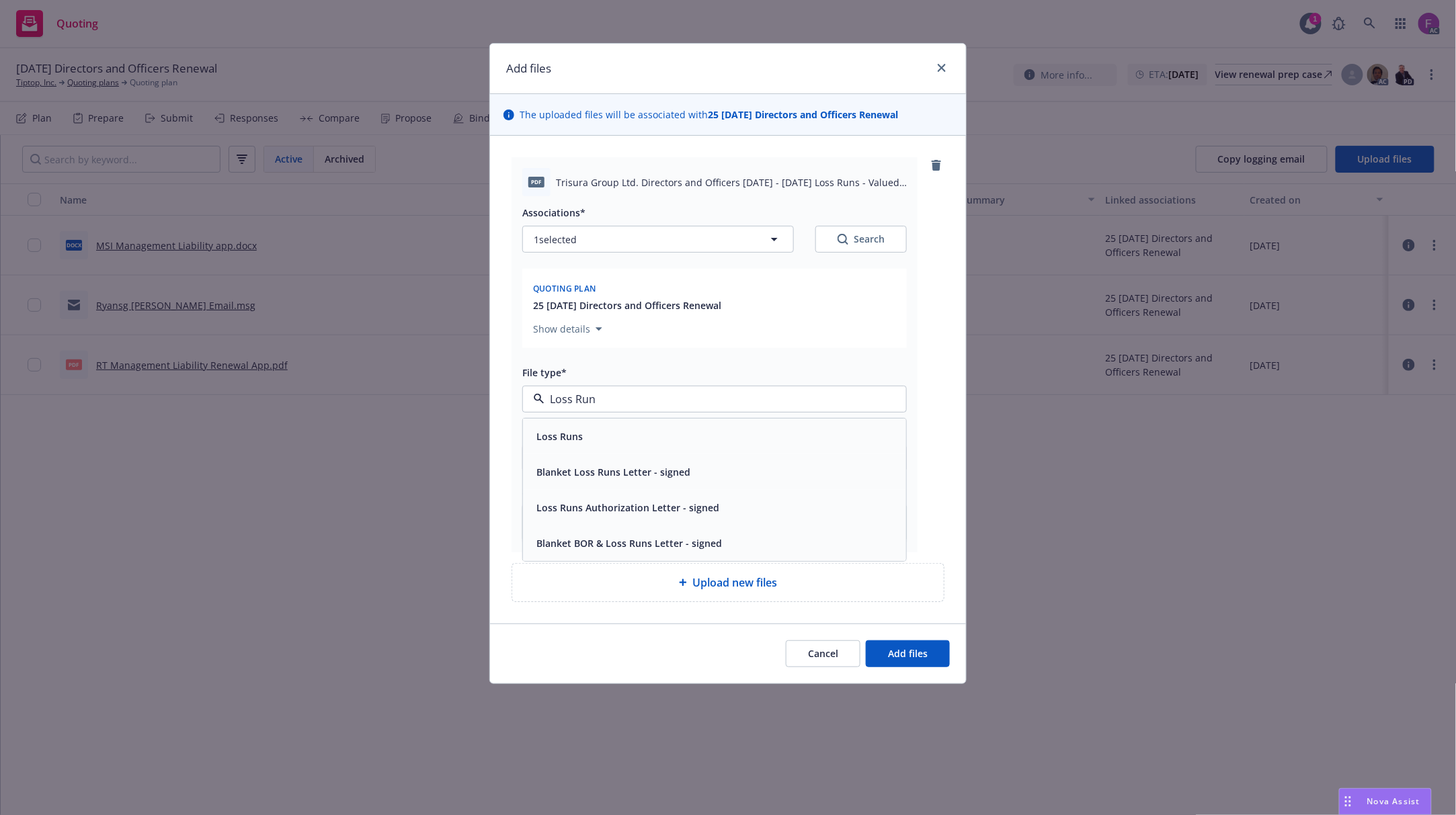
click at [563, 446] on div "Loss Runs" at bounding box center [558, 436] width 55 height 20
click at [609, 242] on button "1 selected" at bounding box center [658, 239] width 272 height 27
type textarea "x"
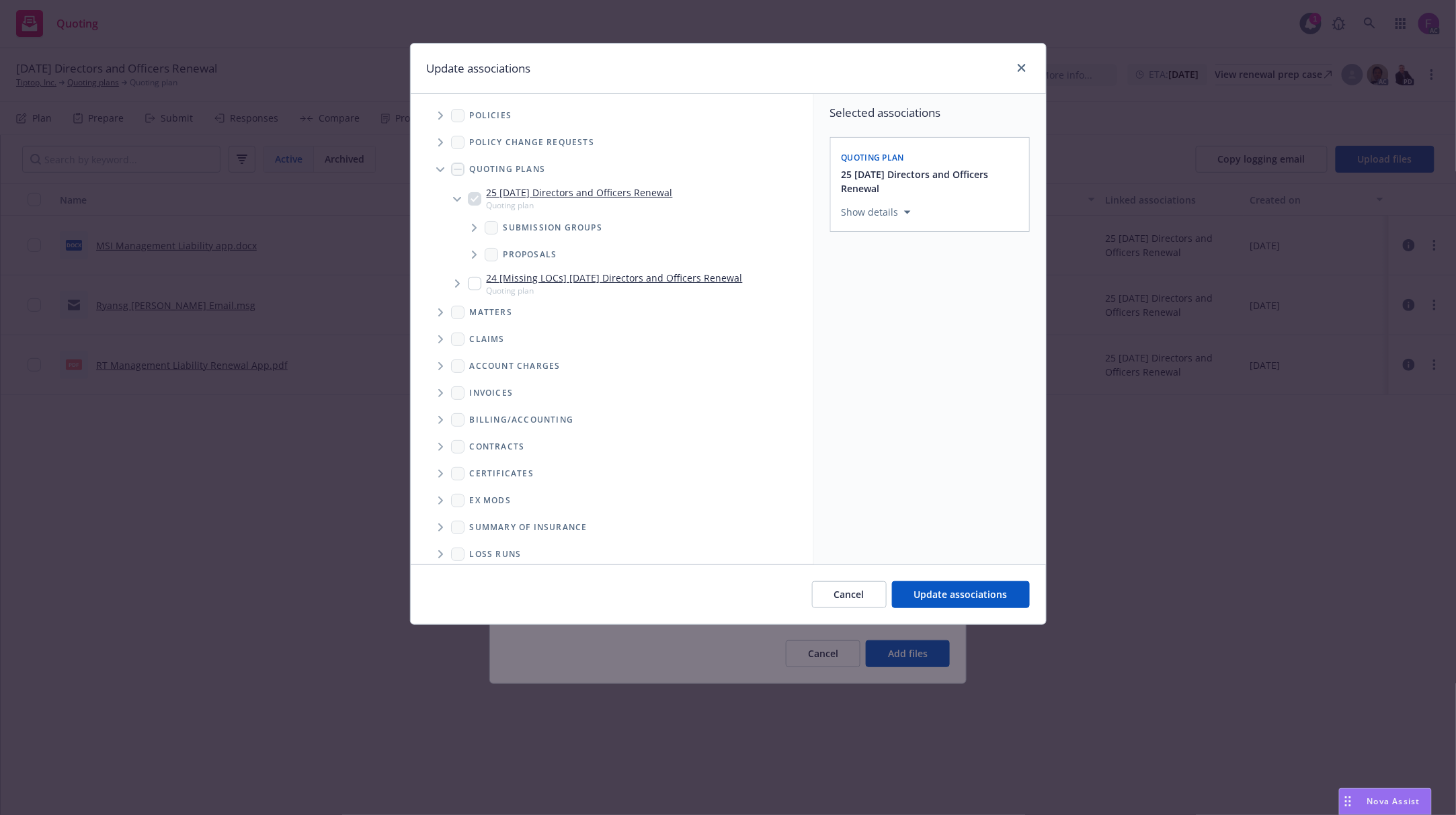
click at [442, 117] on icon "Tree Example" at bounding box center [441, 115] width 5 height 8
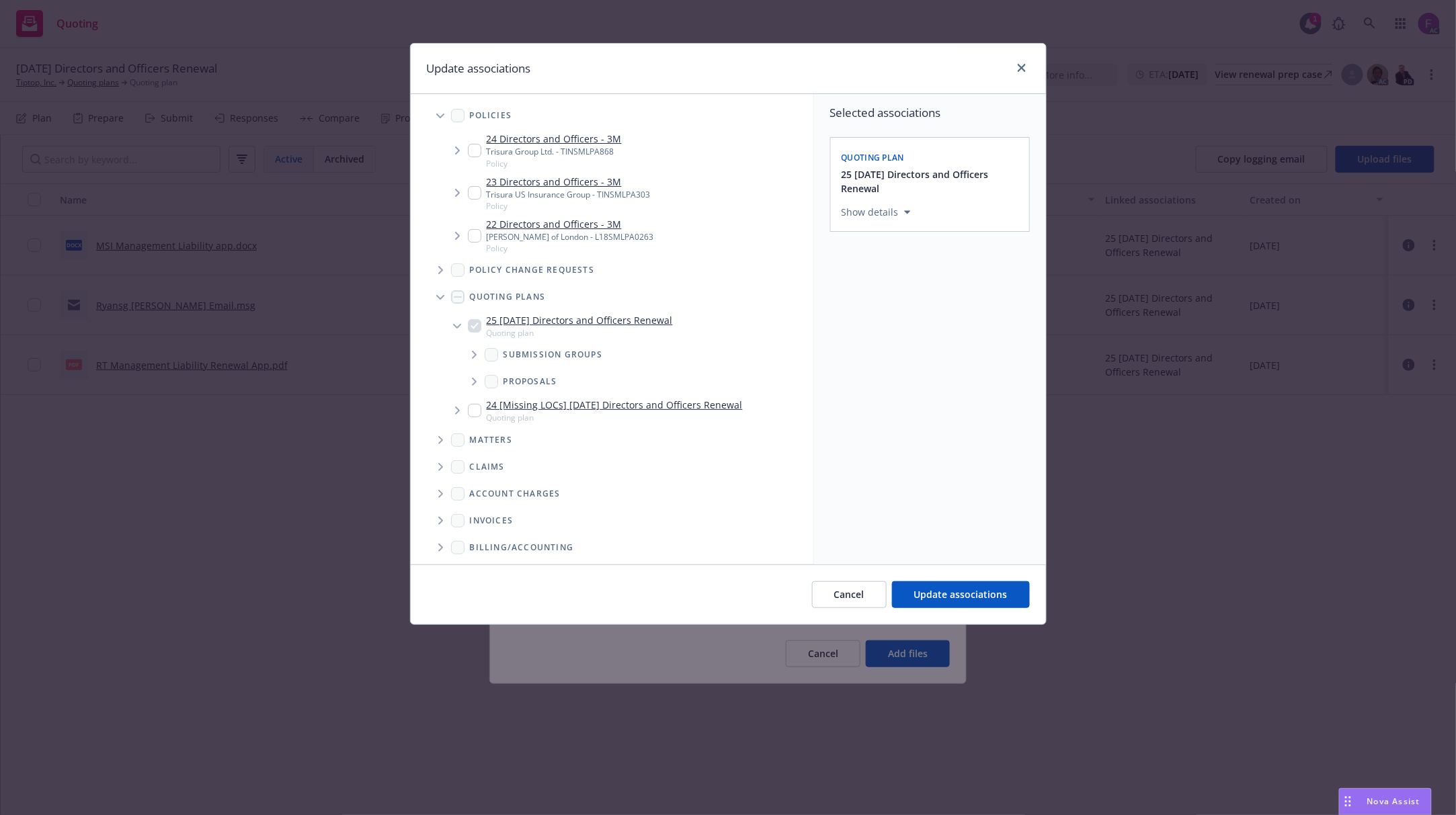
click at [471, 192] on input "Tree Example" at bounding box center [474, 193] width 13 height 13
checkbox input "true"
click at [474, 146] on input "Tree Example" at bounding box center [474, 150] width 13 height 13
checkbox input "true"
click at [479, 238] on input "Tree Example" at bounding box center [474, 236] width 13 height 13
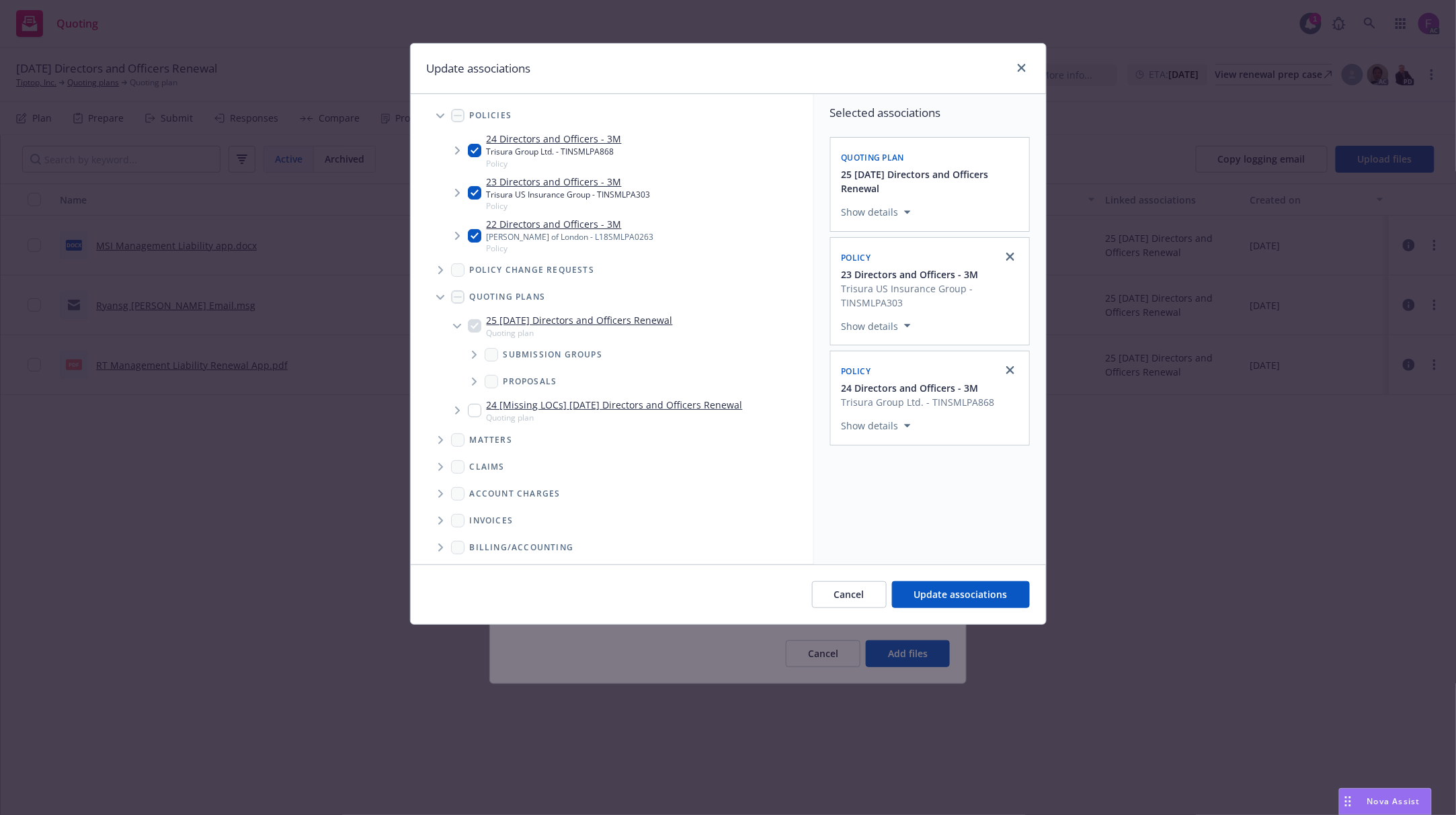
checkbox input "true"
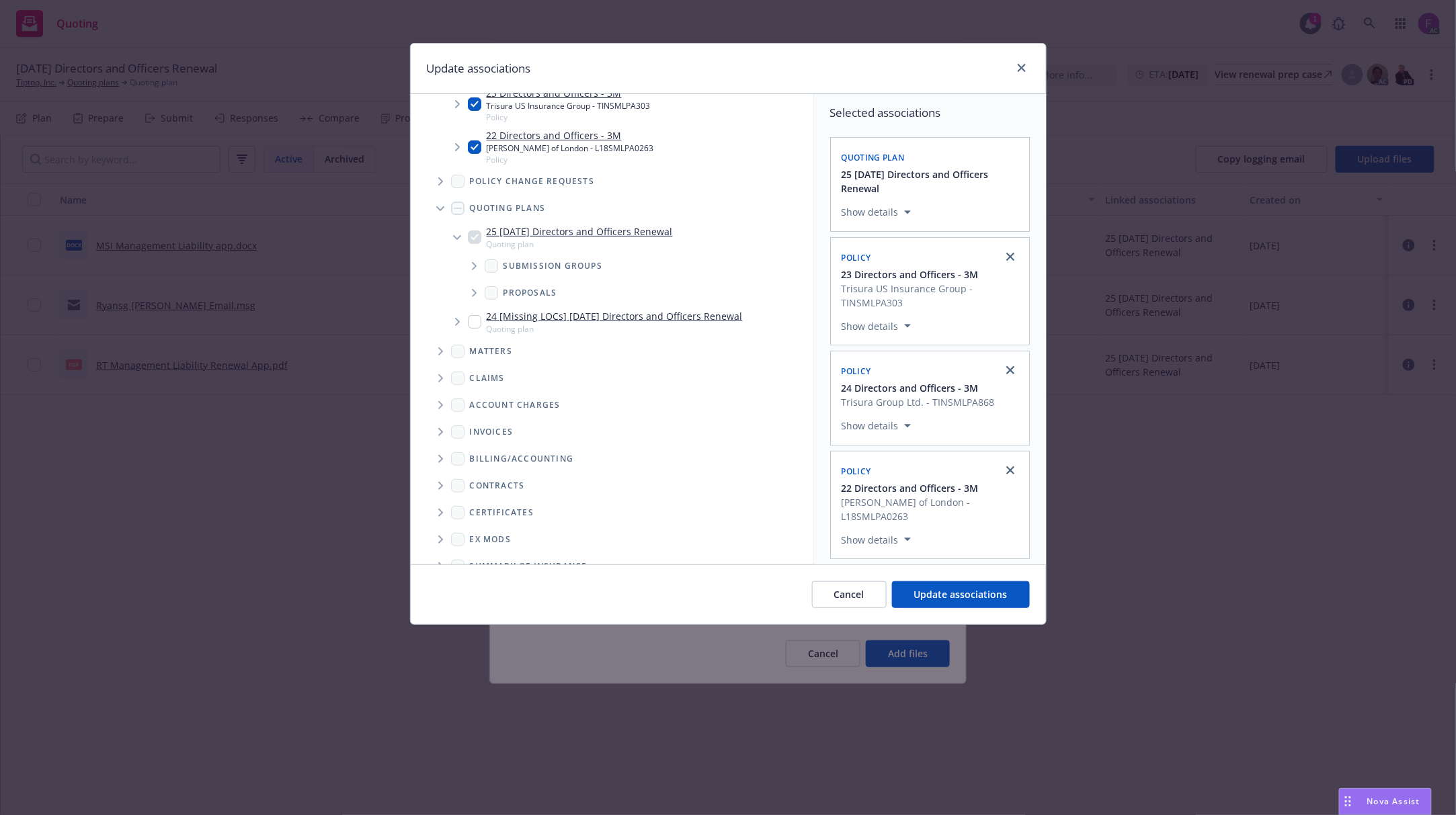
scroll to position [164, 0]
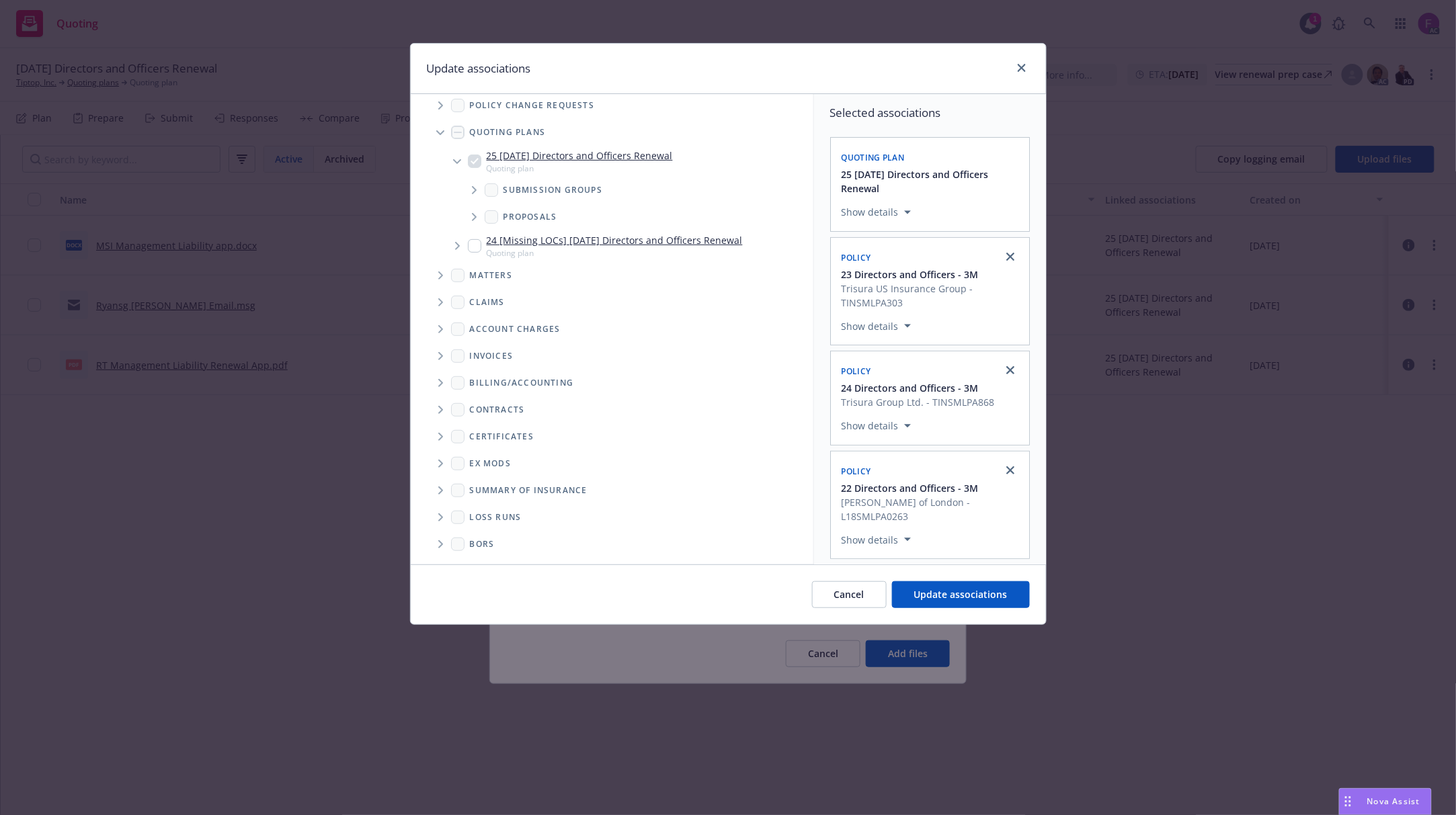
click at [441, 517] on icon "Folder Tree Example" at bounding box center [441, 517] width 4 height 8
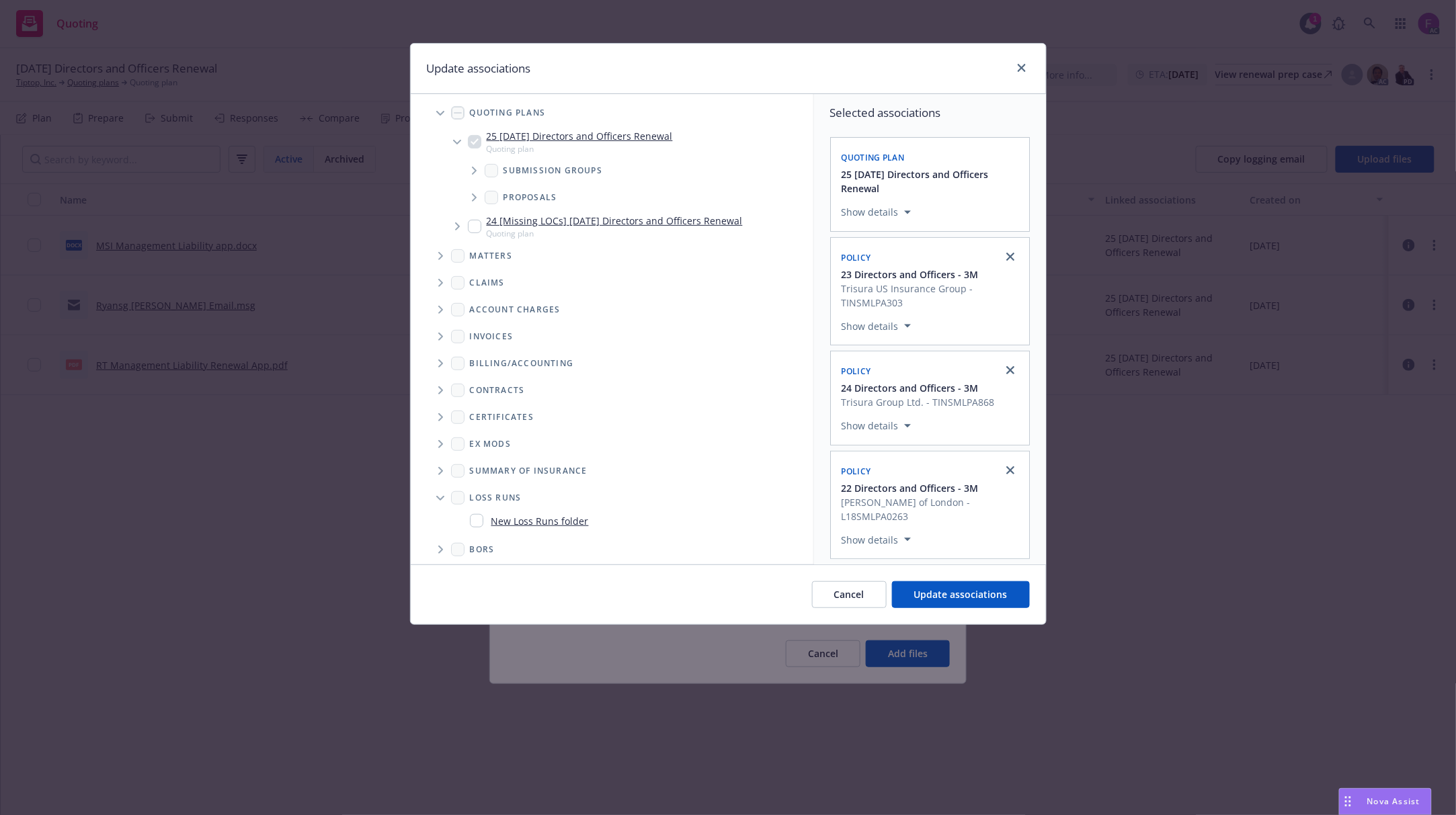
scroll to position [189, 0]
click at [473, 520] on input "Folder Tree Example" at bounding box center [476, 516] width 13 height 13
checkbox input "true"
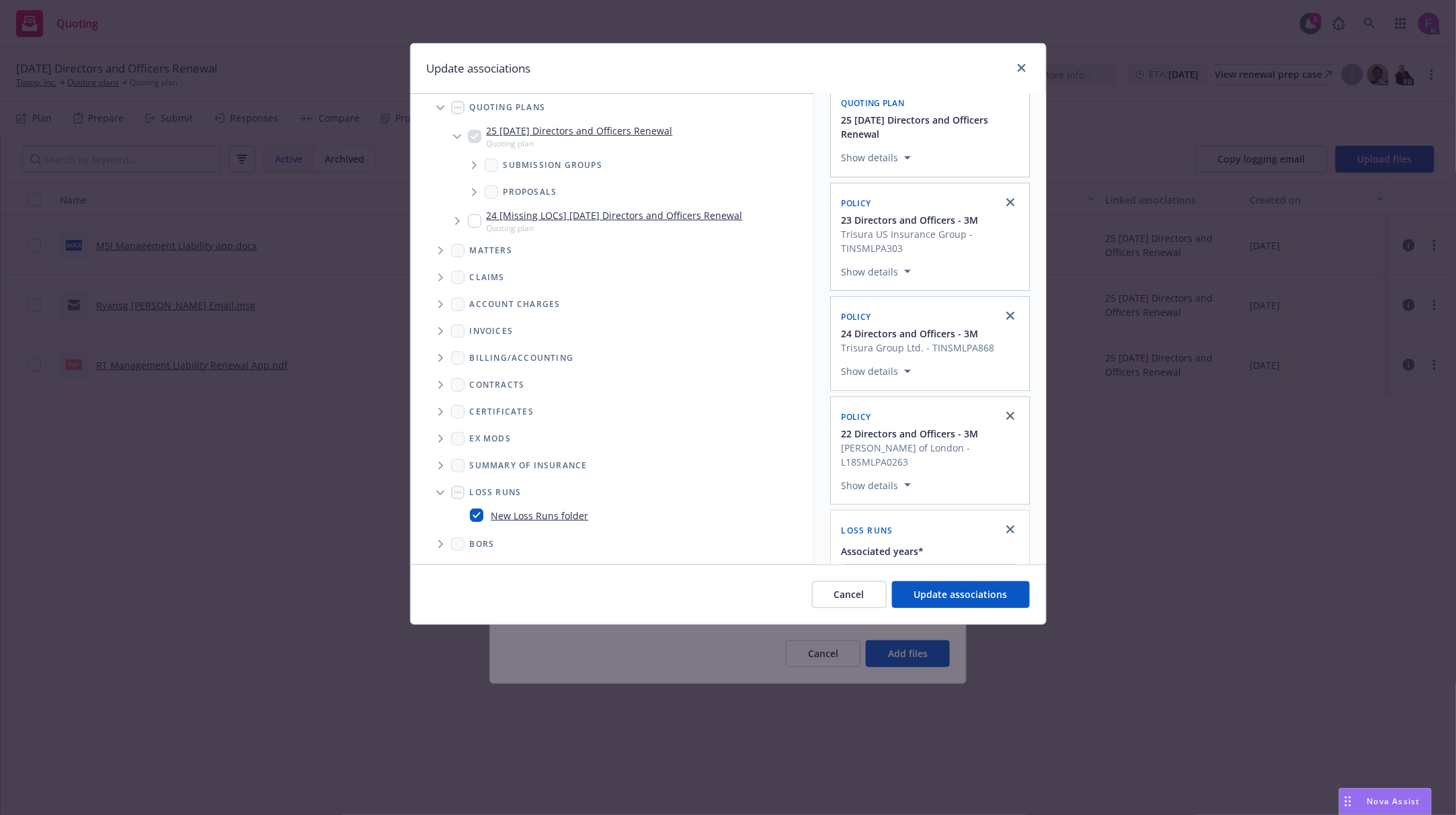
scroll to position [110, 0]
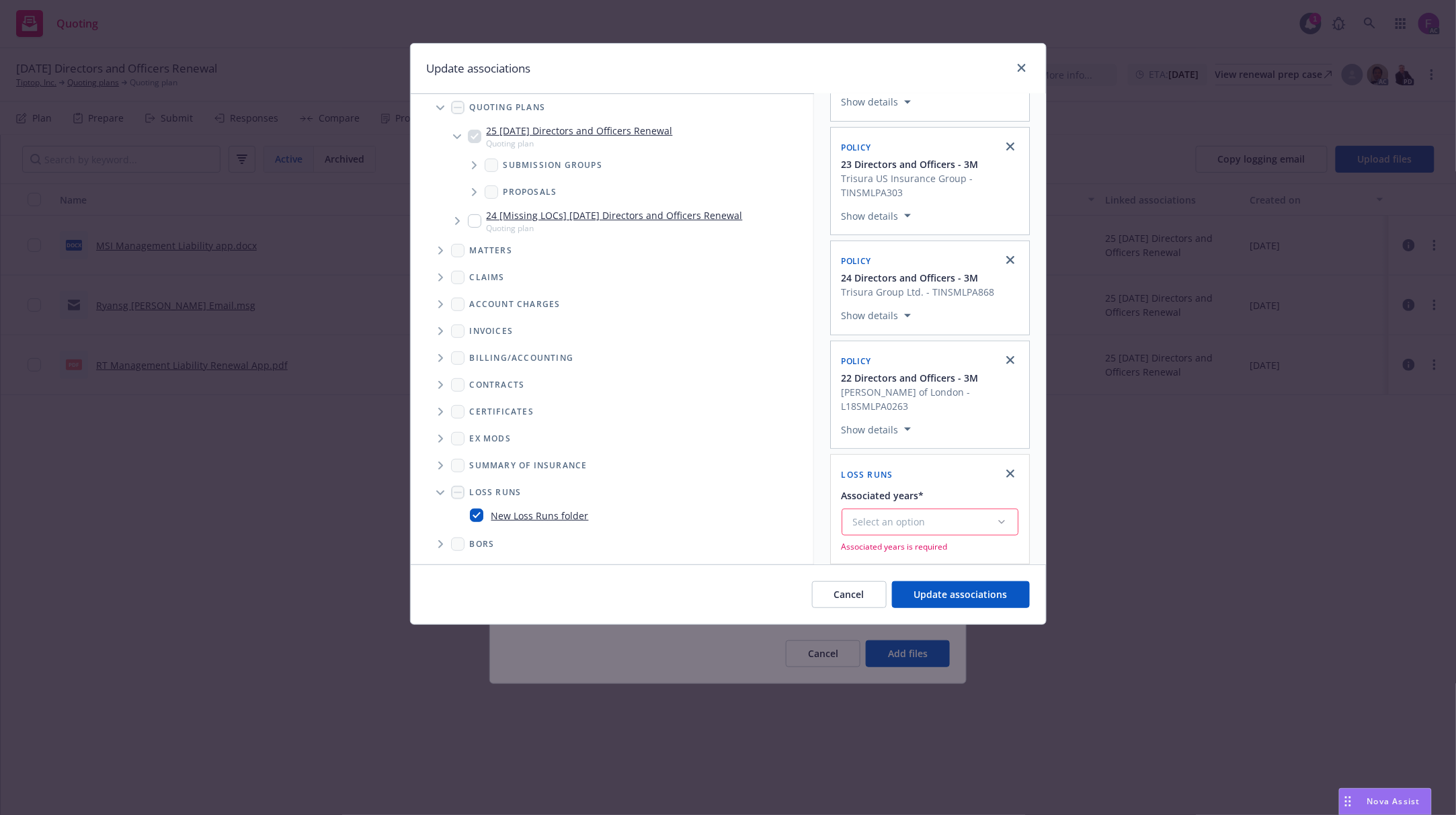
click at [888, 516] on div "Select an option" at bounding box center [925, 522] width 143 height 13
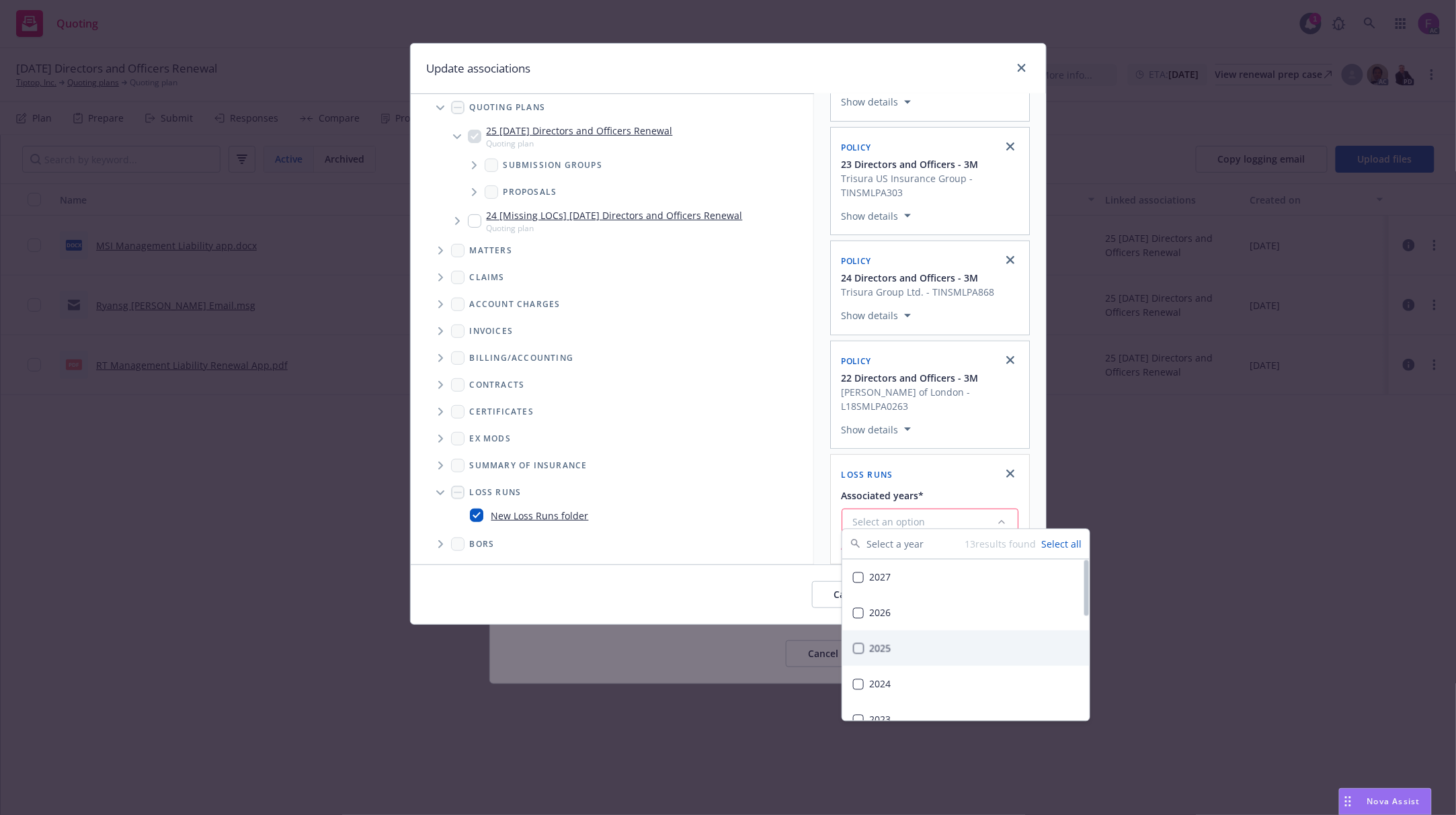
click at [901, 645] on div "2025" at bounding box center [966, 648] width 248 height 36
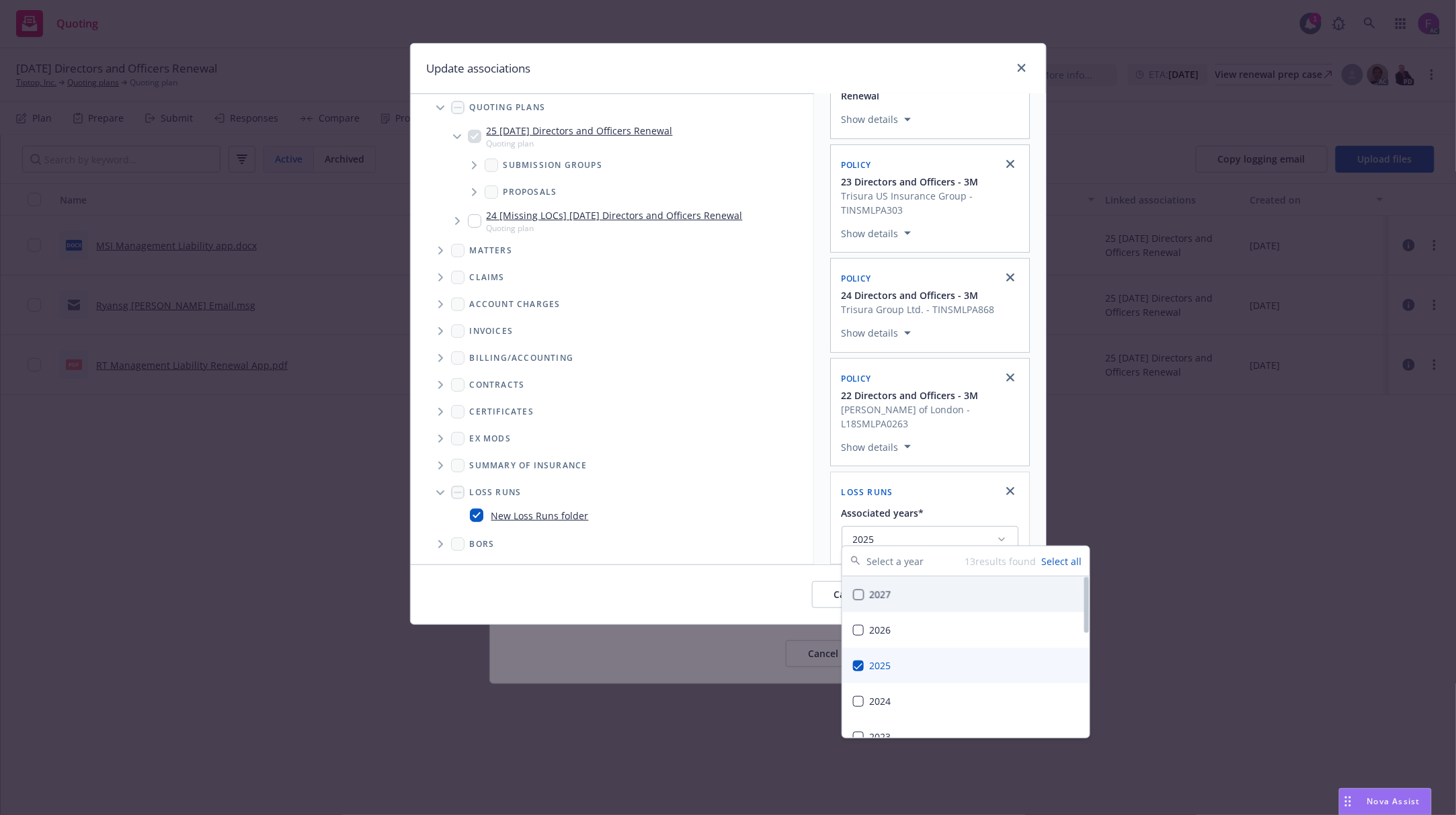
click at [823, 473] on div "Selected associations Quoting plan 25 11/04/25 Directors and Officers Renewal S…" at bounding box center [929, 288] width 232 height 574
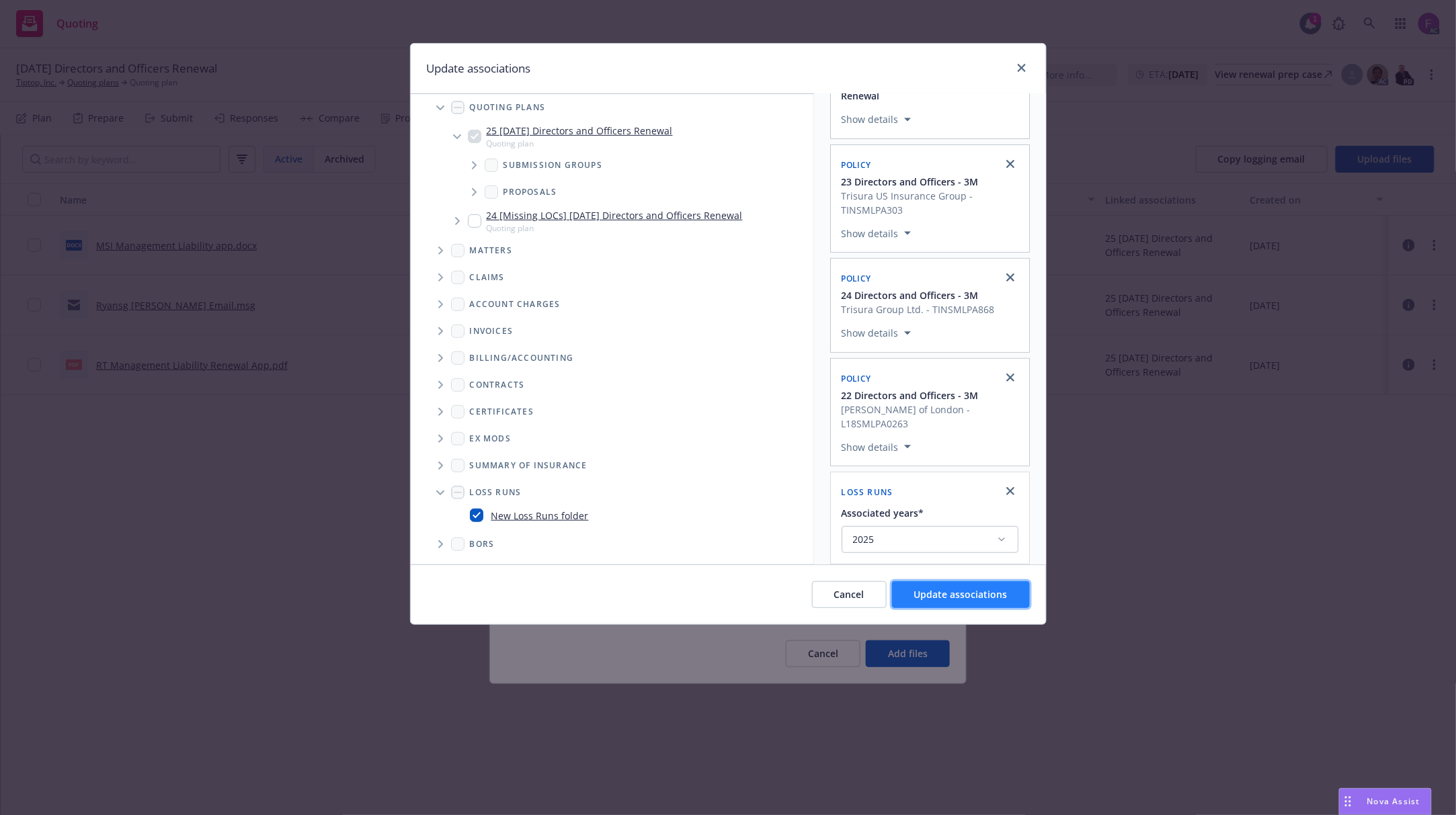
click at [931, 592] on span "Update associations" at bounding box center [961, 594] width 94 height 12
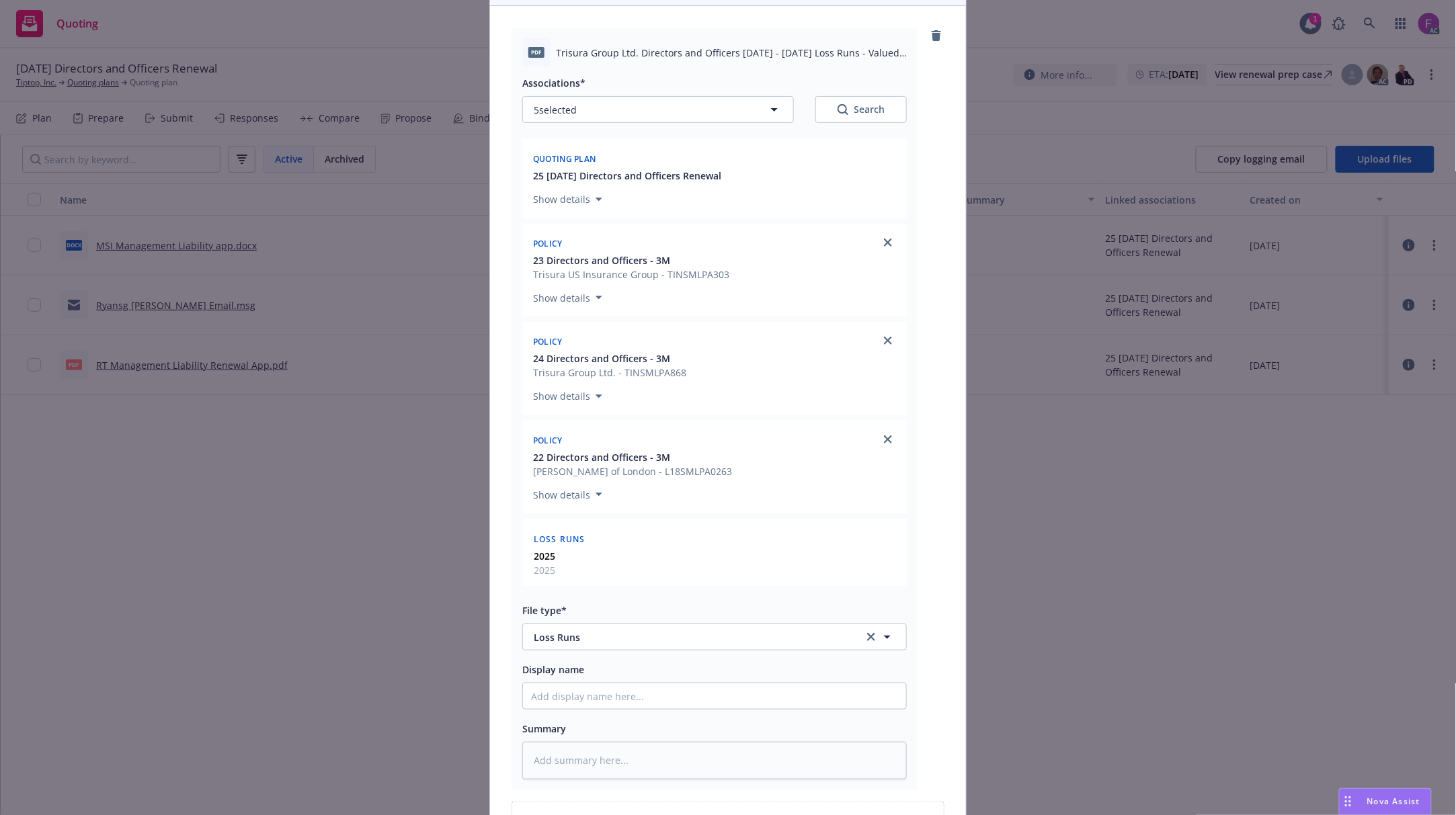
scroll to position [283, 0]
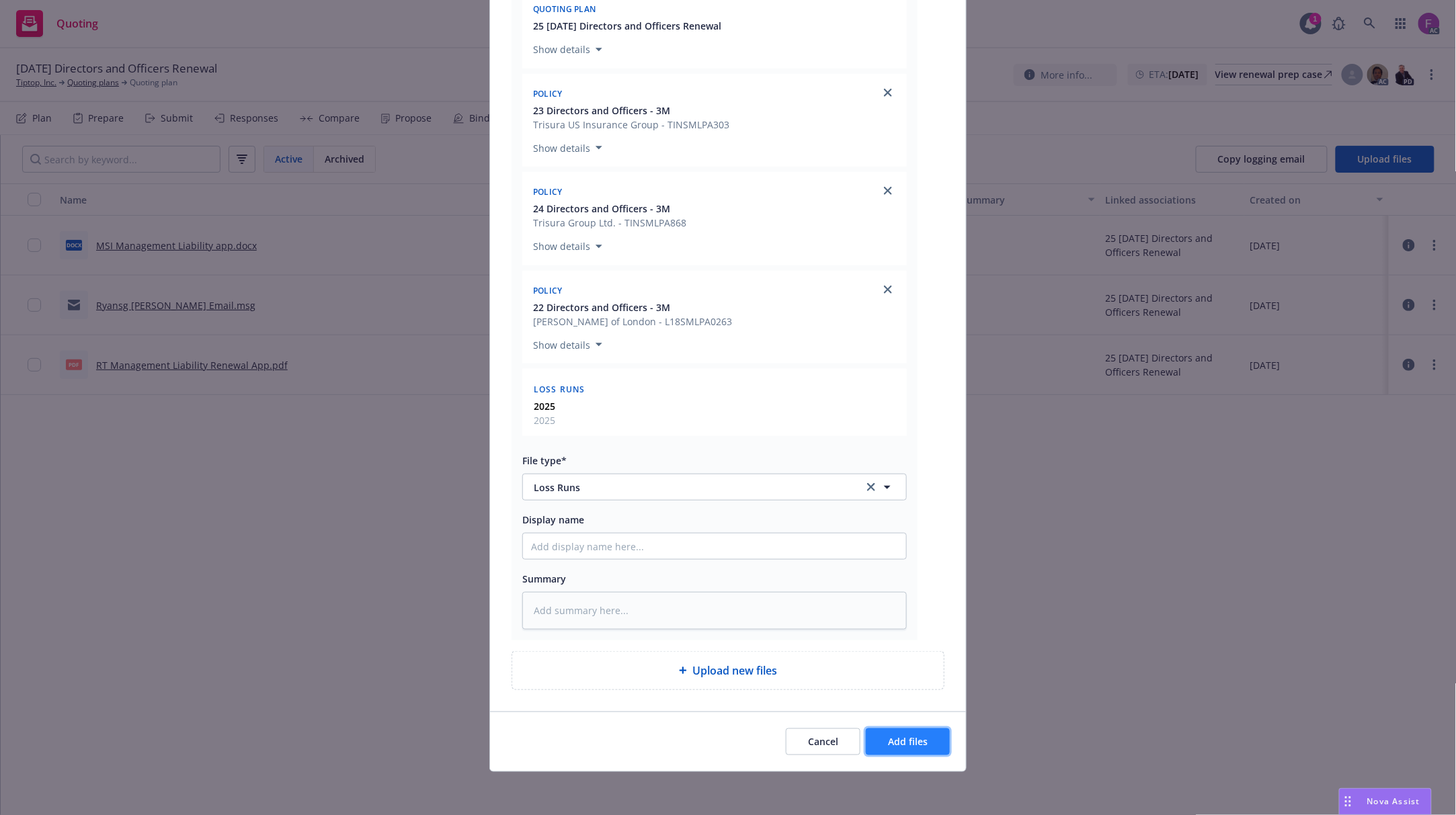
click at [917, 743] on span "Add files" at bounding box center [907, 741] width 39 height 12
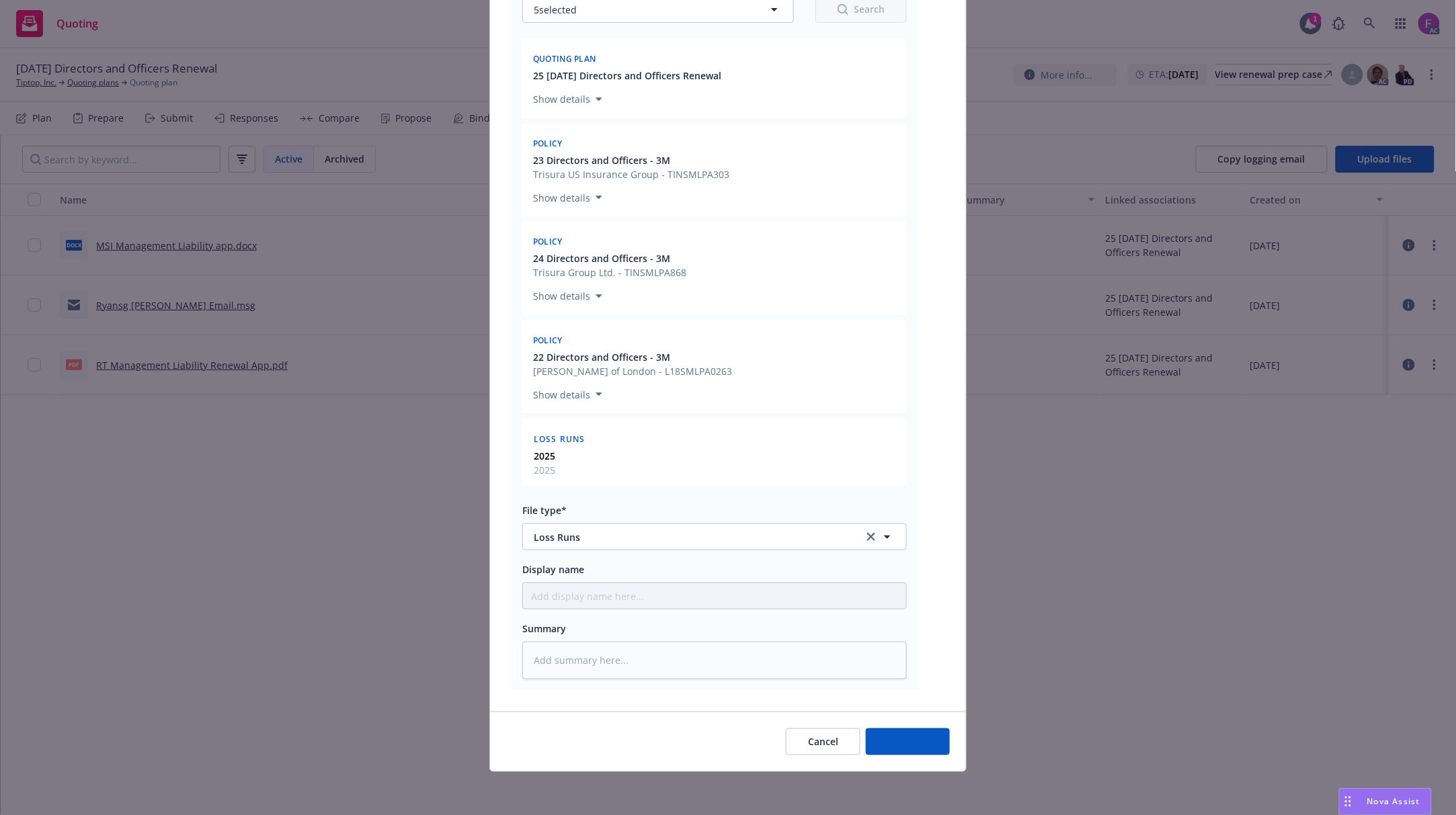
scroll to position [232, 0]
type textarea "x"
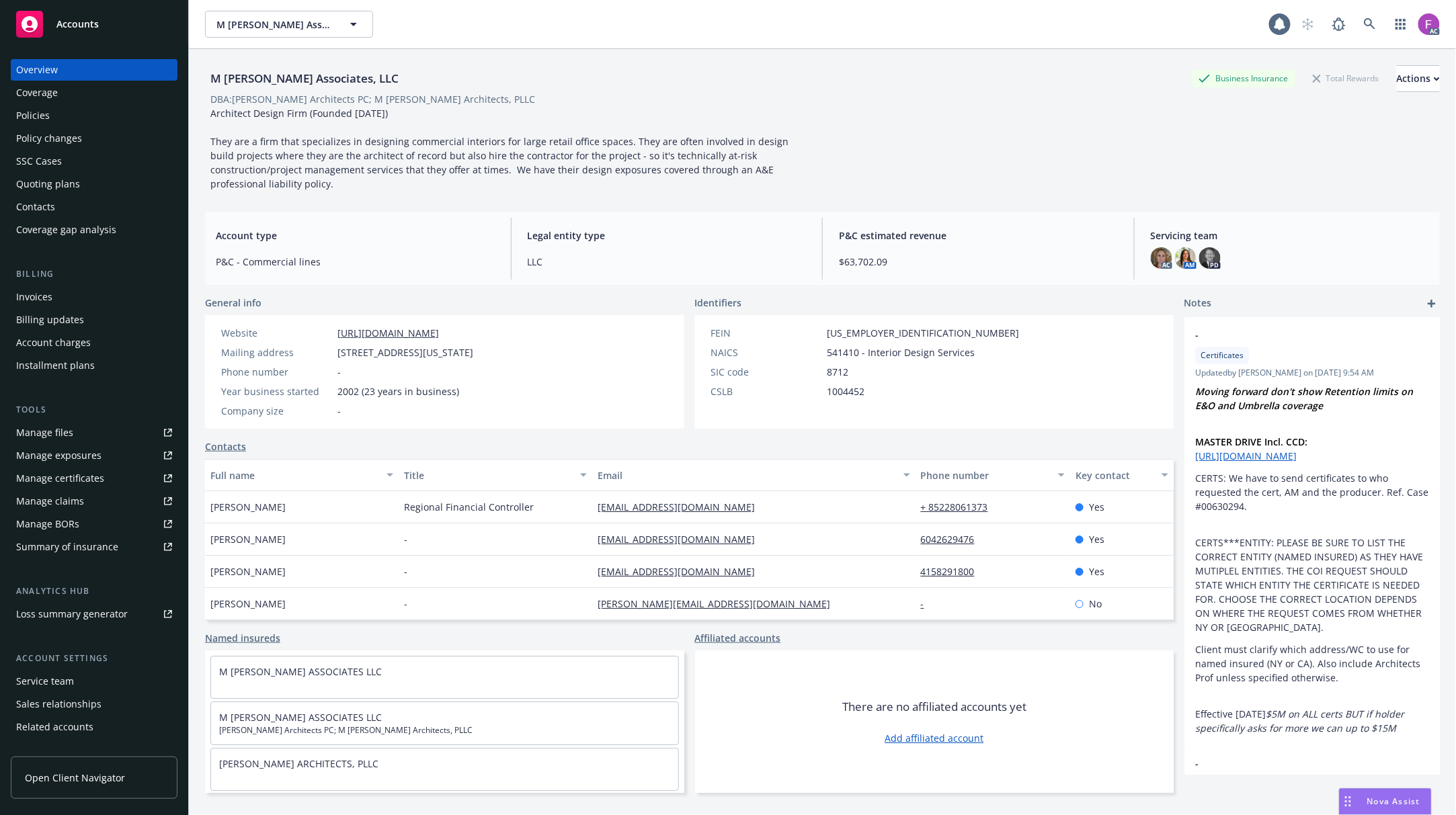
click at [148, 434] on link "Manage files" at bounding box center [94, 432] width 167 height 21
click at [117, 433] on link "Manage files" at bounding box center [94, 432] width 167 height 21
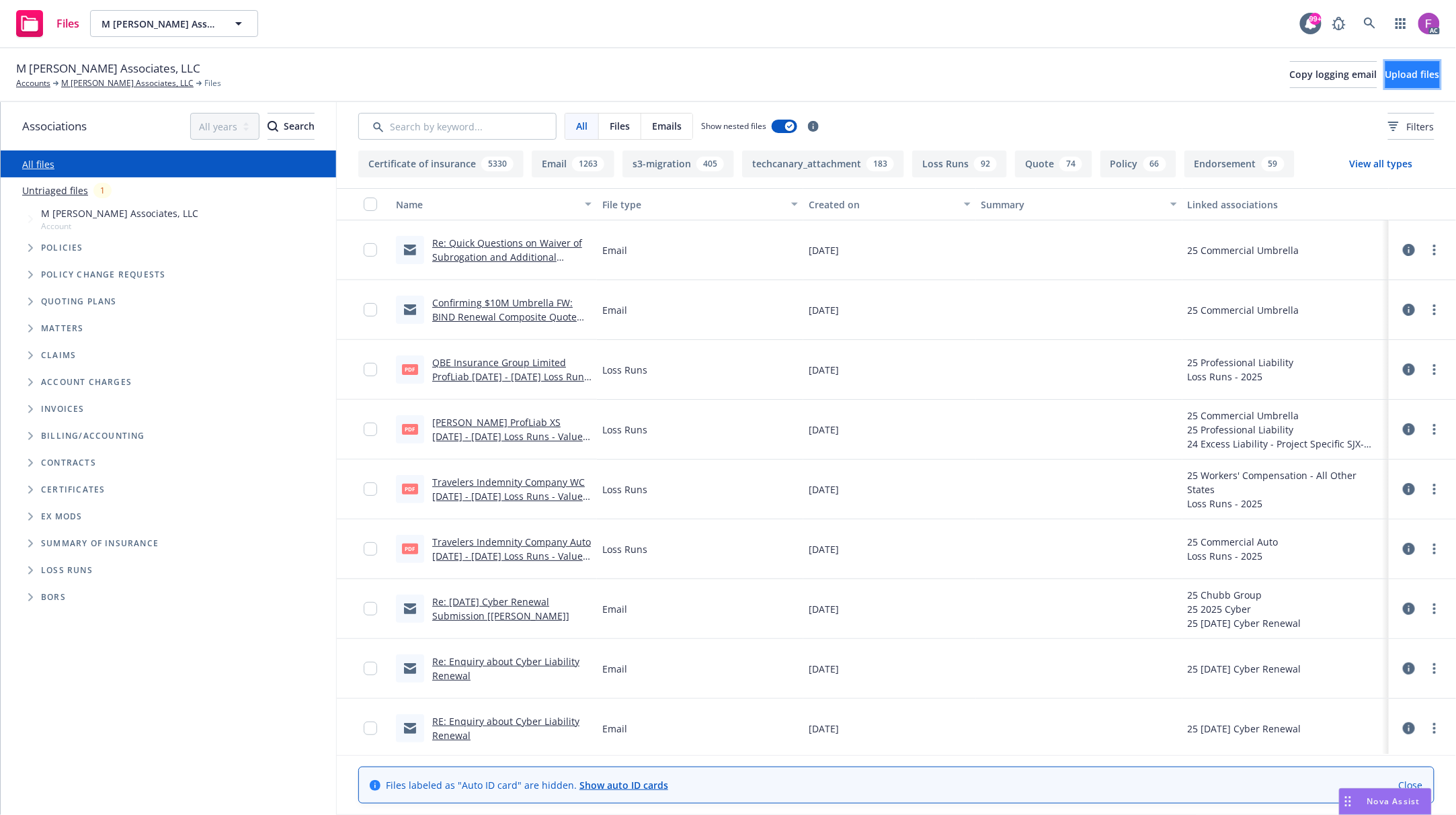
click at [1385, 76] on span "Upload files" at bounding box center [1412, 74] width 55 height 12
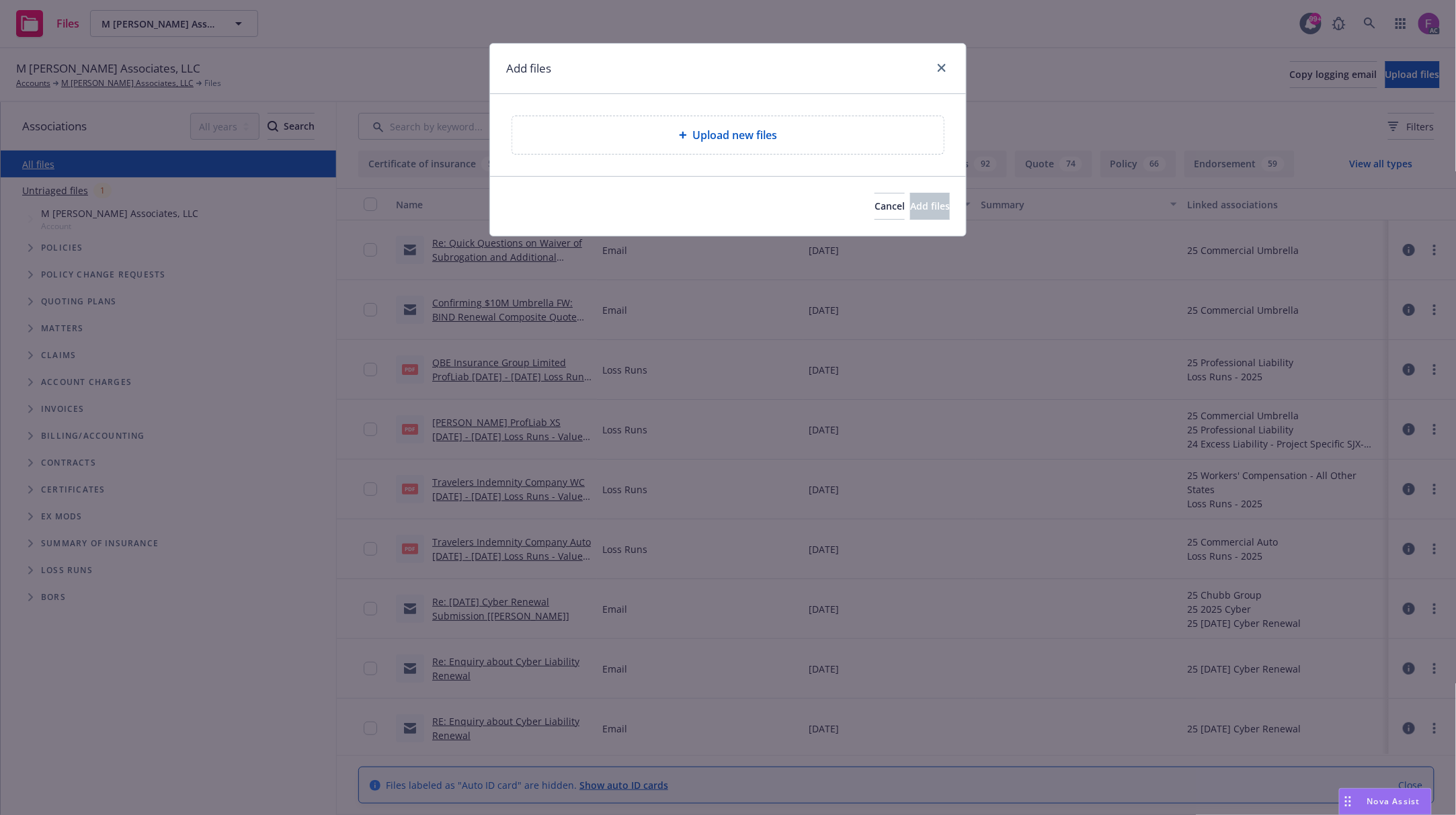
click at [733, 139] on span "Upload new files" at bounding box center [735, 135] width 85 height 16
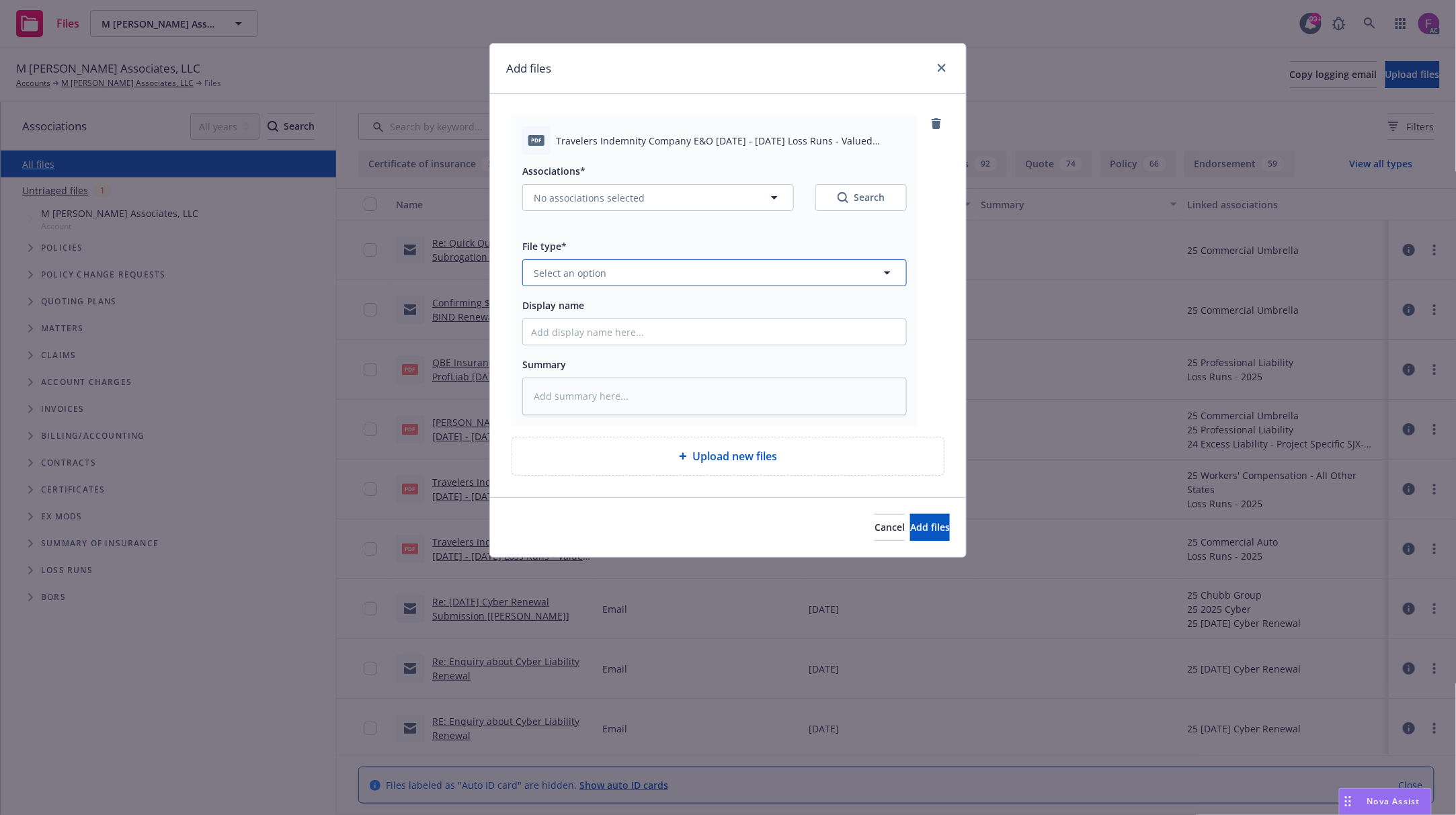
click at [659, 272] on button "Select an option" at bounding box center [714, 272] width 384 height 27
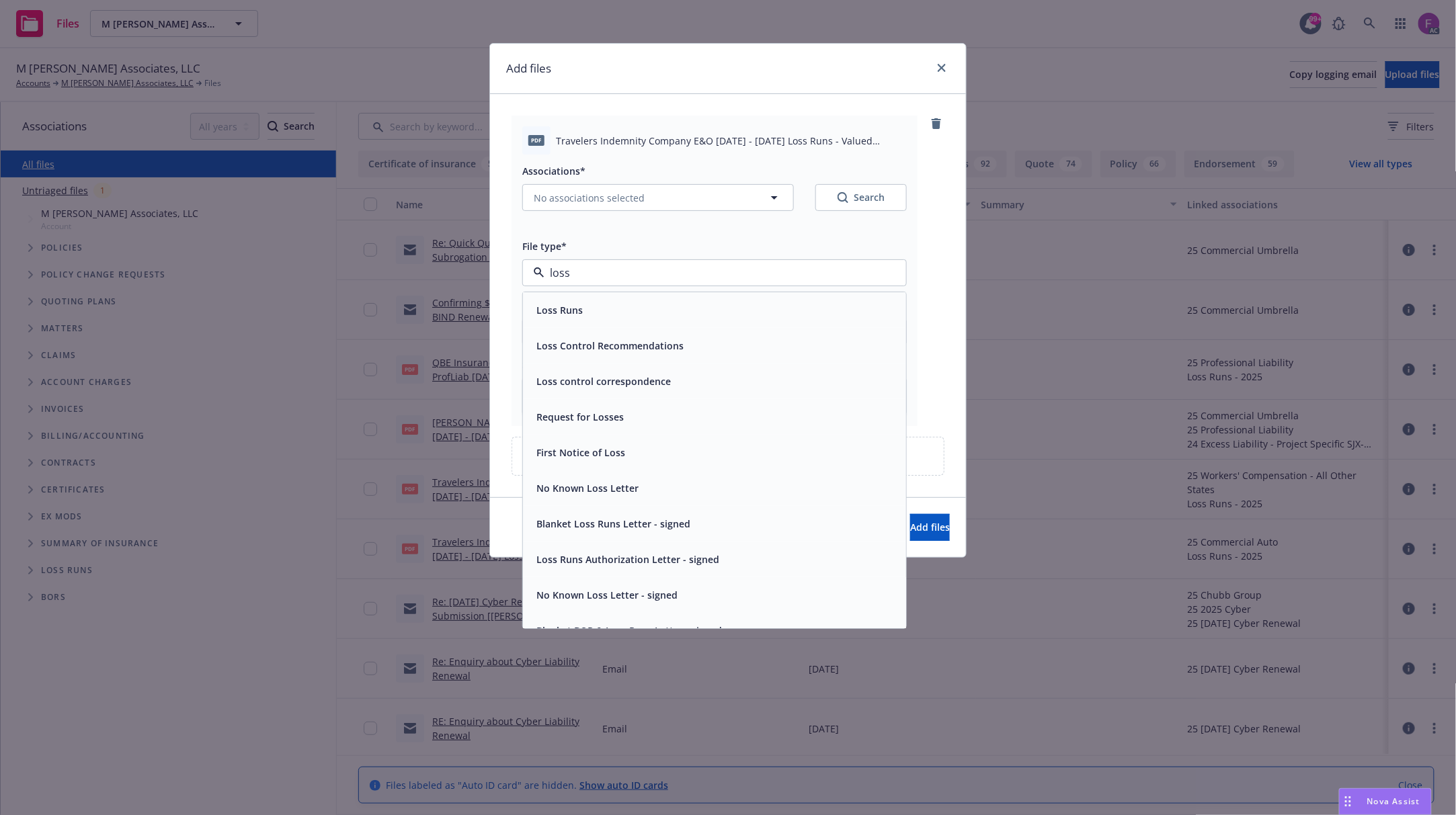
paste input "Loss Run"
type input "Loss Run"
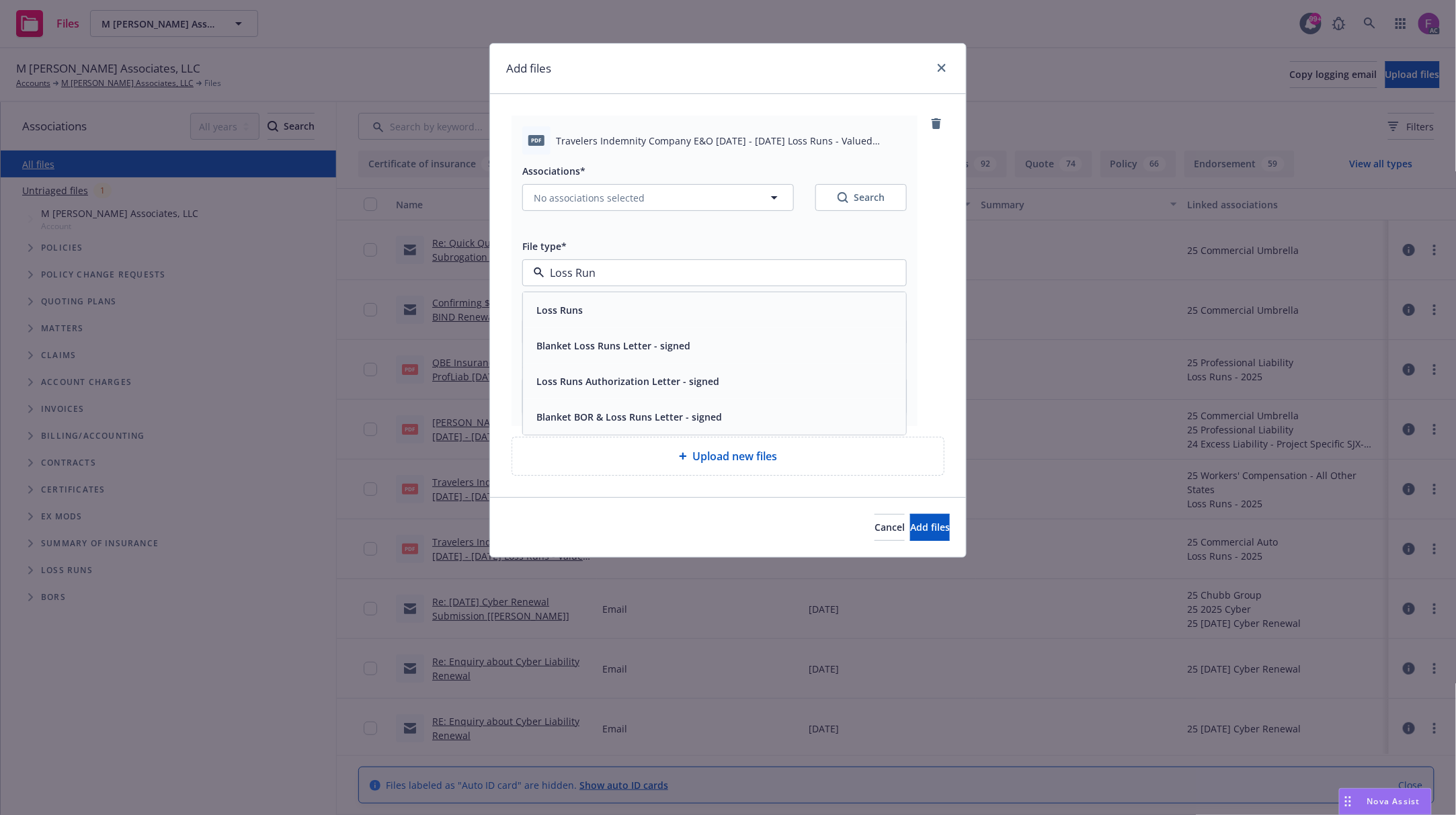
click at [560, 307] on span "Loss Runs" at bounding box center [559, 310] width 46 height 14
click at [595, 199] on span "No associations selected" at bounding box center [590, 197] width 111 height 14
type textarea "x"
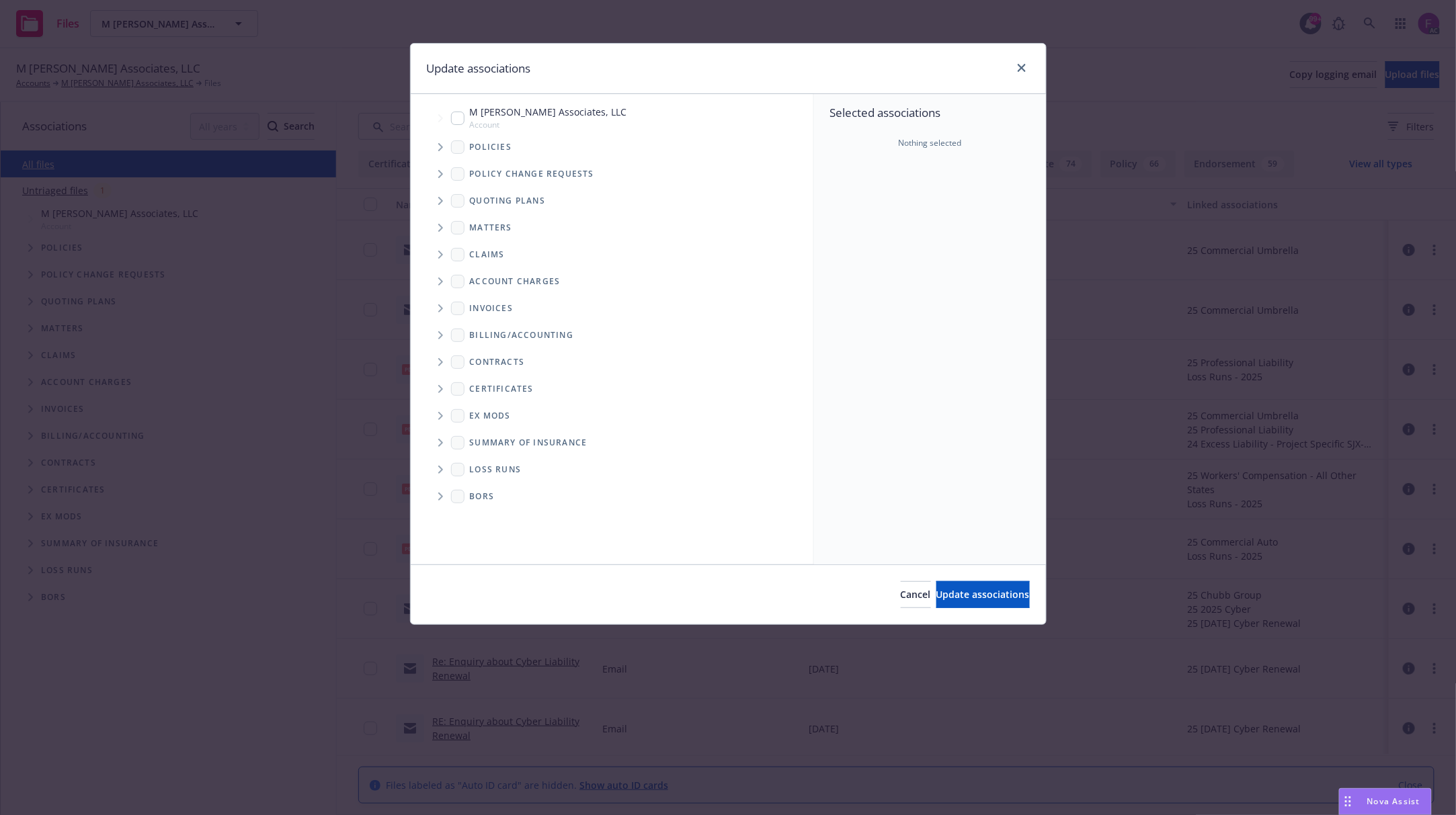
click at [435, 141] on span "Tree Example" at bounding box center [440, 147] width 21 height 21
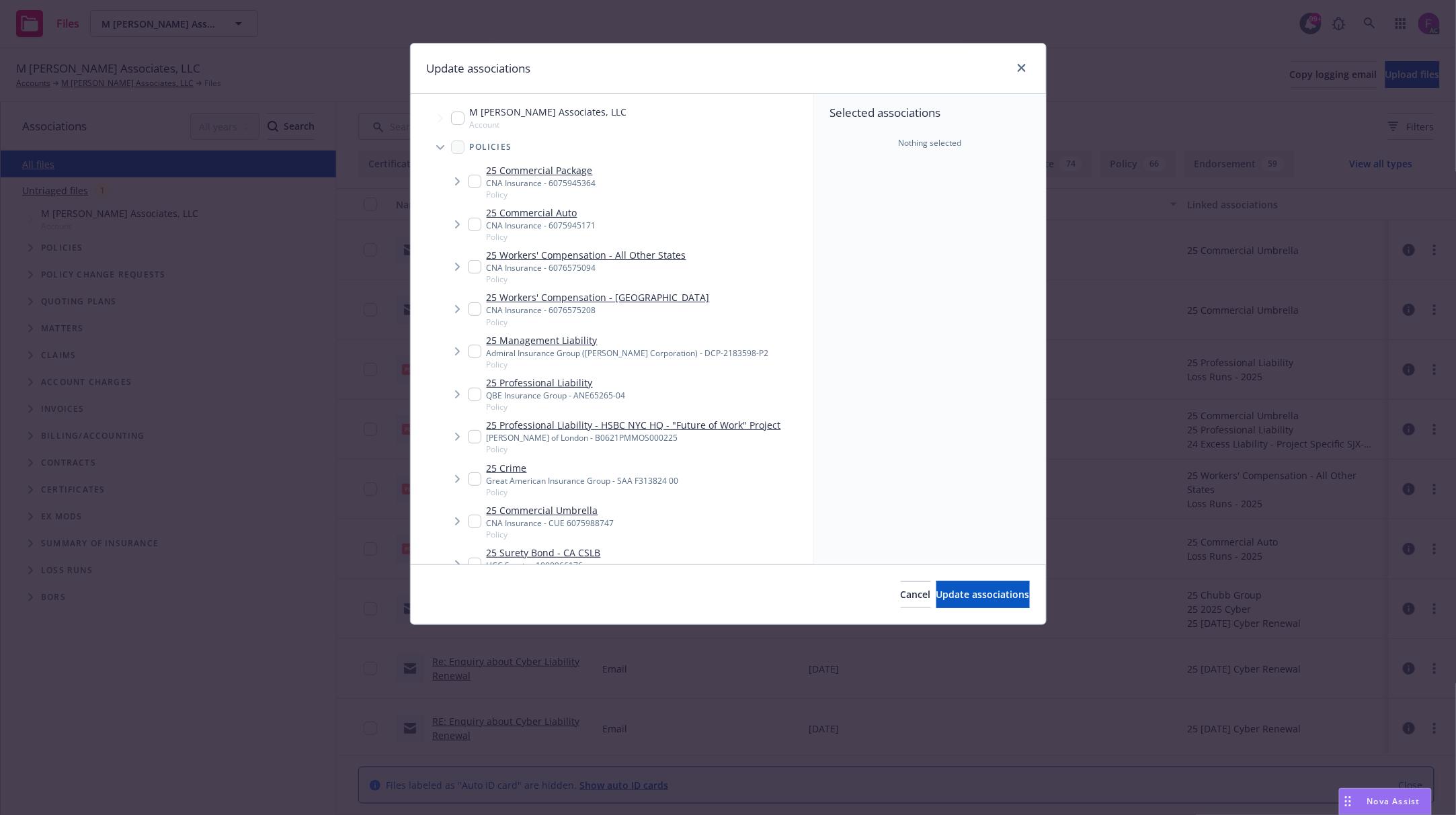
click at [670, 73] on div "Update associations" at bounding box center [728, 69] width 636 height 50
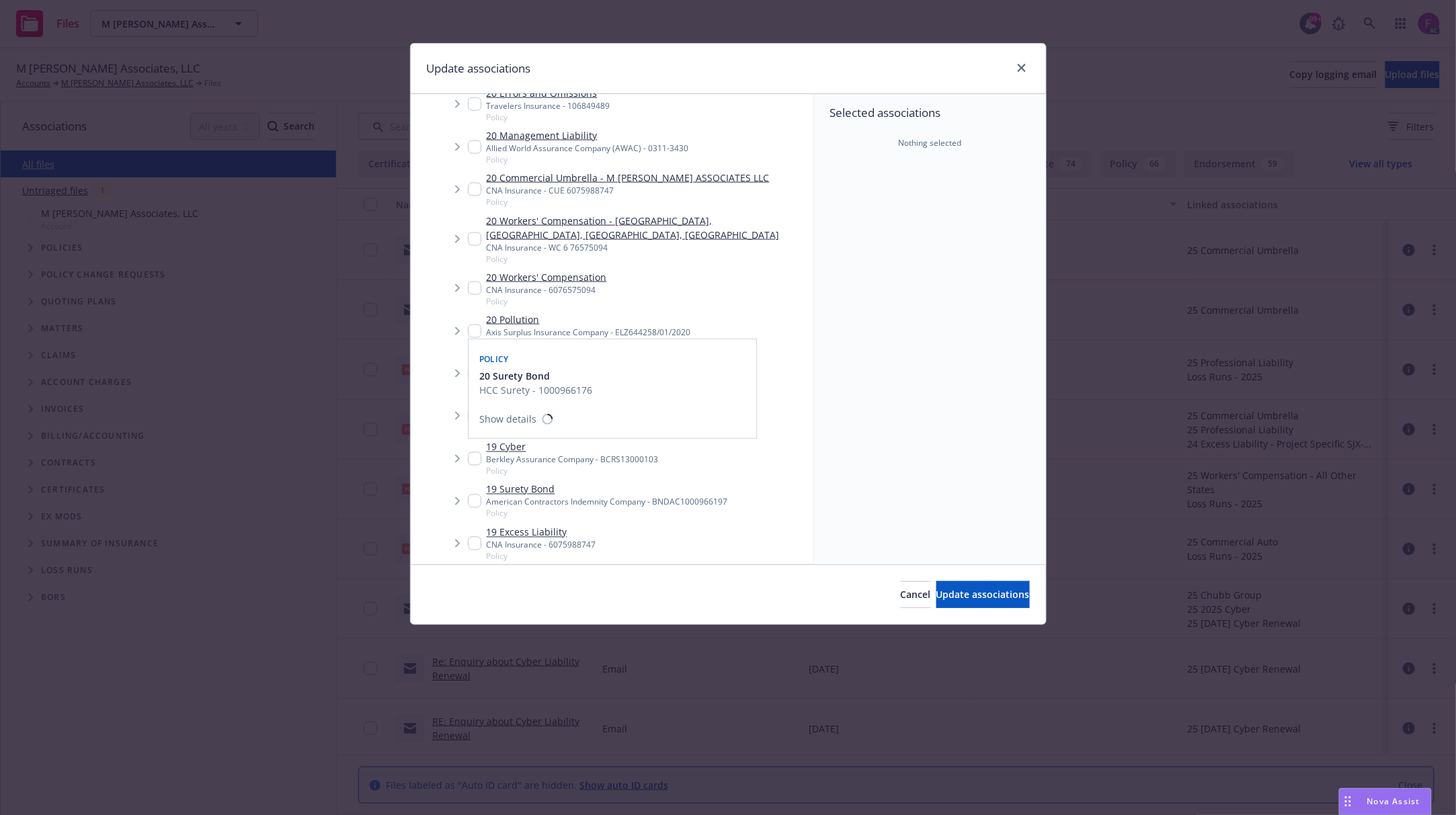
scroll to position [3280, 0]
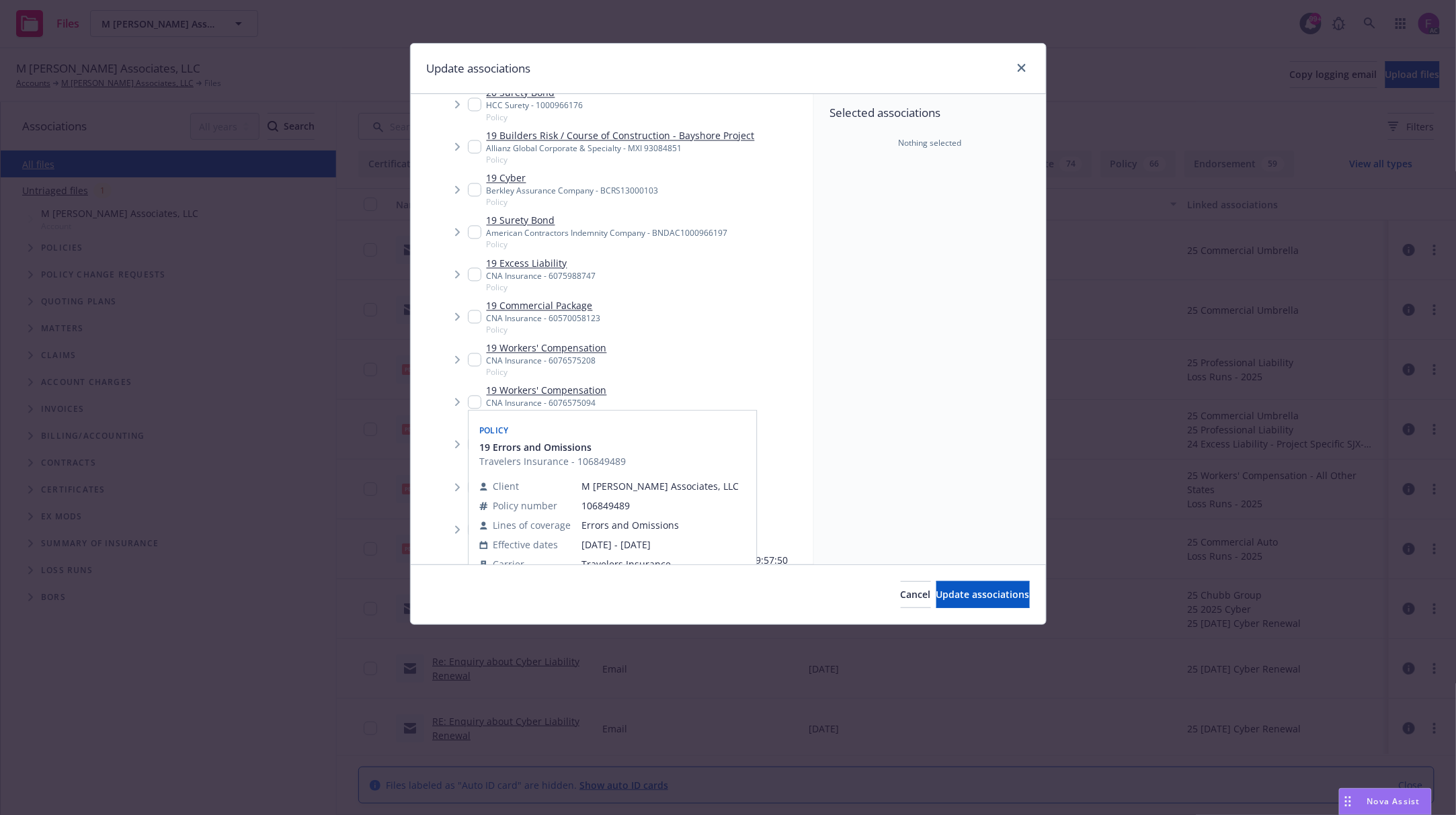
click at [476, 438] on input "Tree Example" at bounding box center [474, 445] width 13 height 13
checkbox input "true"
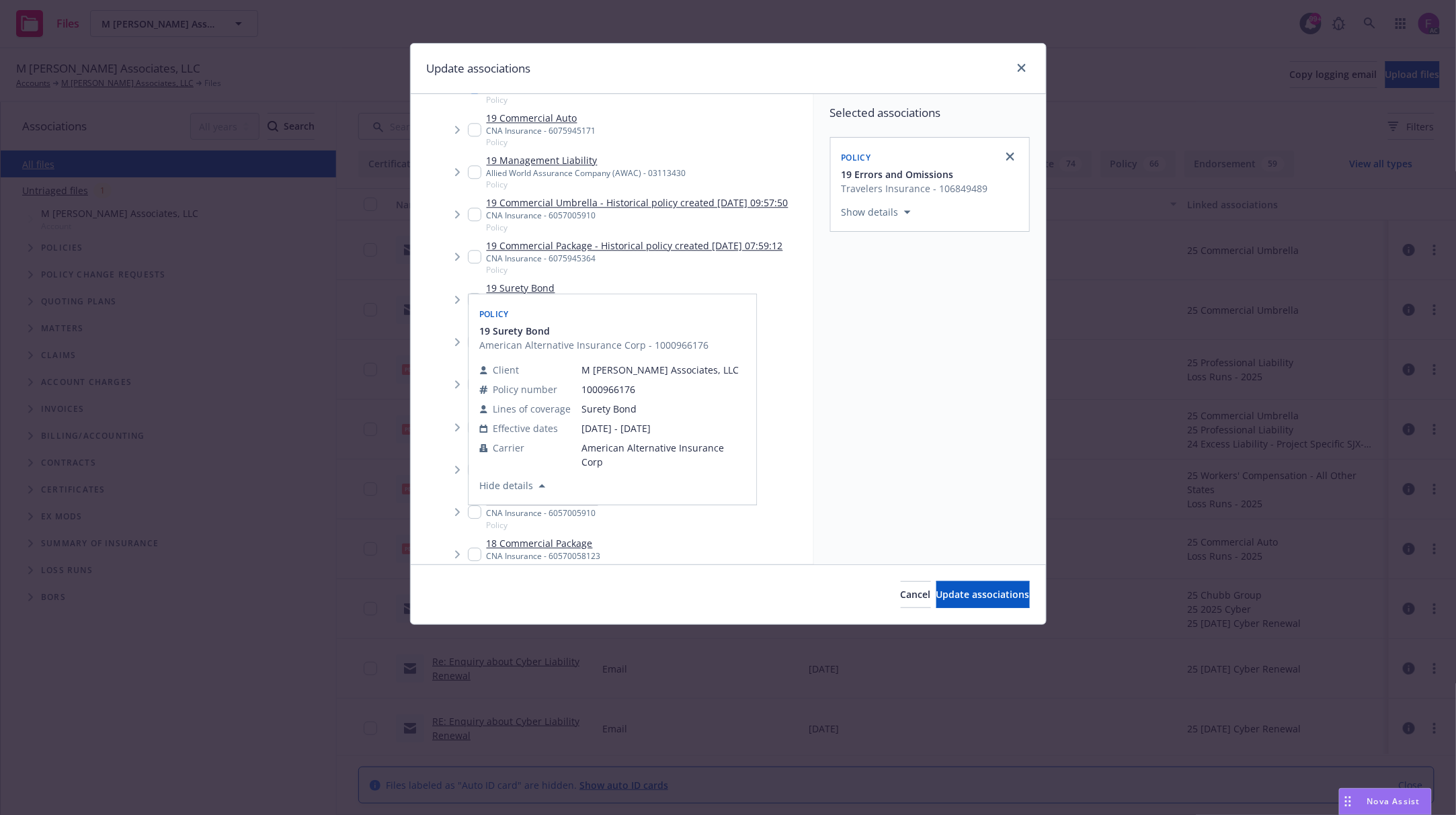
scroll to position [3728, 0]
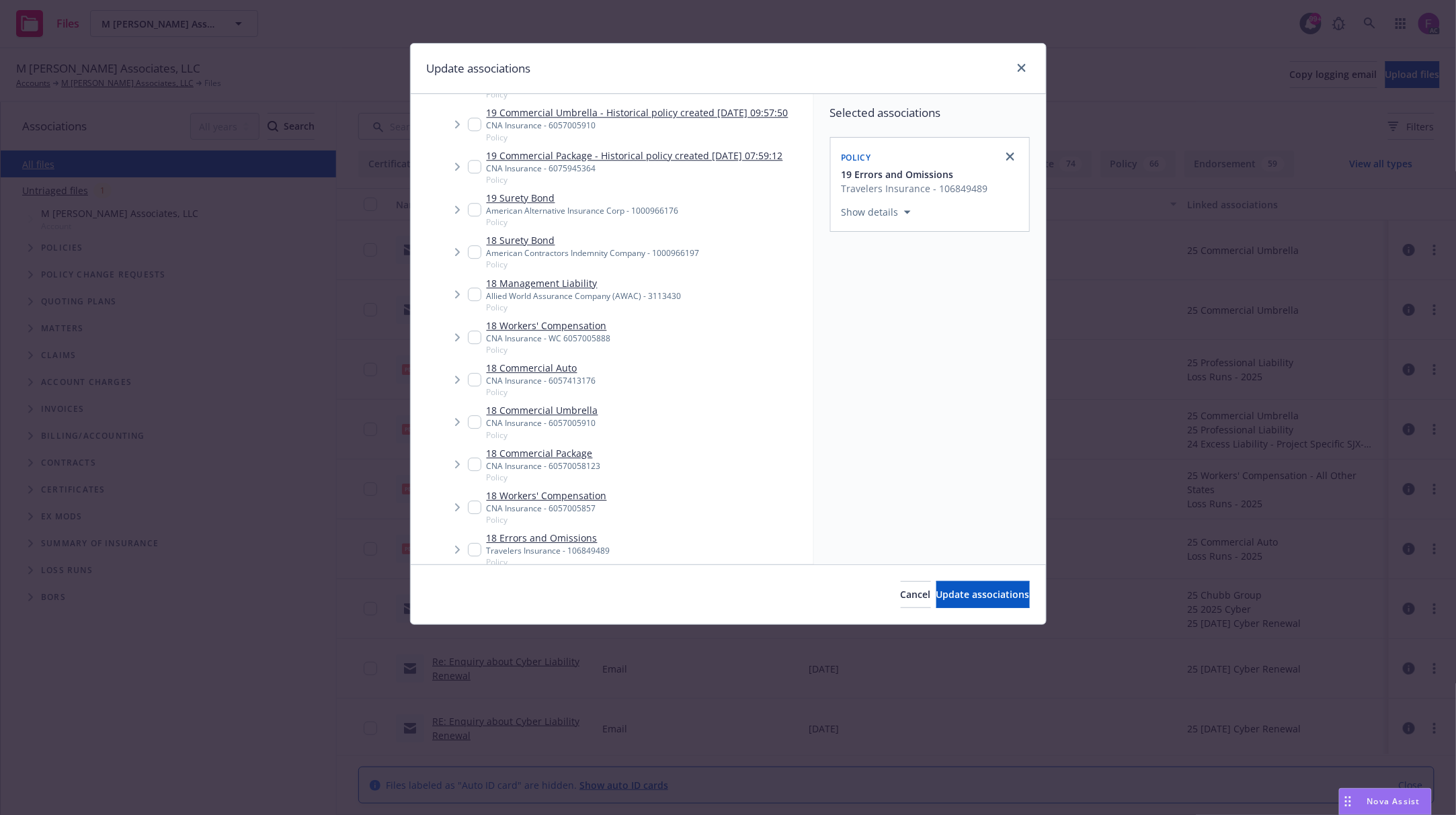
click at [473, 543] on input "Tree Example" at bounding box center [474, 549] width 13 height 13
checkbox input "true"
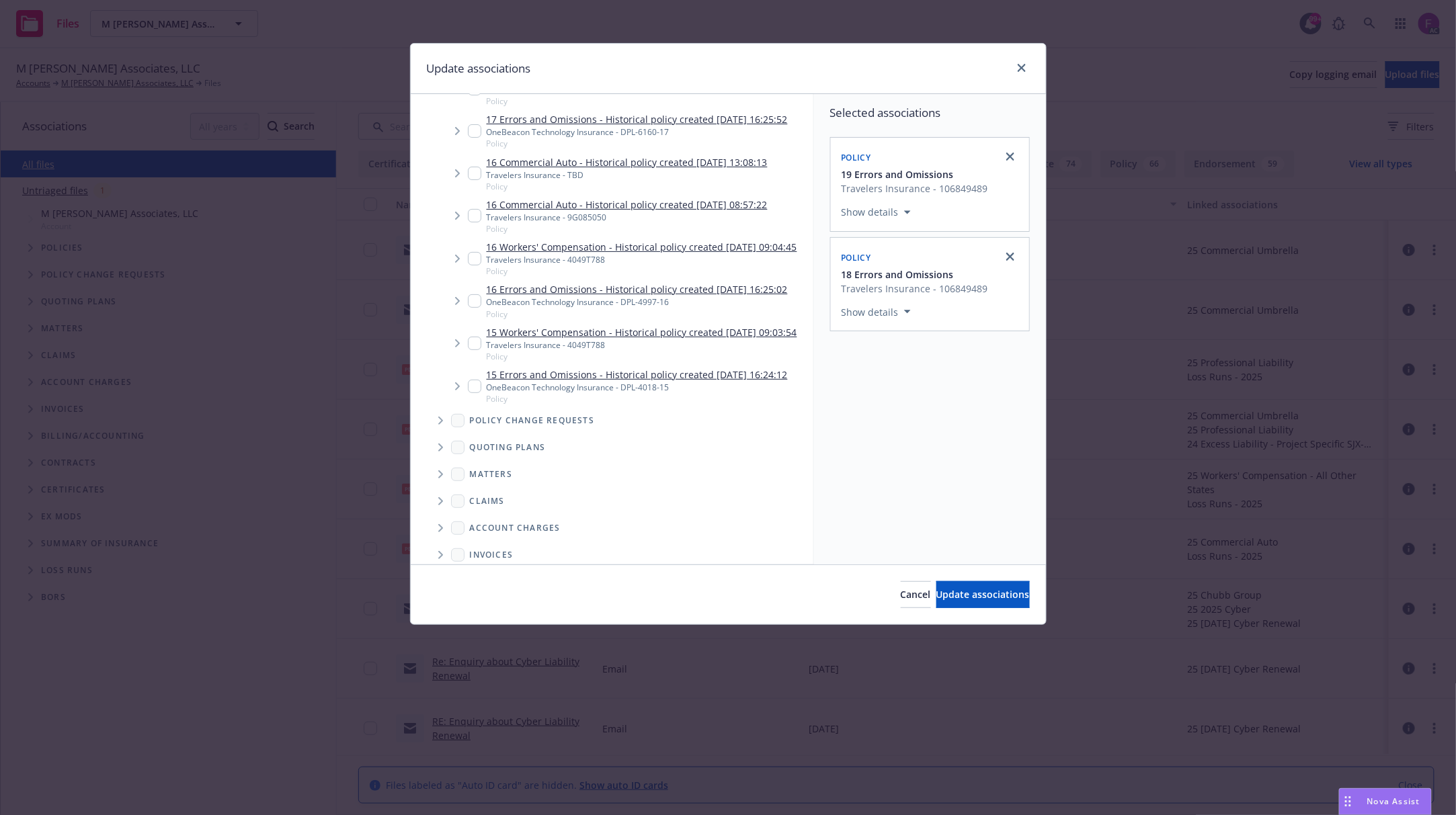
scroll to position [4713, 0]
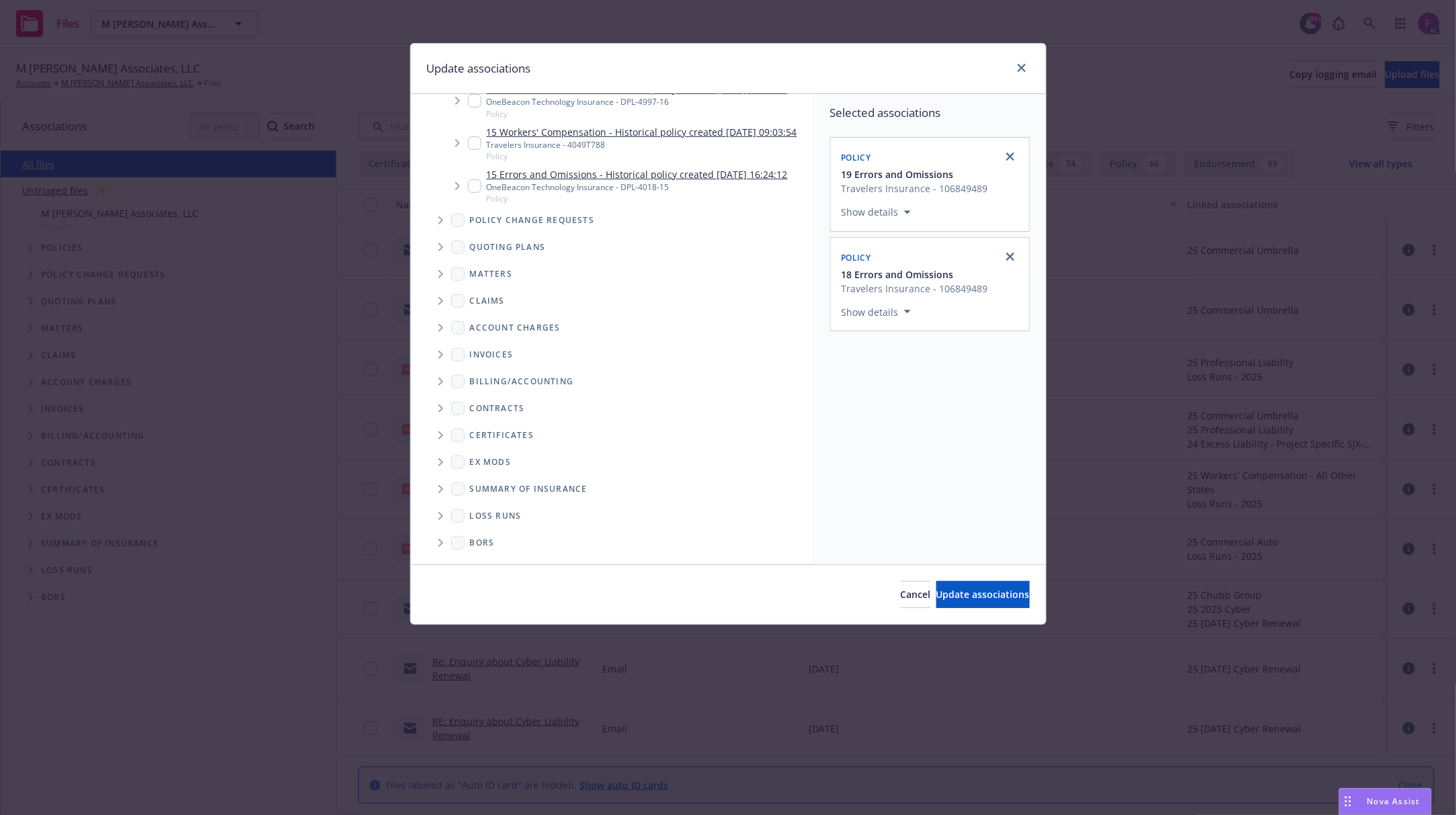
click at [444, 519] on span "Folder Tree Example" at bounding box center [440, 516] width 21 height 21
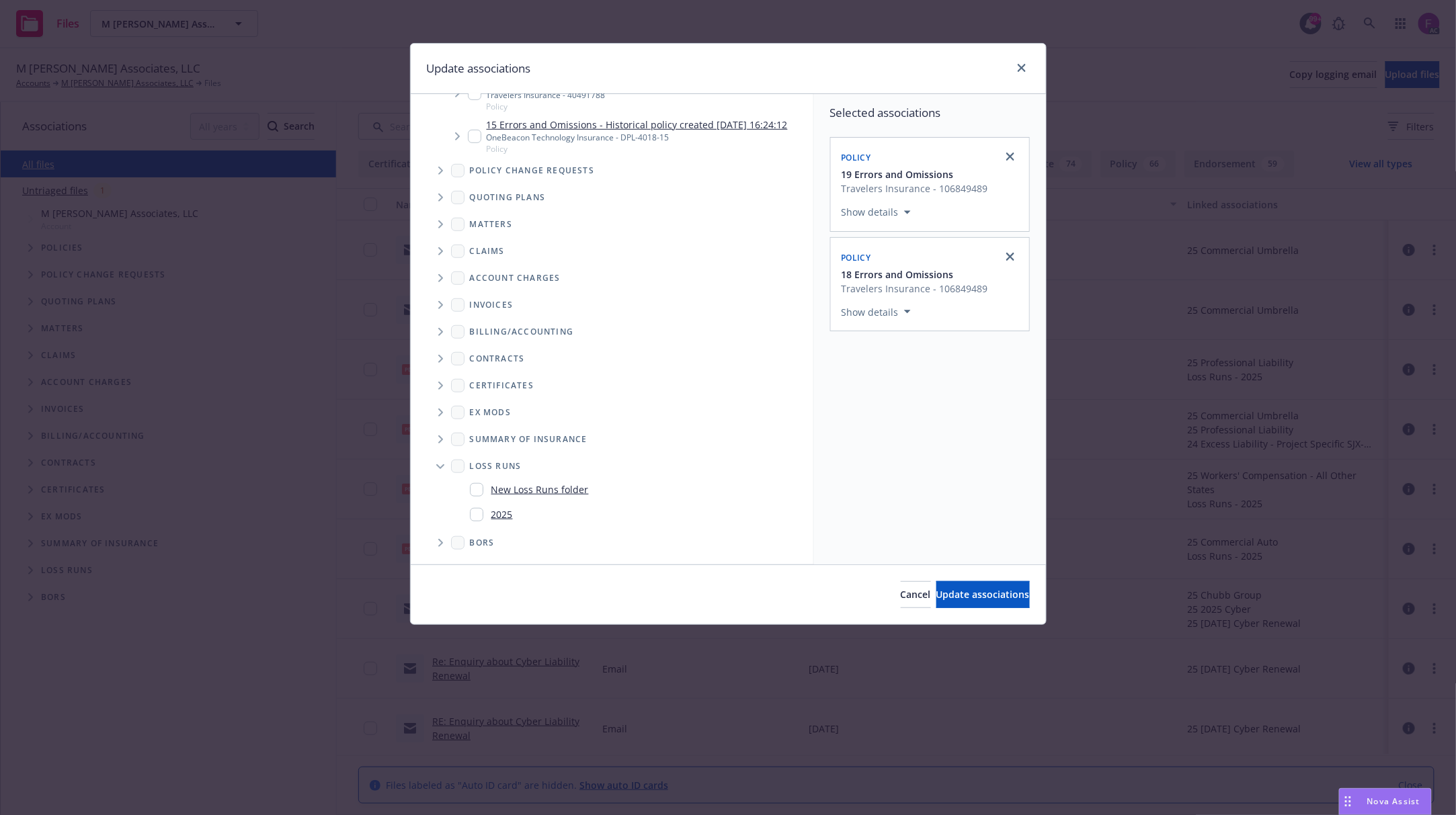
scroll to position [4761, 0]
click at [476, 515] on input "Folder Tree Example" at bounding box center [476, 515] width 13 height 13
checkbox input "true"
click at [955, 517] on div "Selected associations Policy 19 Errors and Omissions Travelers Insurance - 1068…" at bounding box center [929, 329] width 232 height 470
click at [937, 597] on span "Update associations" at bounding box center [983, 594] width 94 height 12
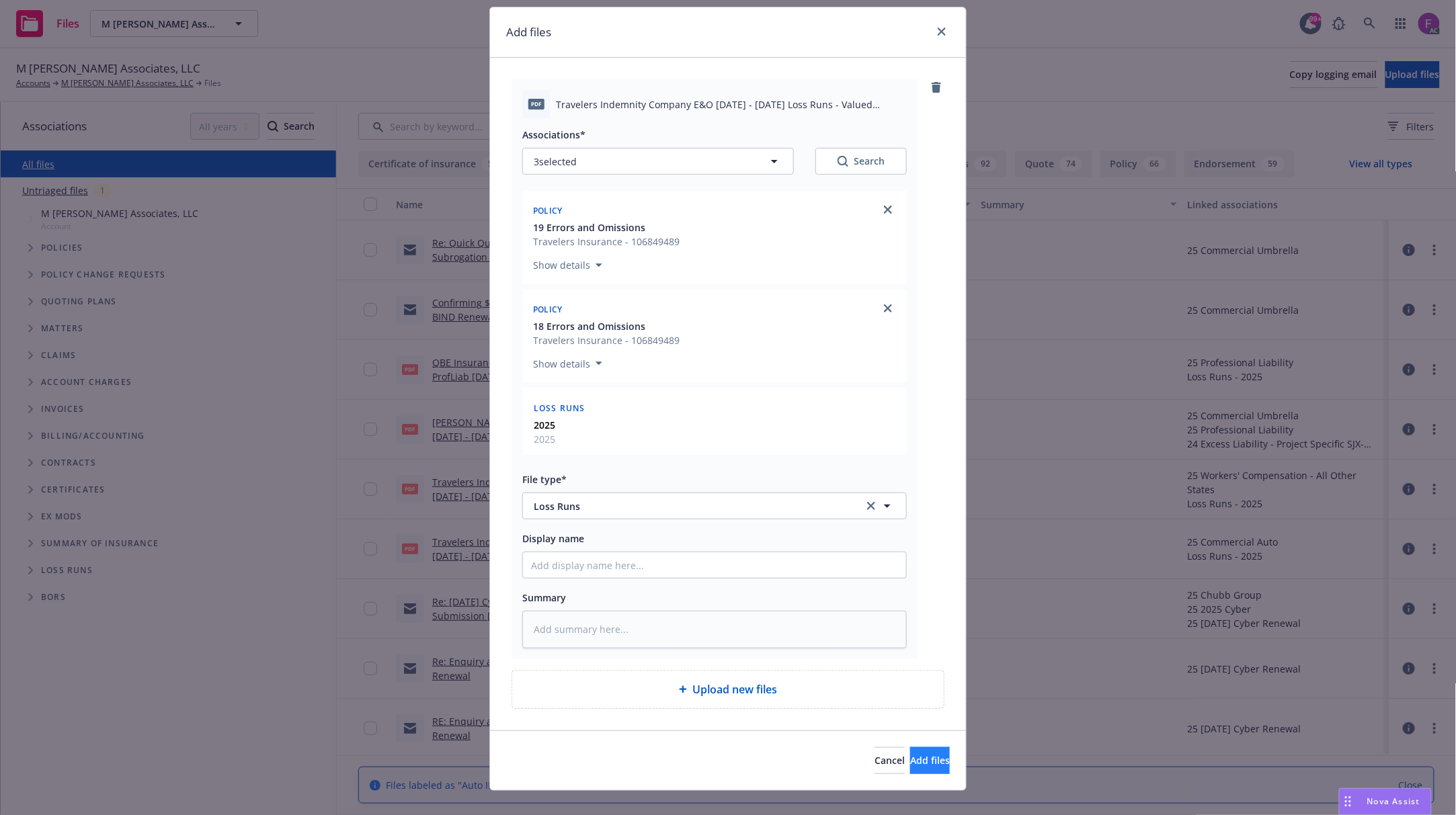
scroll to position [57, 0]
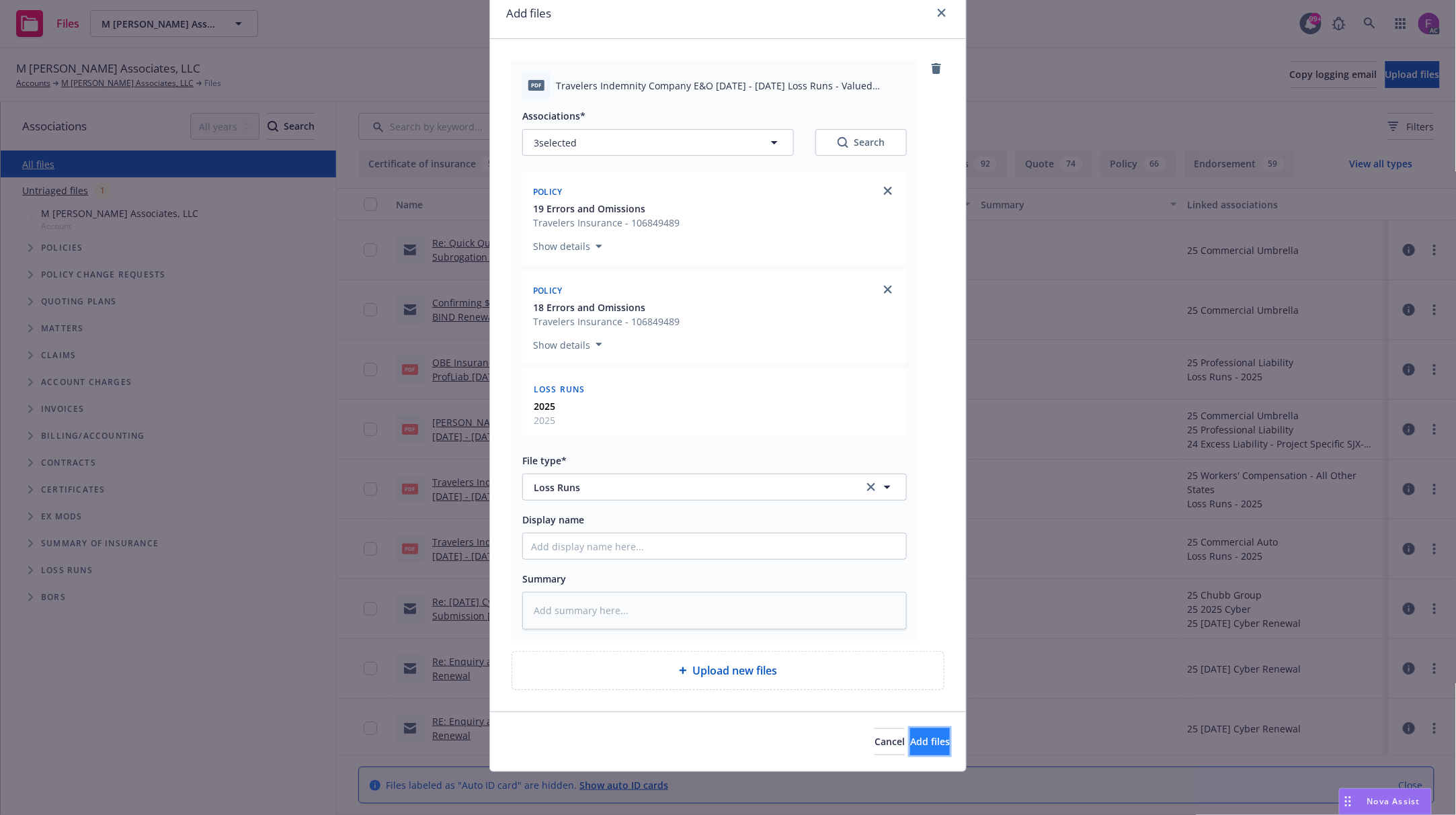
click at [910, 750] on button "Add files" at bounding box center [930, 741] width 39 height 27
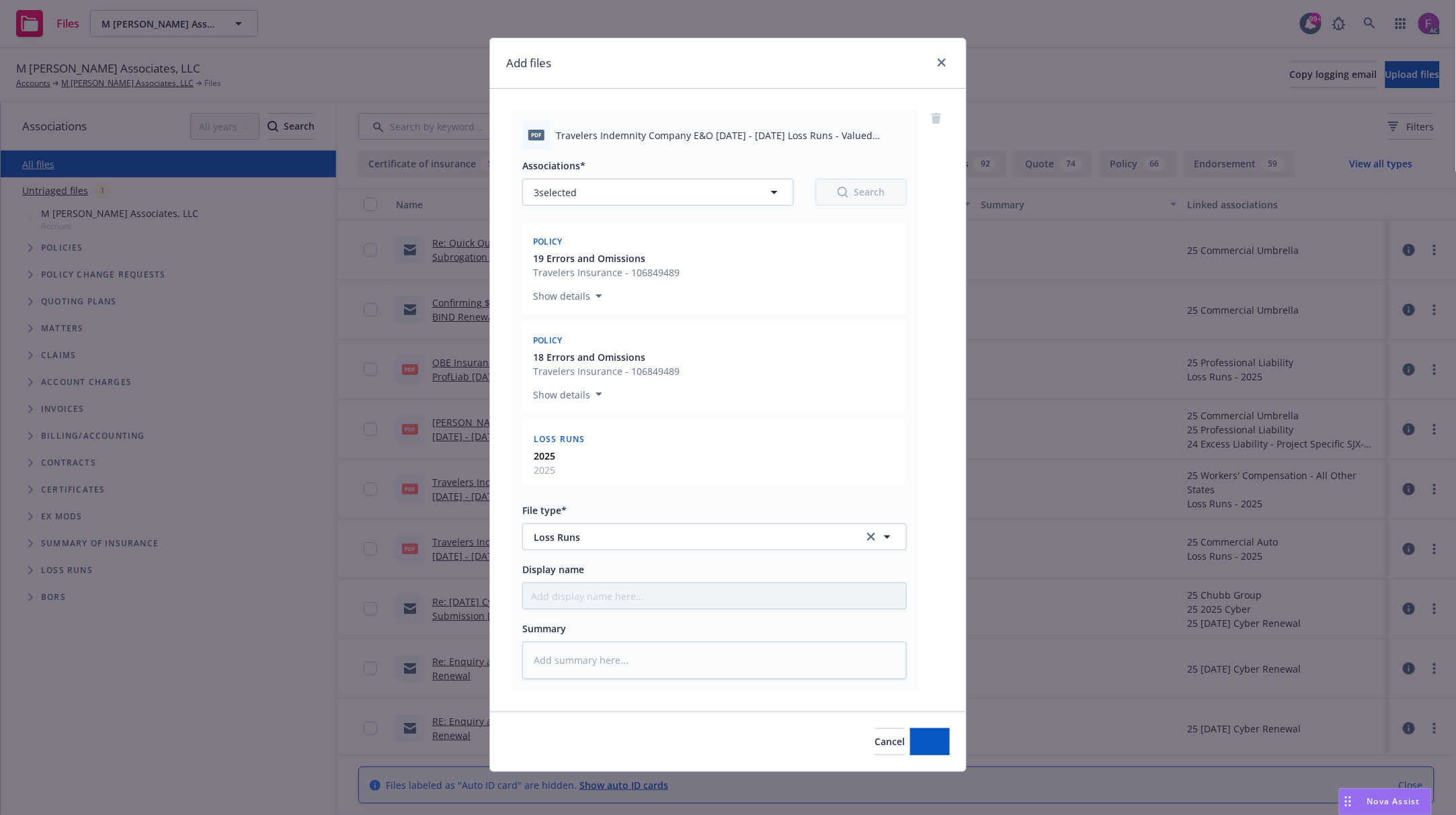
scroll to position [7, 0]
type textarea "x"
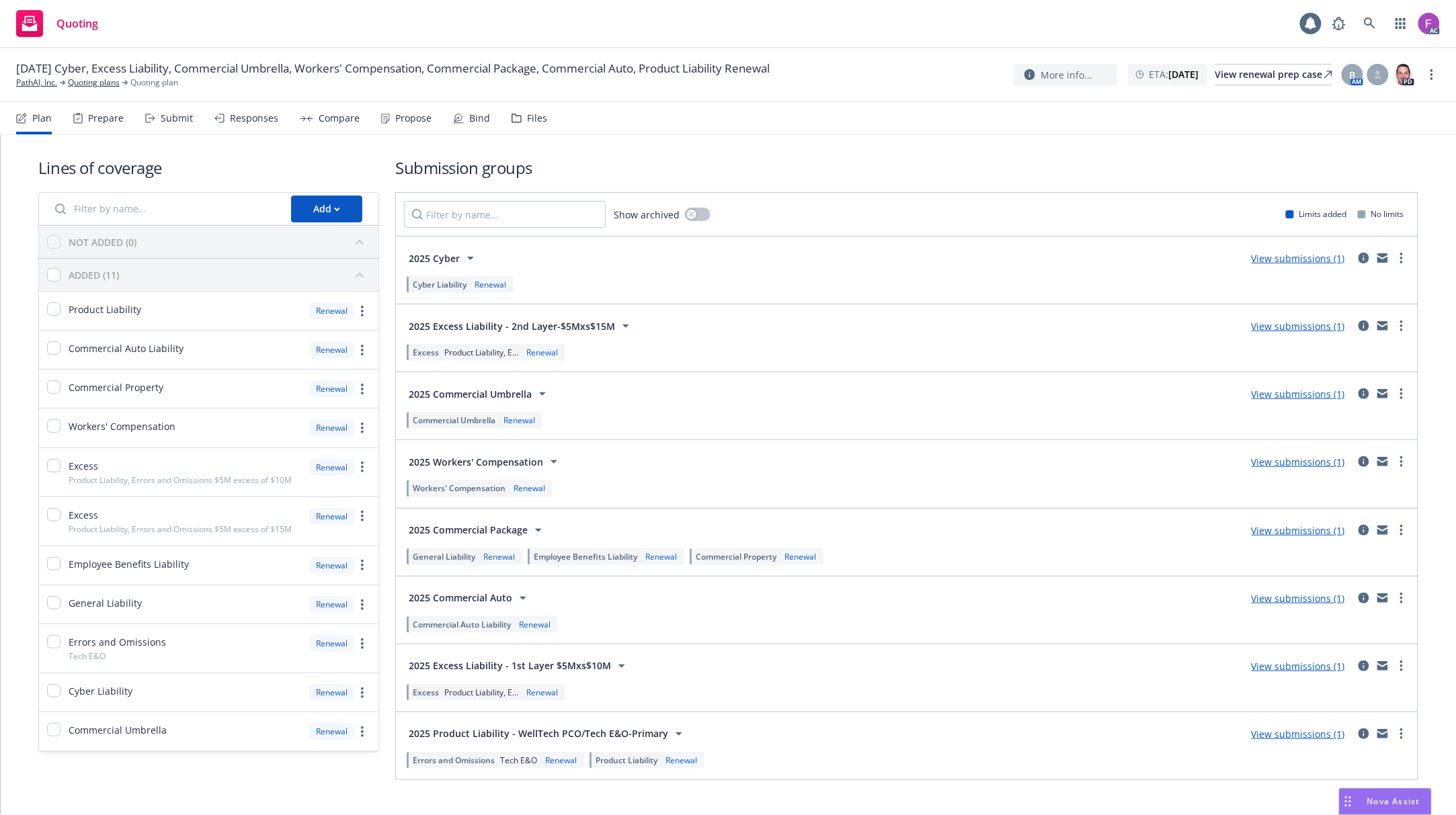
click at [536, 122] on div "Files" at bounding box center [537, 118] width 20 height 11
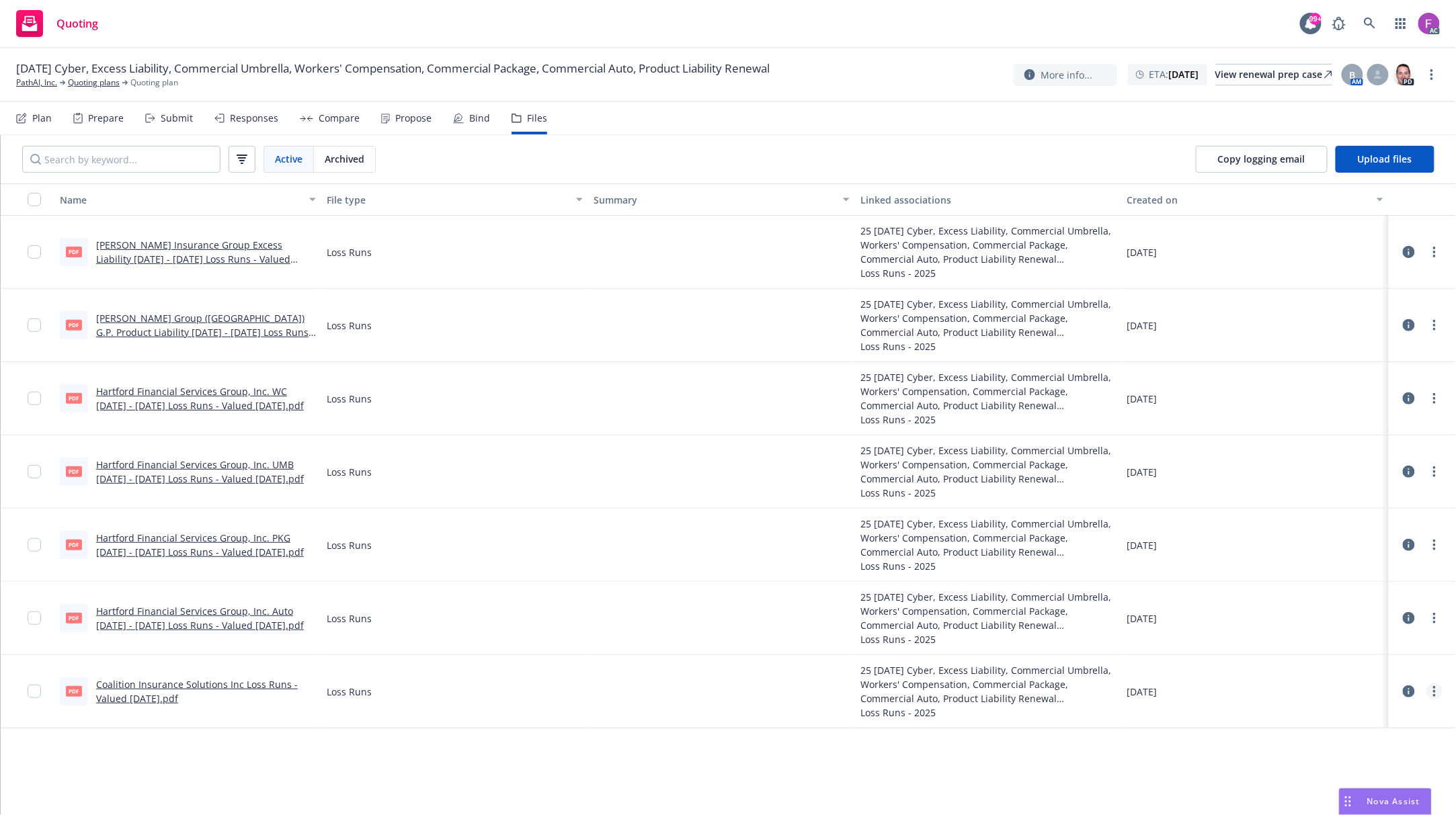
click at [1437, 694] on link "more" at bounding box center [1435, 692] width 16 height 16
click at [1334, 643] on link "Edit" at bounding box center [1375, 639] width 134 height 27
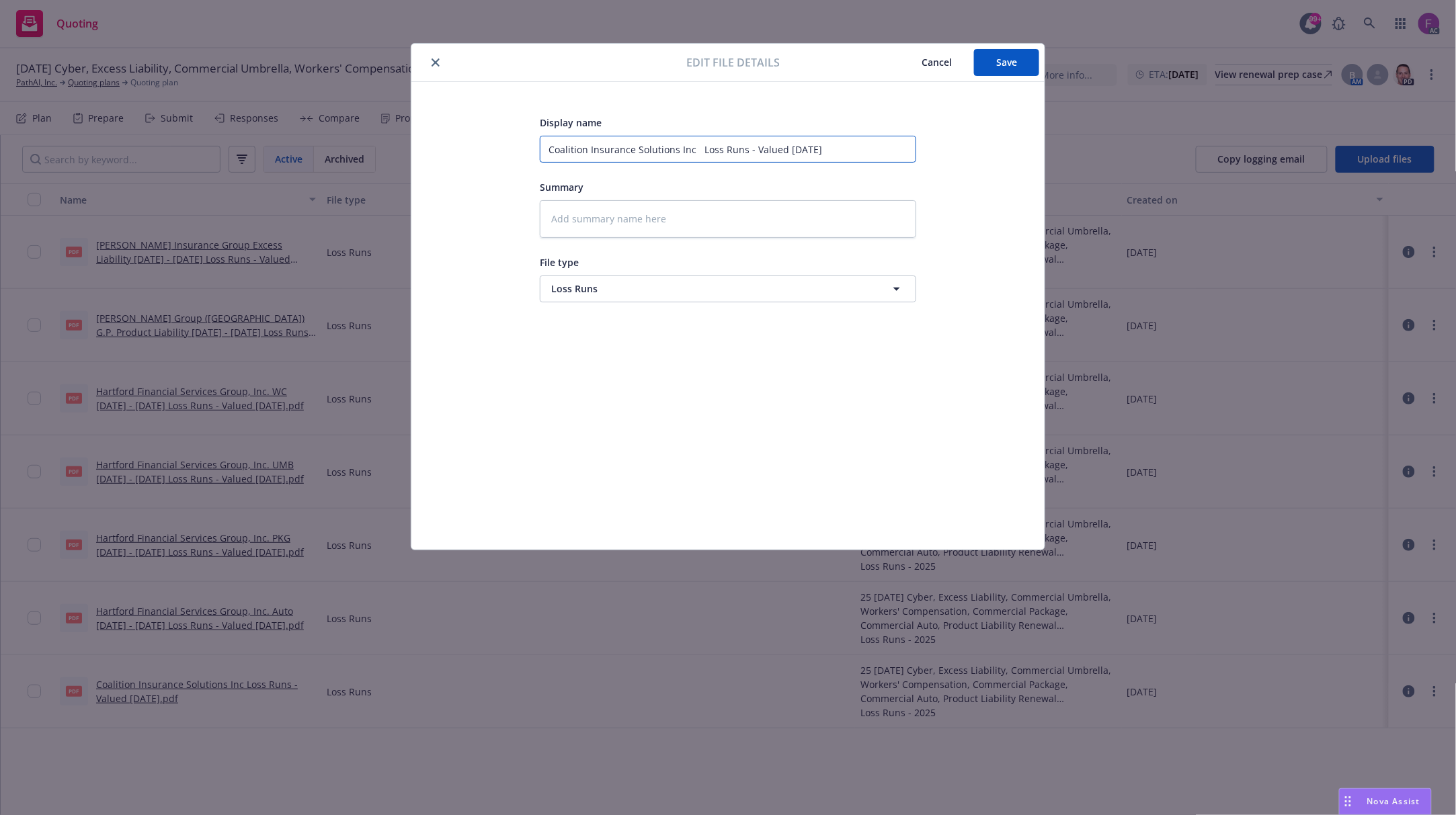
click at [694, 143] on input "Coalition Insurance Solutions Inc Loss Runs - Valued [DATE]" at bounding box center [728, 149] width 376 height 27
paste input "Cyber"
type textarea "x"
type input "Coalition Insurance Solutions Inc Cyber Loss Runs - Valued [DATE]"
type textarea "x"
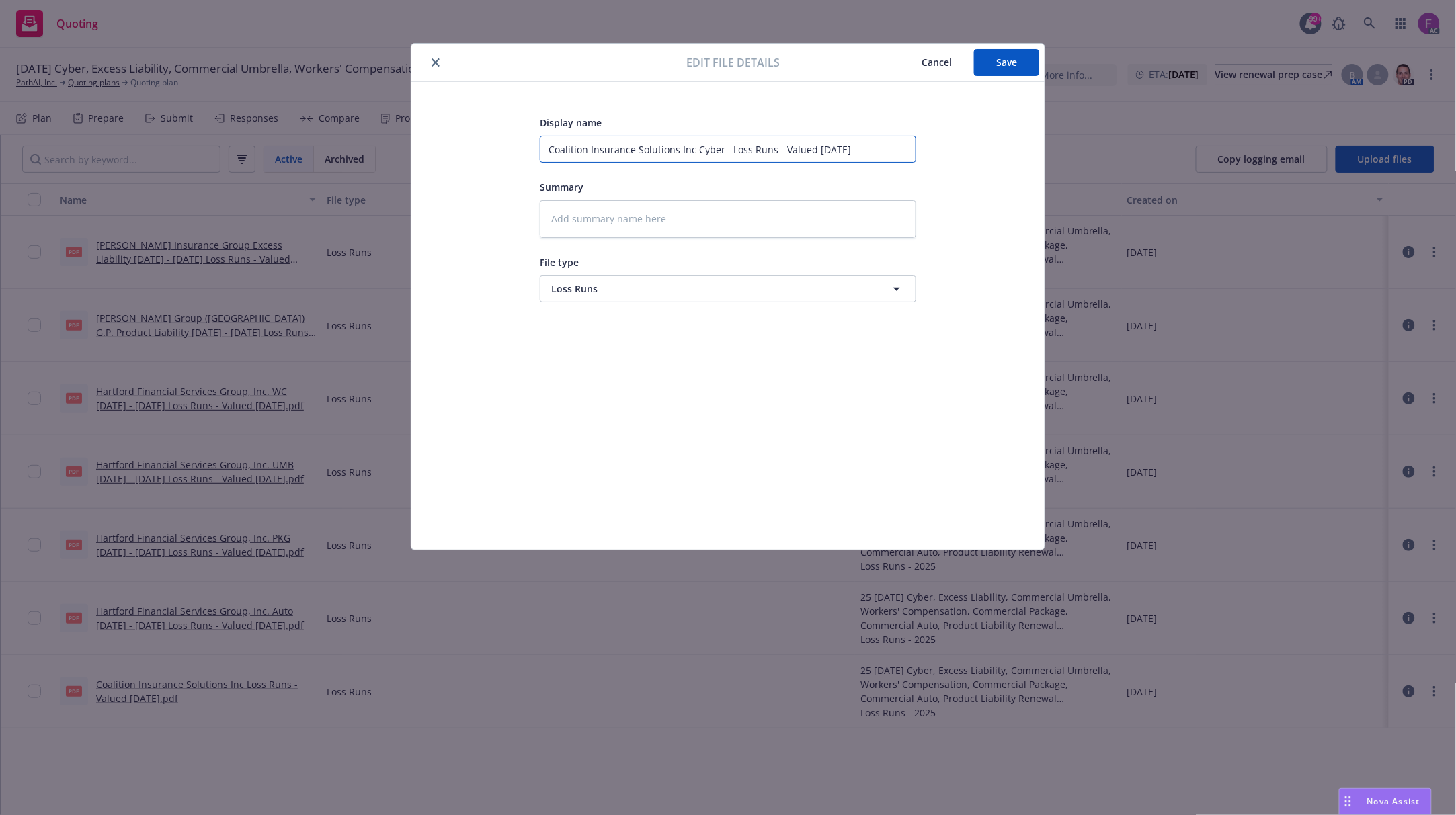
type input "Coalition Insurance Solutions Inc Cyber 2 Loss Runs - Valued [DATE]"
type textarea "x"
type input "Coalition Insurance Solutions Inc Cyber 20 Loss Runs - Valued [DATE]"
type textarea "x"
type input "Coalition Insurance Solutions Inc Cyber 202 Loss Runs - Valued [DATE]"
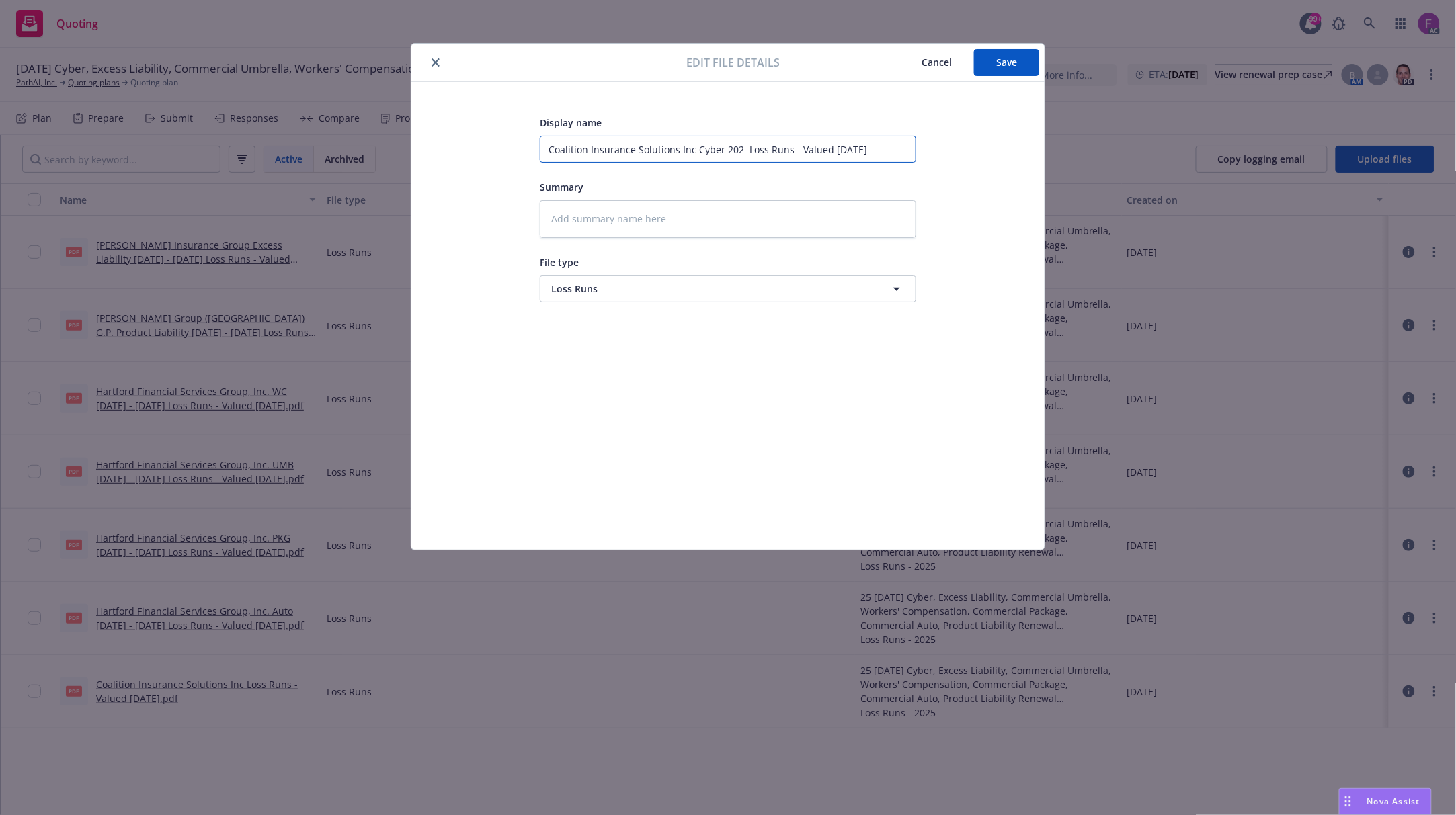
type textarea "x"
type input "Coalition Insurance Solutions Inc Cyber 2023 Loss Runs - Valued [DATE]"
type textarea "x"
type input "Coalition Insurance Solutions Inc Cyber 2023- Loss Runs - Valued [DATE]"
type textarea "x"
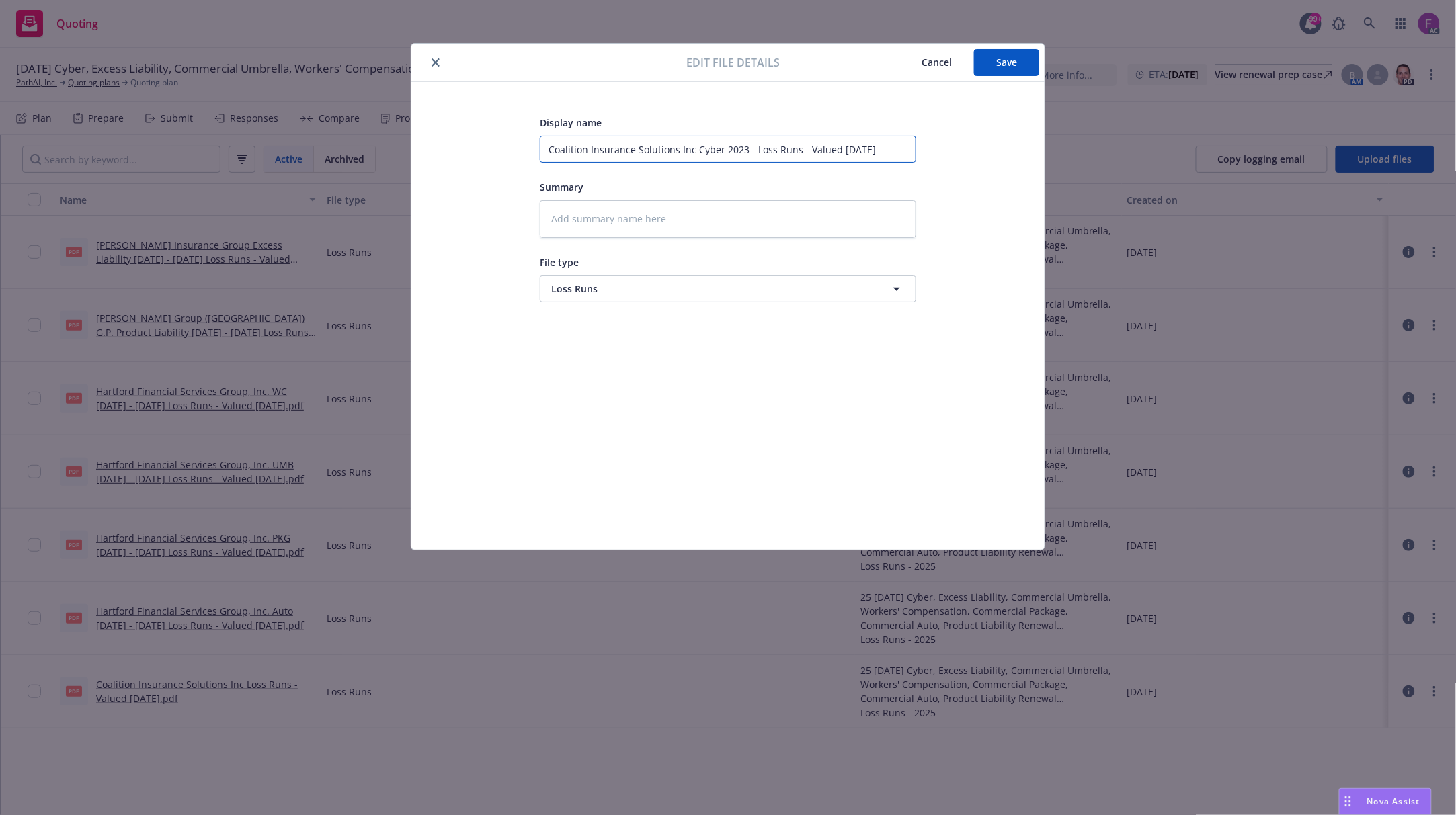
type input "Coalition Insurance Solutions Inc Cyber 2023-2 Loss Runs - Valued [DATE]"
type textarea "x"
type input "Coalition Insurance Solutions Inc Cyber 2023-20 Loss Runs - Valued [DATE]"
type textarea "x"
type input "Coalition Insurance Solutions Inc Cyber 2023-202 Loss Runs - Valued [DATE]"
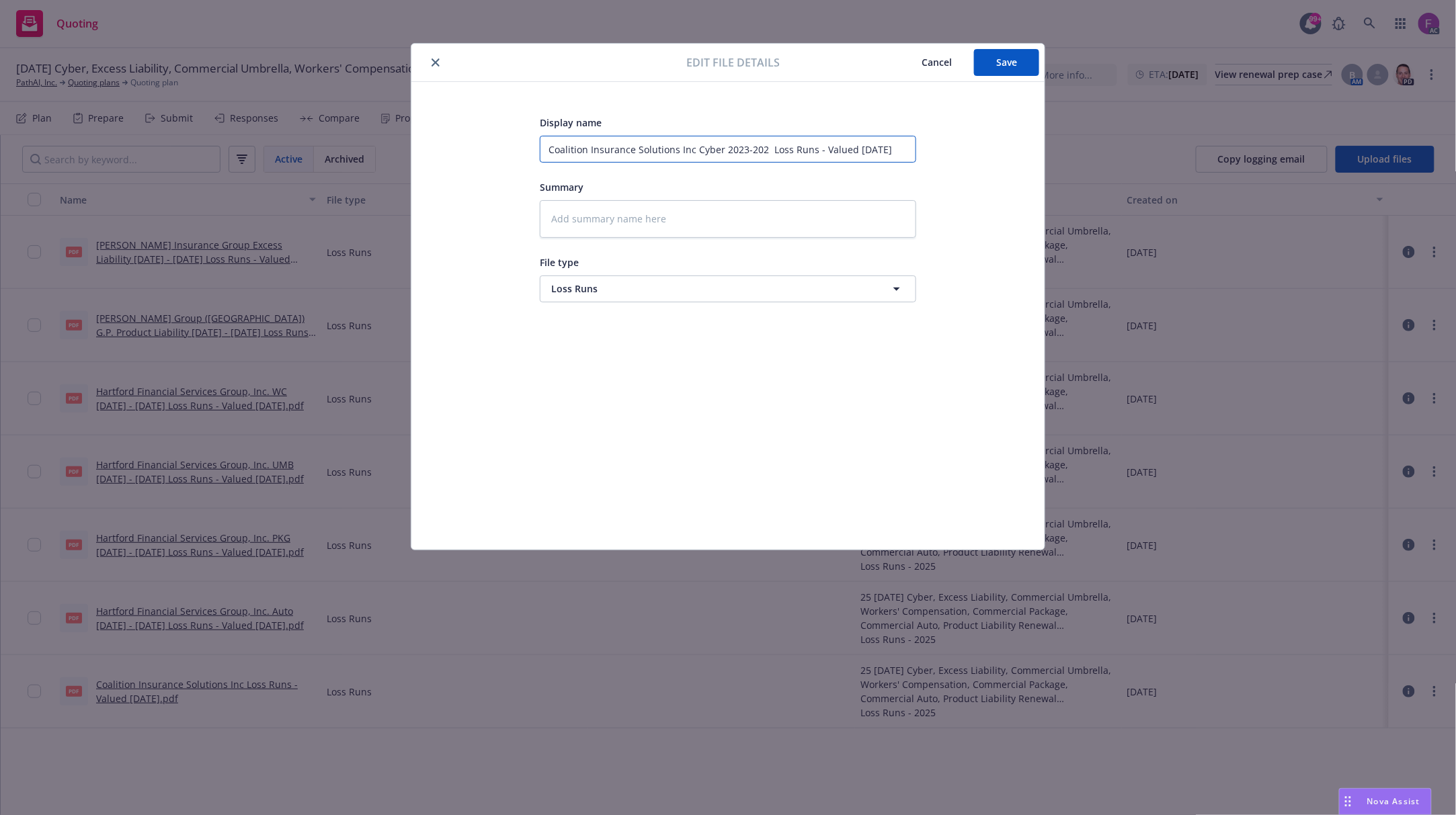
type textarea "x"
type input "Coalition Insurance Solutions Inc Cyber [DATE]-[DATE] Loss Runs - Valued [DATE]"
click at [1008, 53] on button "Save" at bounding box center [1006, 62] width 65 height 27
type textarea "x"
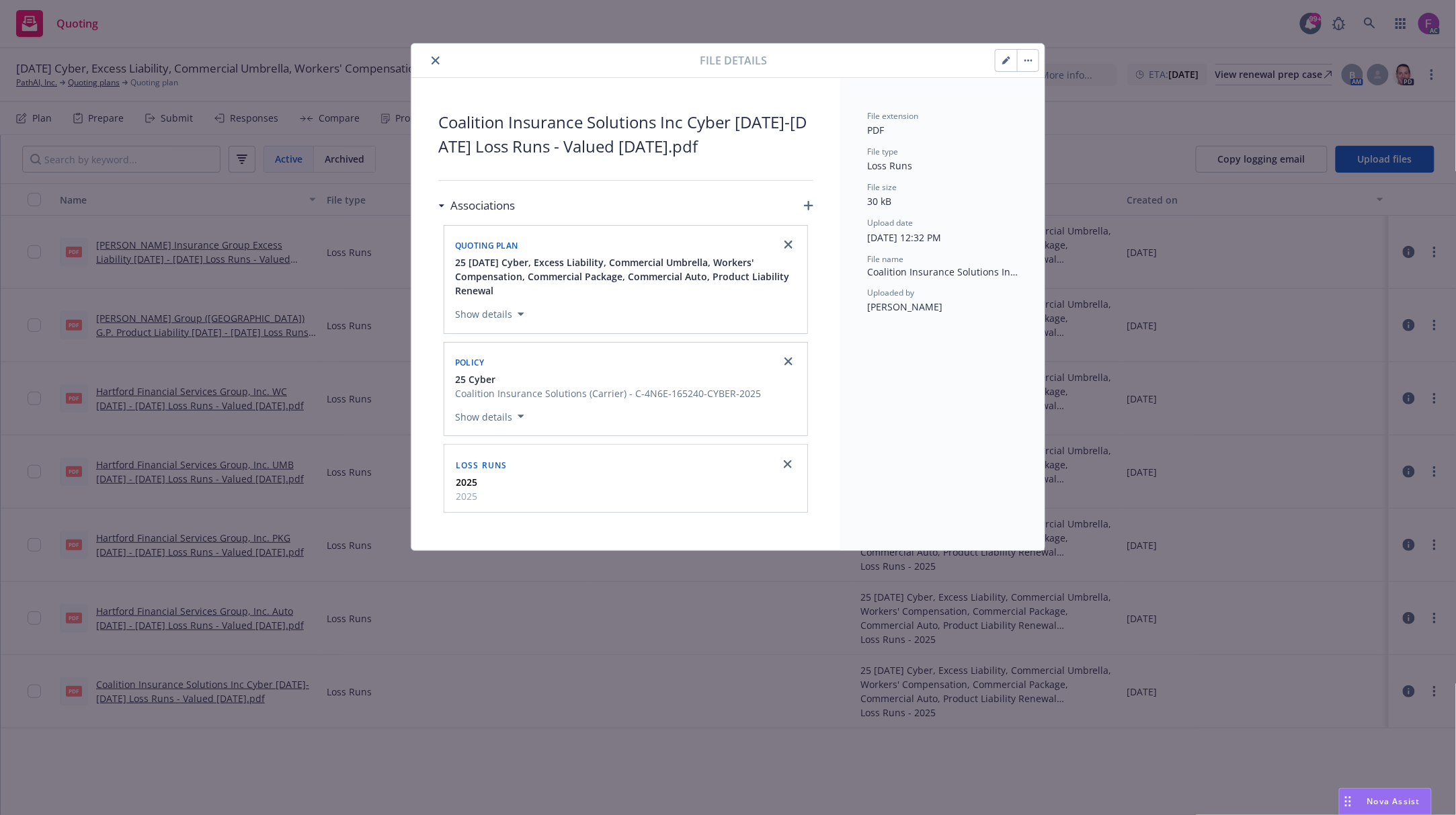
click at [436, 57] on icon "close" at bounding box center [435, 60] width 8 height 8
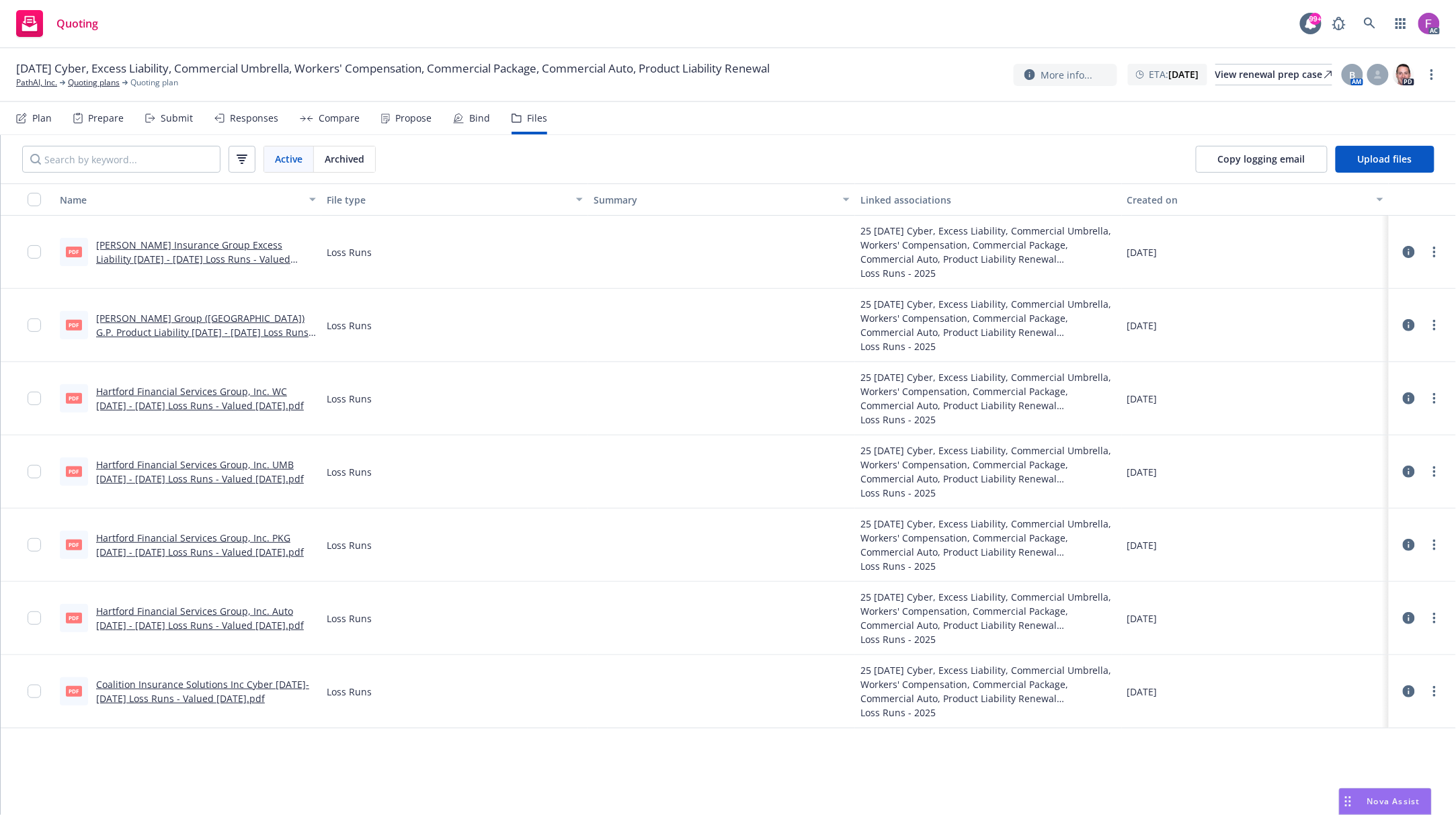
click at [171, 694] on link "Coalition Insurance Solutions Inc Cyber [DATE]-[DATE] Loss Runs - Valued [DATE]…" at bounding box center [203, 691] width 213 height 27
